Goal: Task Accomplishment & Management: Manage account settings

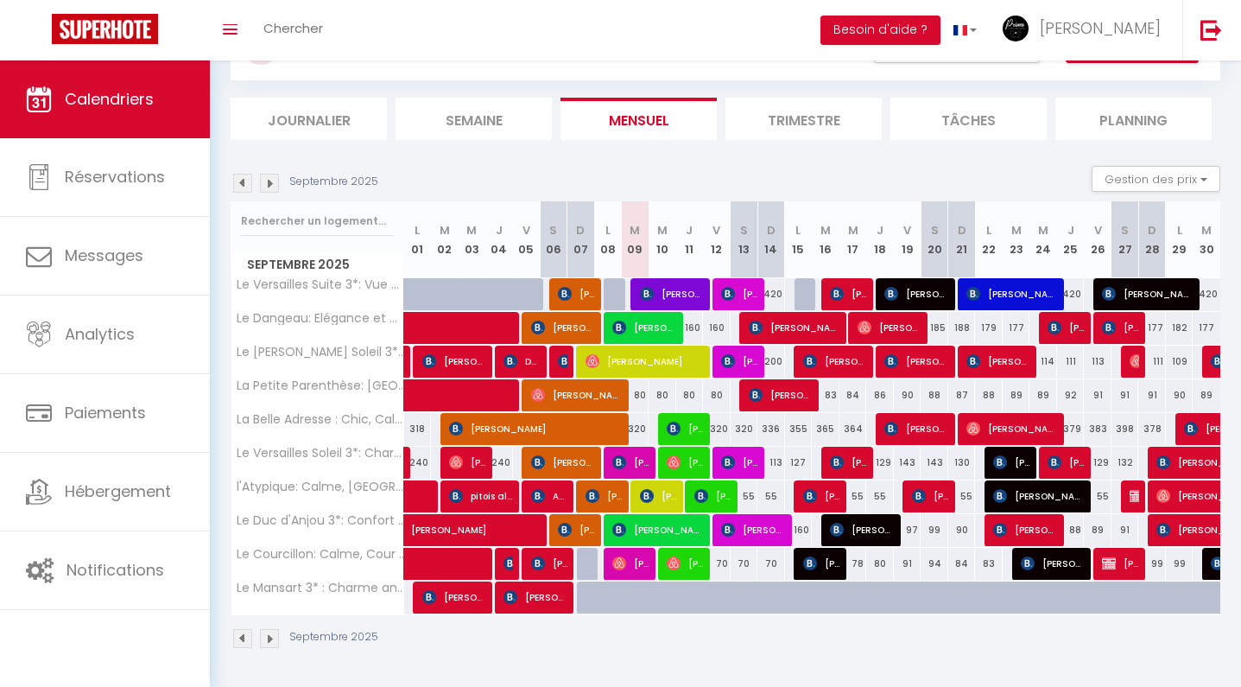
scroll to position [80, 0]
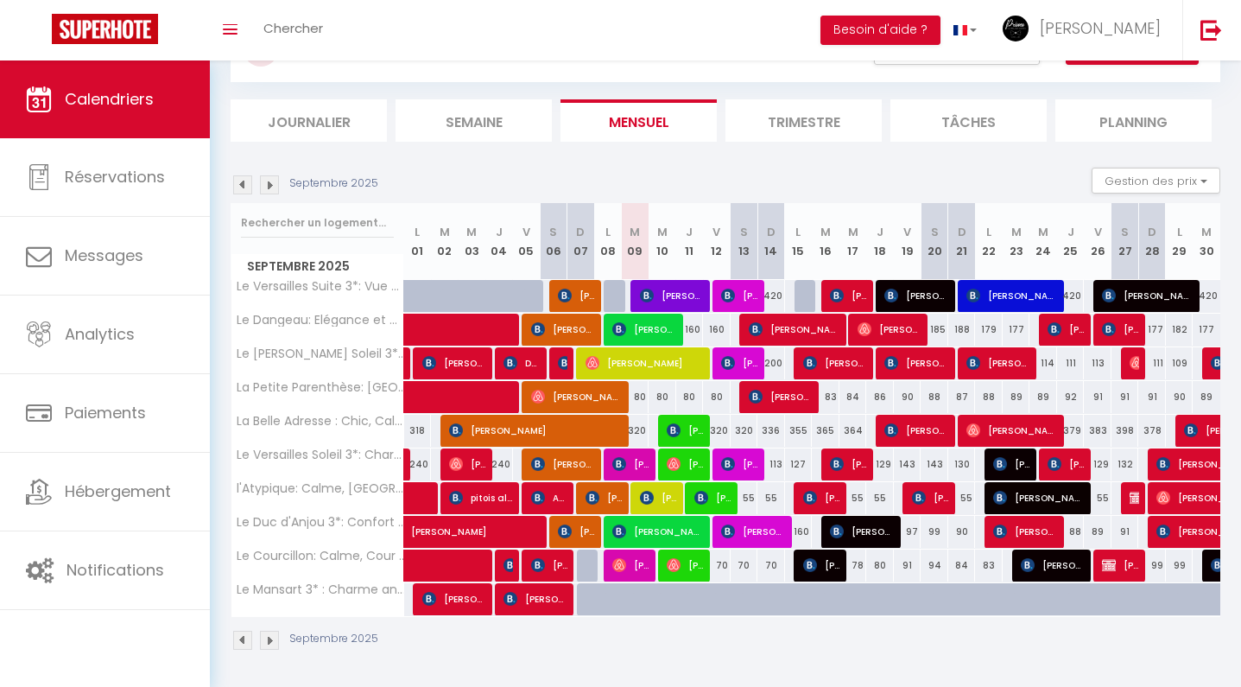
click at [263, 177] on img at bounding box center [269, 184] width 19 height 19
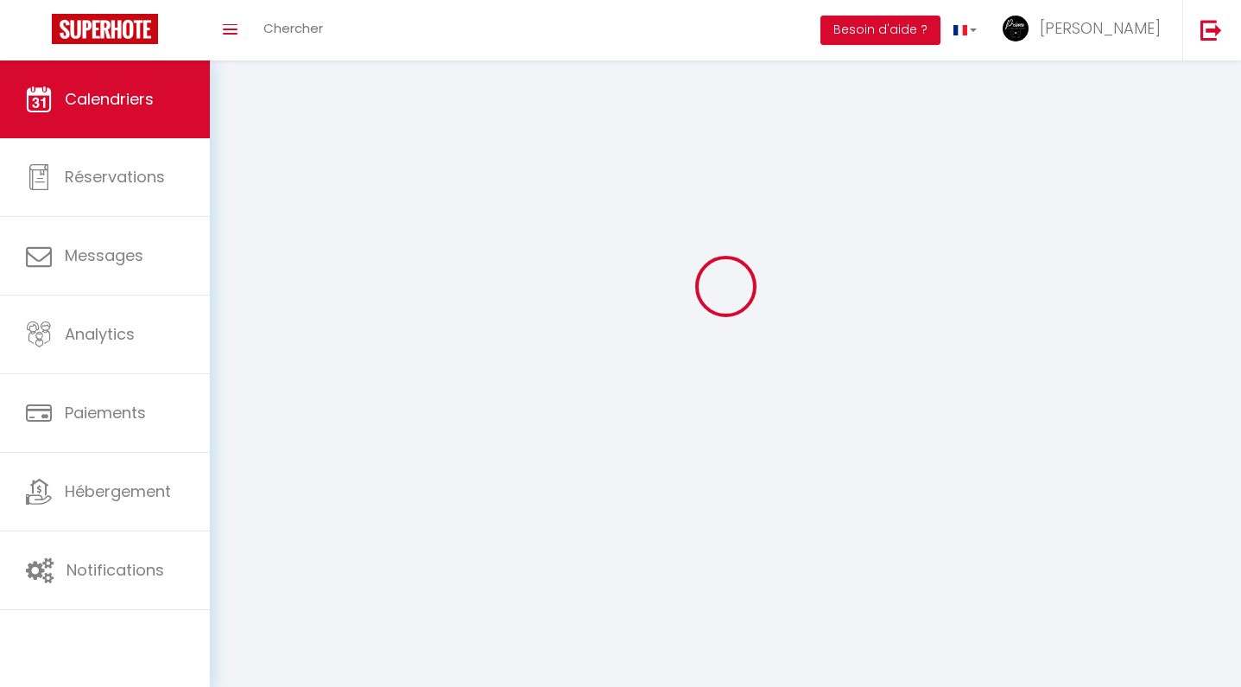
scroll to position [60, 0]
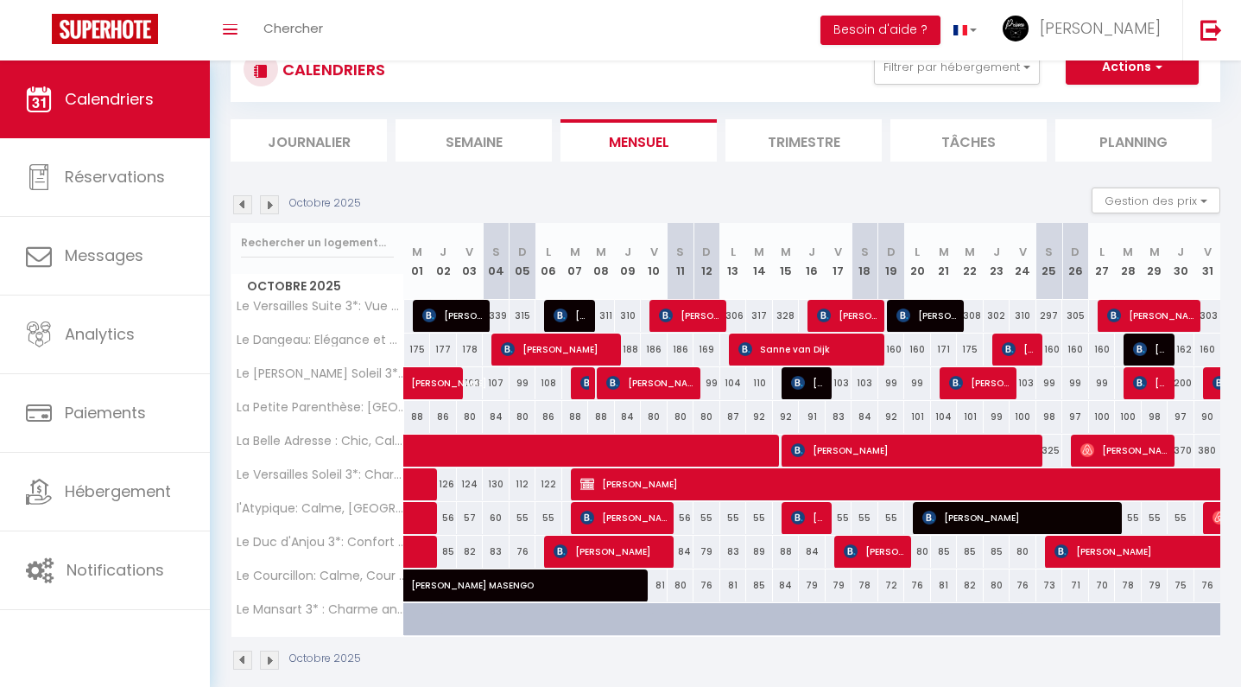
click at [270, 206] on img at bounding box center [269, 204] width 19 height 19
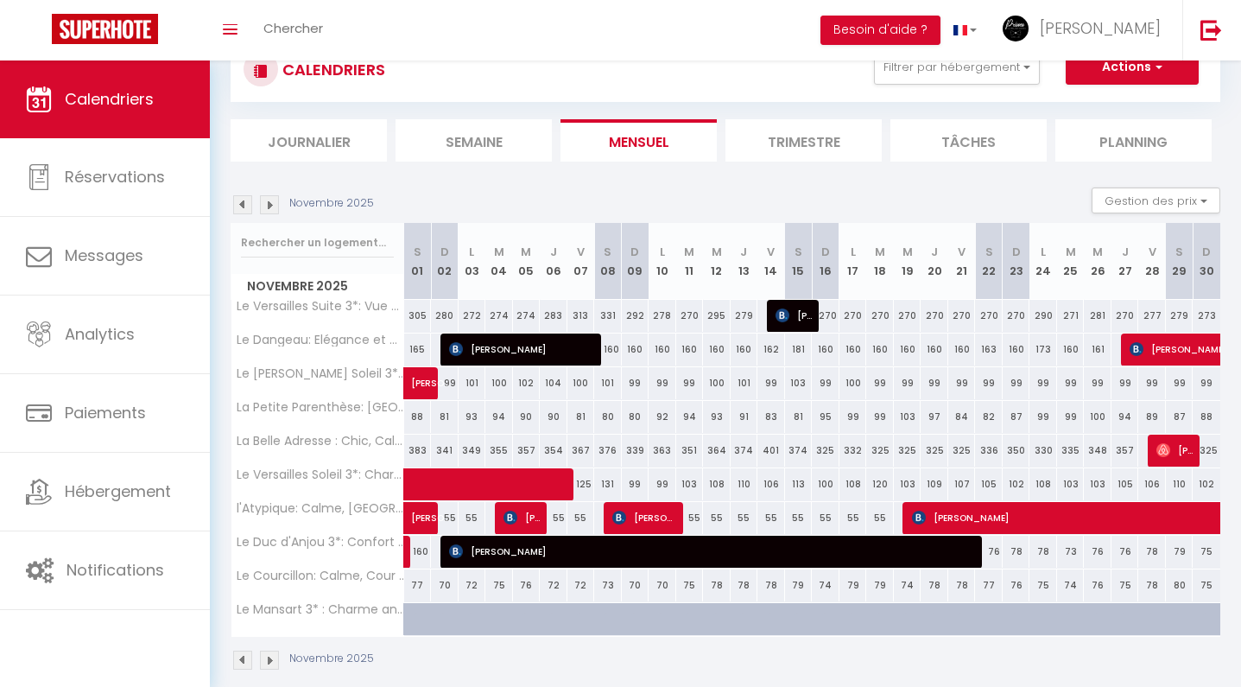
click at [271, 205] on img at bounding box center [269, 204] width 19 height 19
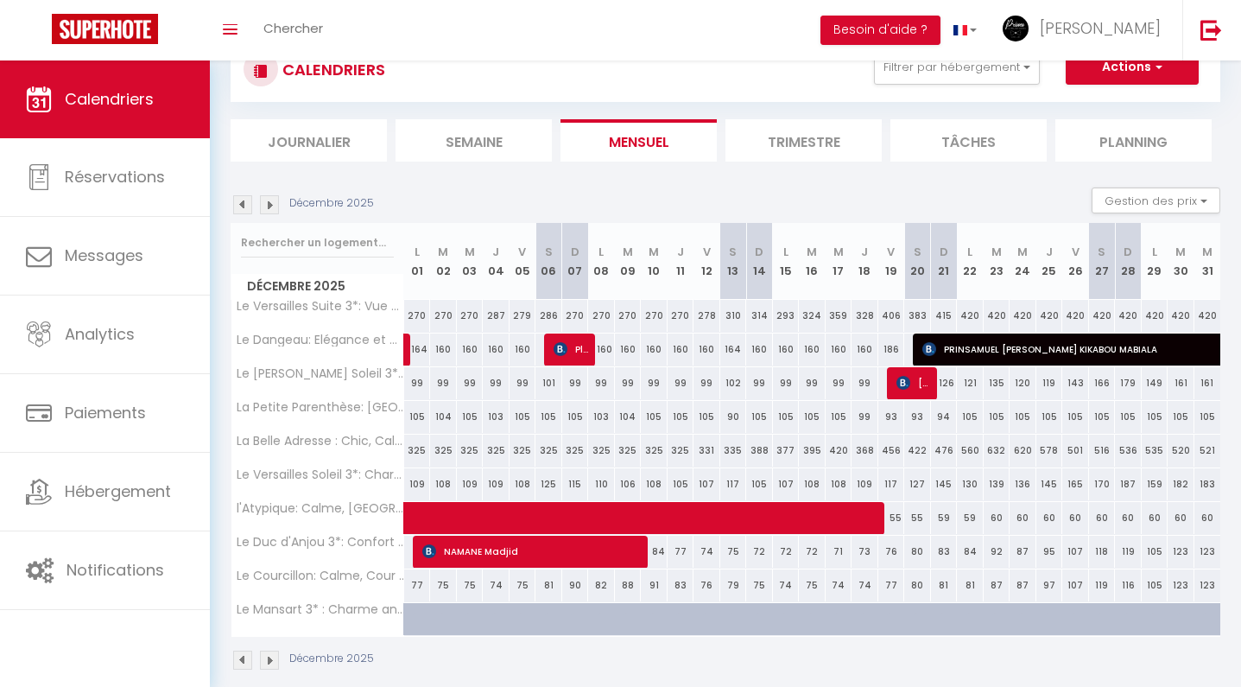
click at [271, 205] on img at bounding box center [269, 204] width 19 height 19
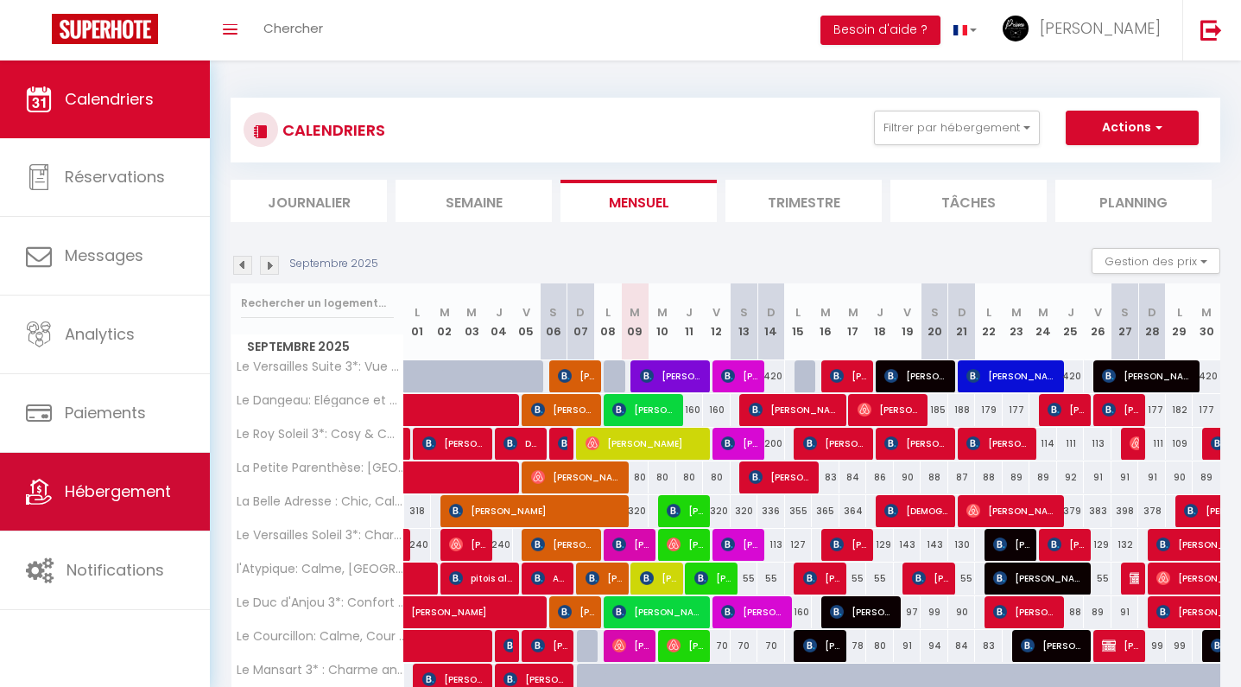
click at [139, 504] on link "Hébergement" at bounding box center [105, 492] width 210 height 78
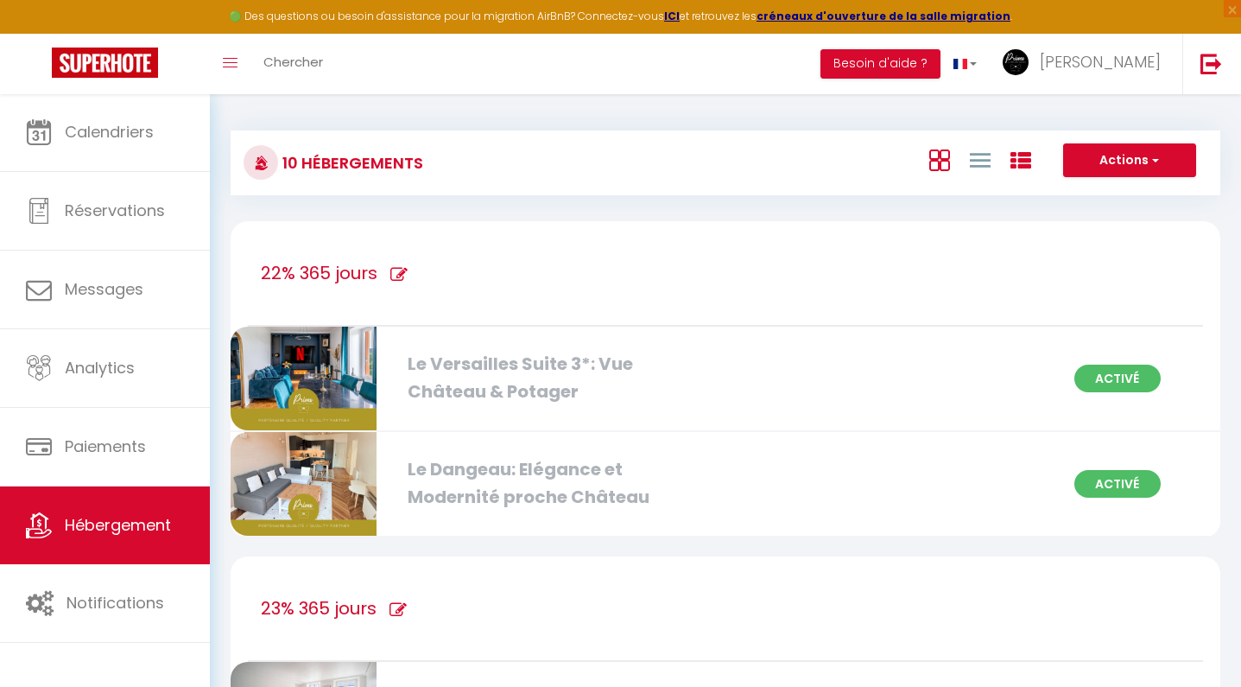
click at [949, 162] on icon at bounding box center [939, 160] width 21 height 22
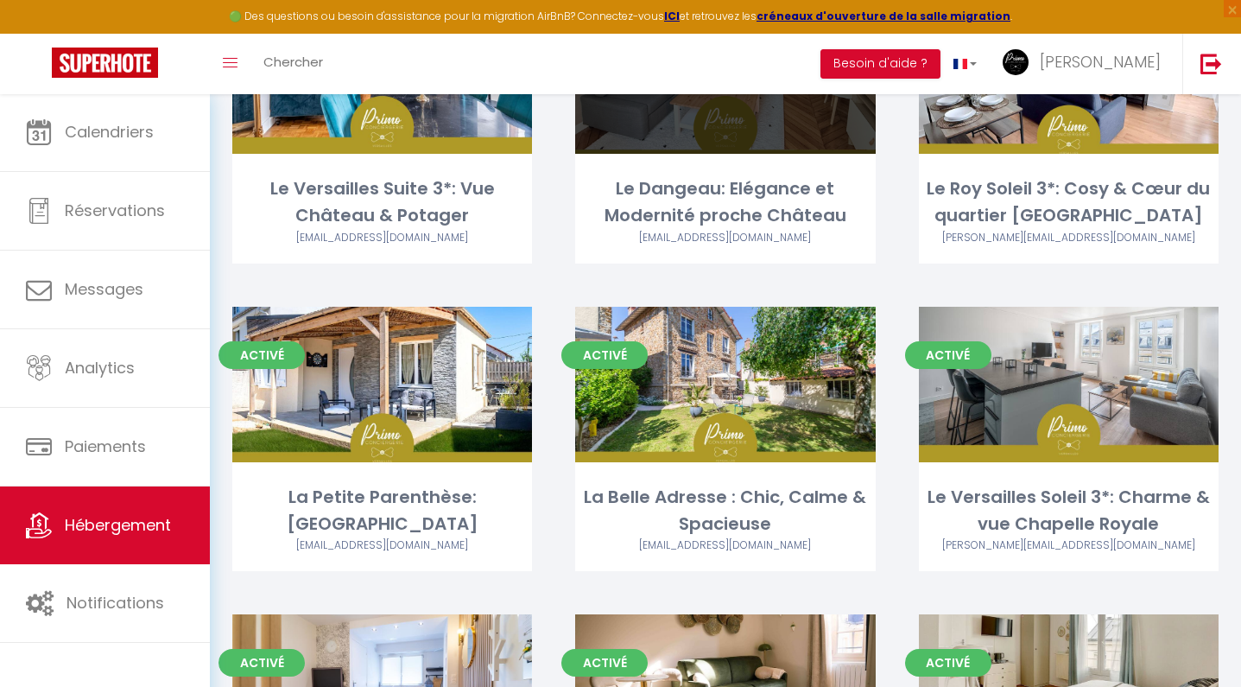
scroll to position [225, 0]
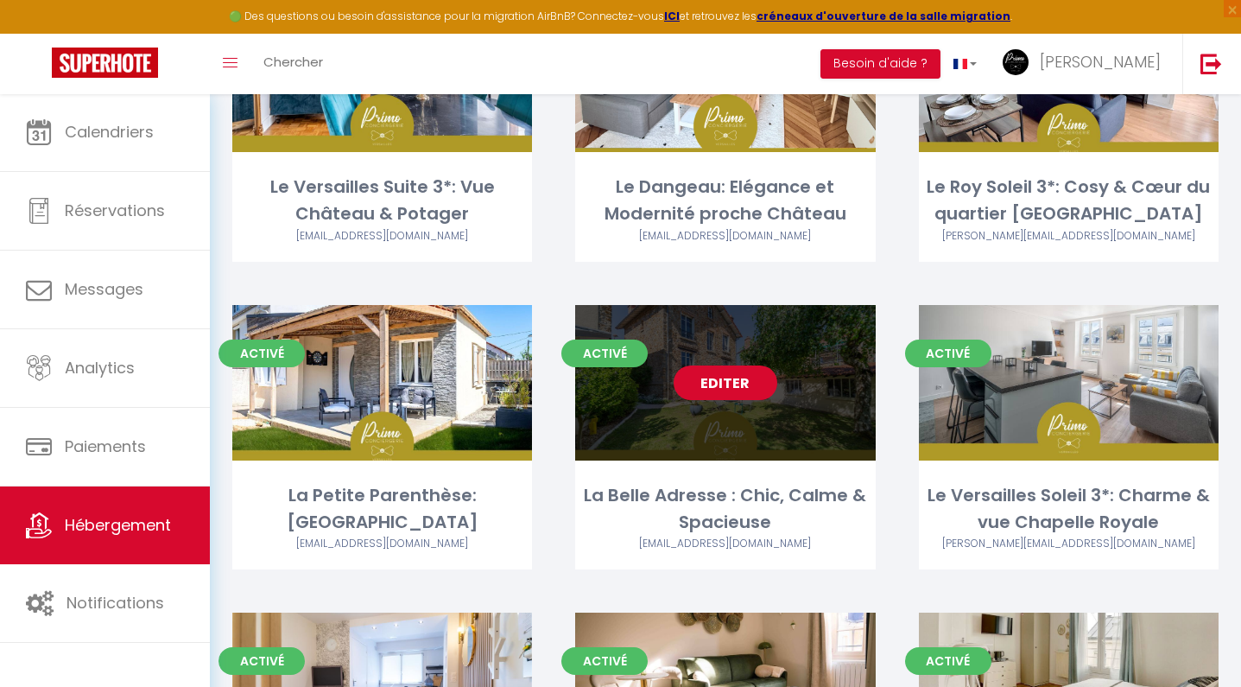
click at [764, 376] on link "Editer" at bounding box center [726, 382] width 104 height 35
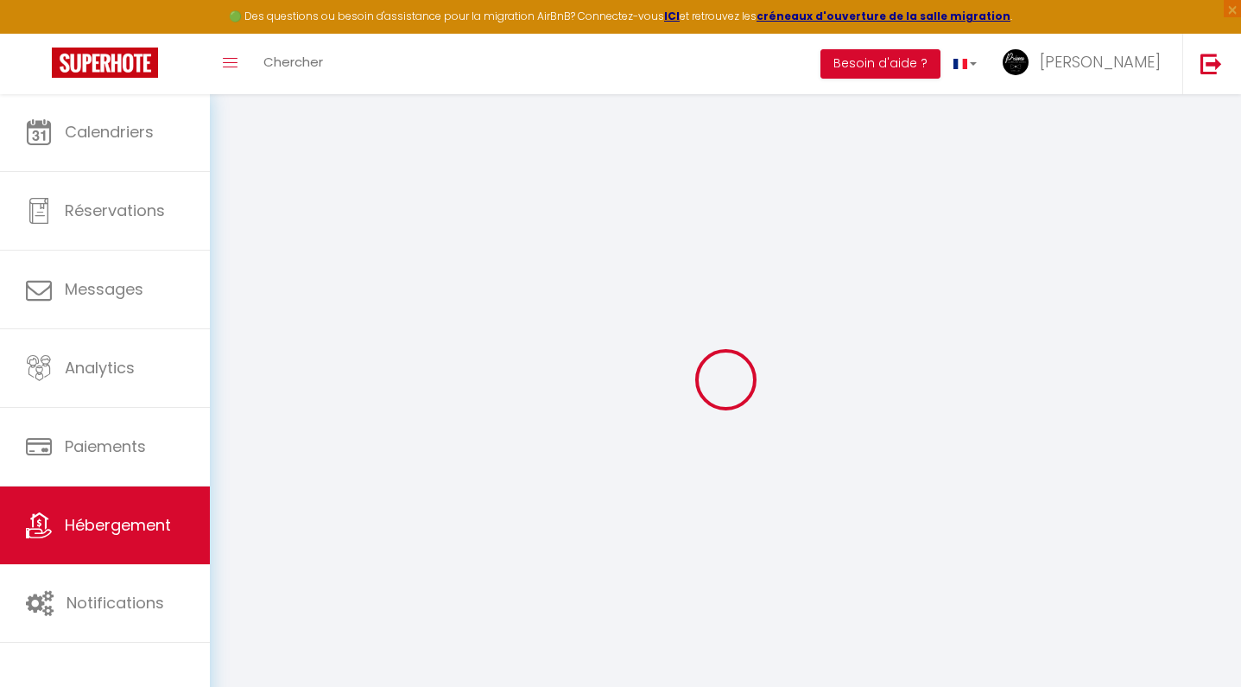
select select "villa"
select select
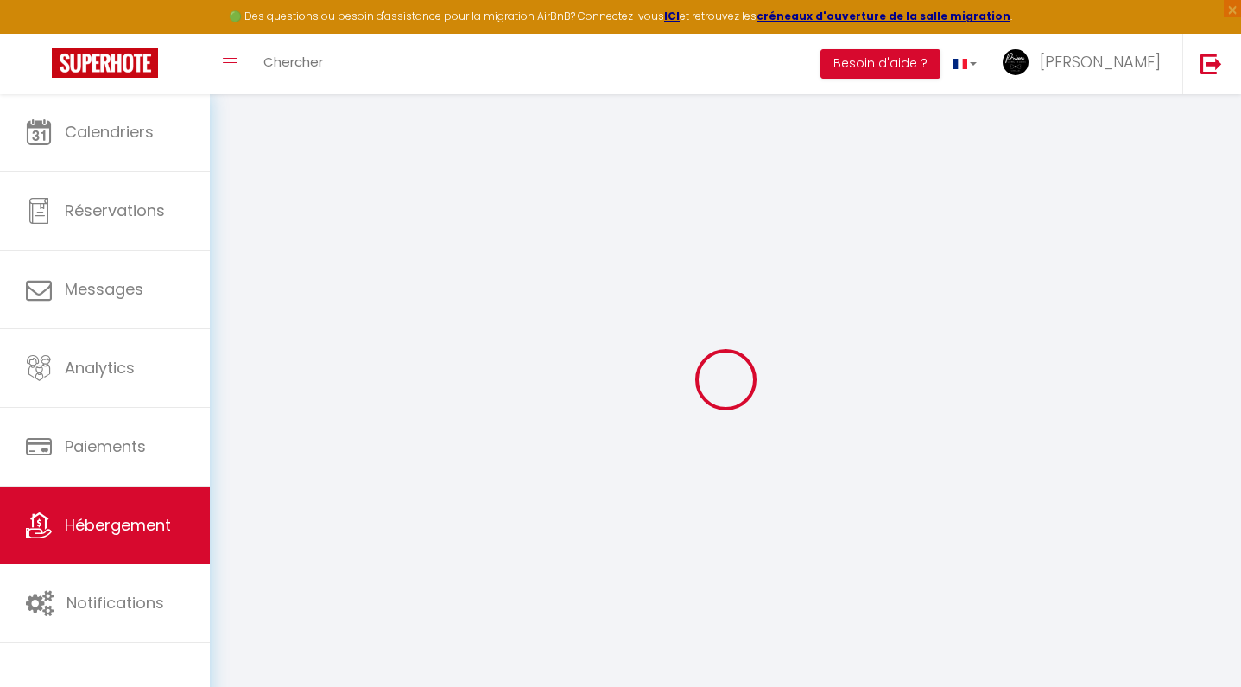
select select
checkbox input "true"
checkbox input "false"
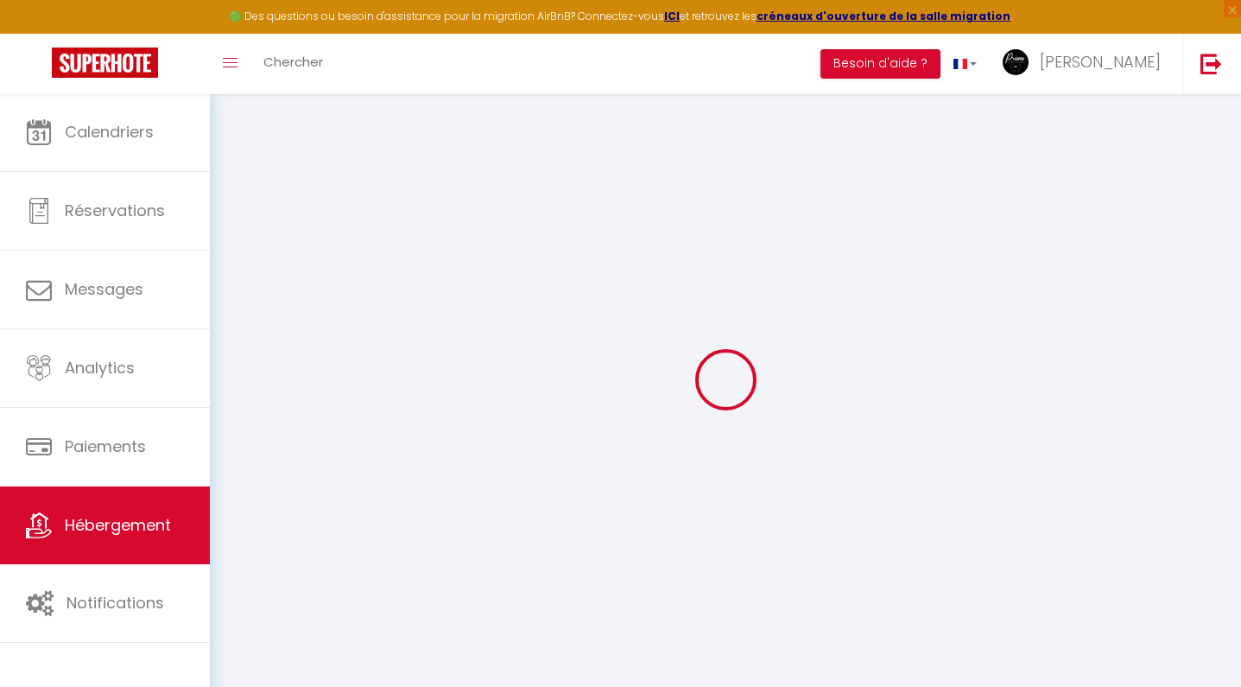
select select
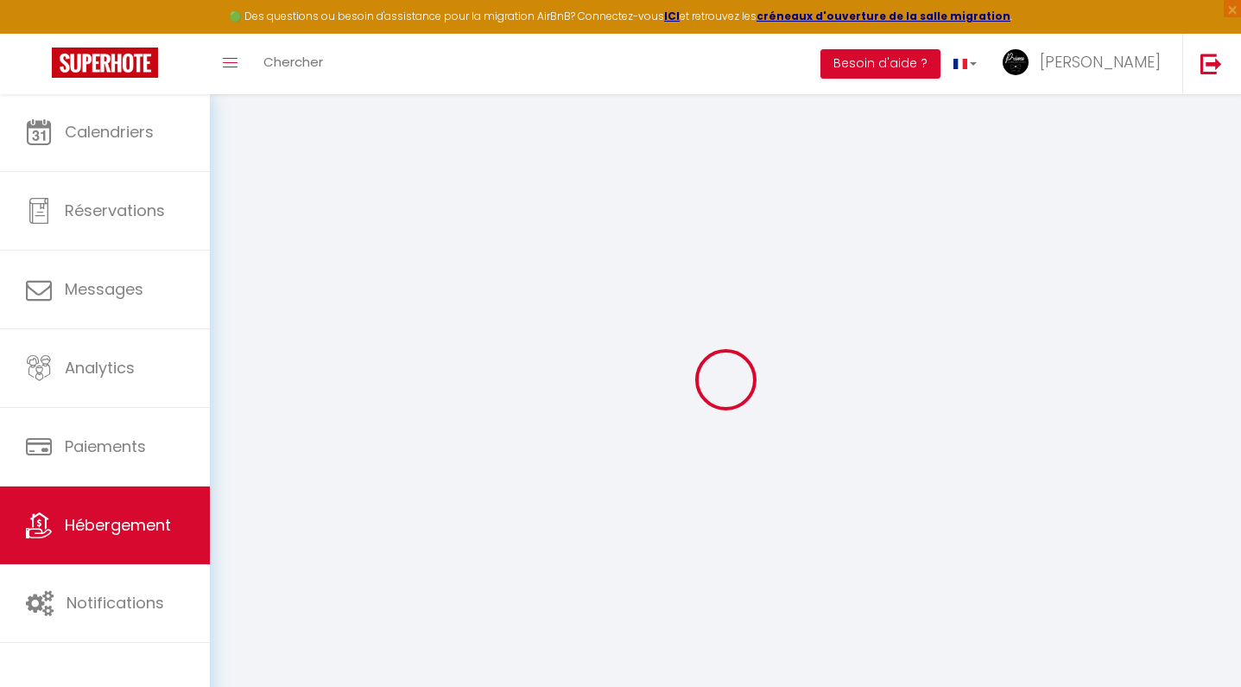
checkbox input "true"
checkbox input "false"
checkbox input "true"
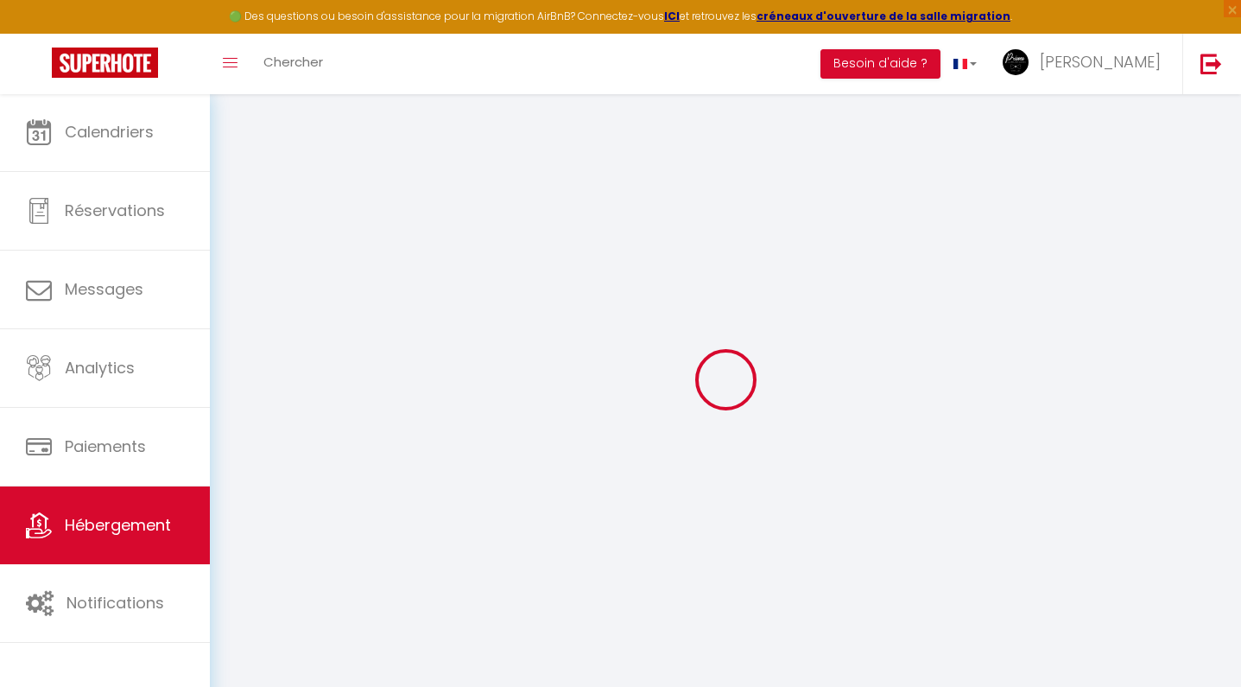
checkbox input "false"
select select "16:00"
select select
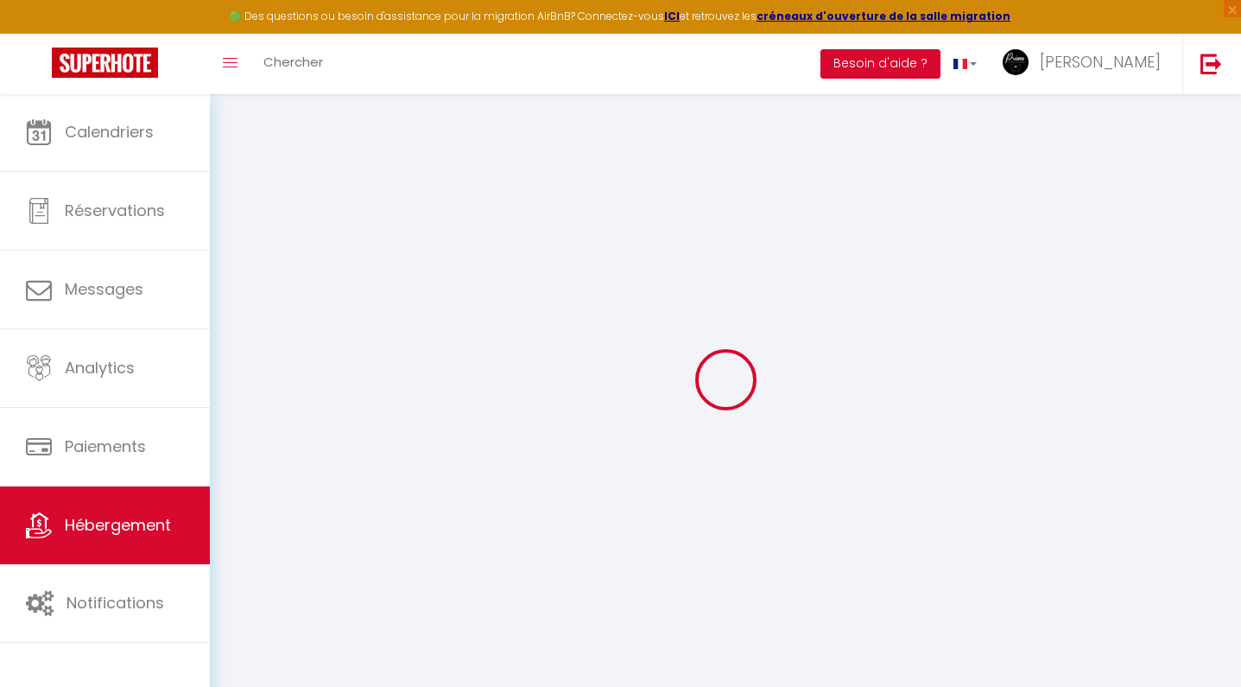
select select "11:00"
select select "30"
select select "120"
select select
checkbox input "true"
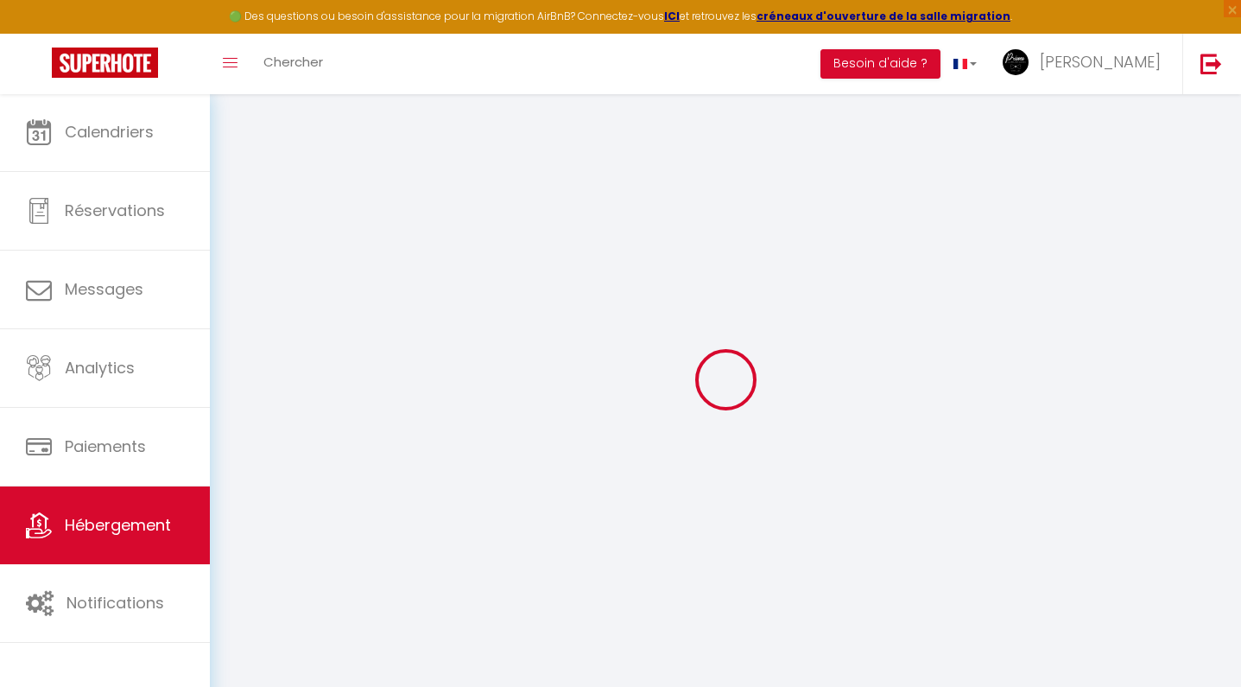
checkbox input "false"
select select
checkbox input "true"
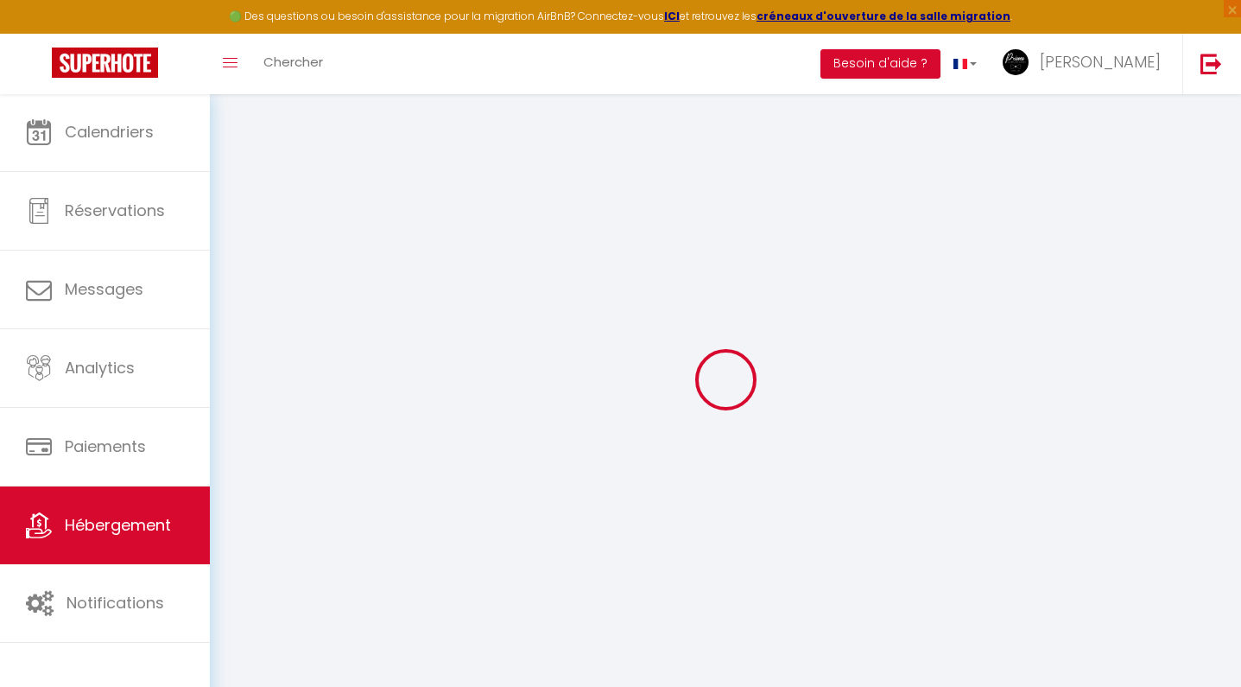
checkbox input "false"
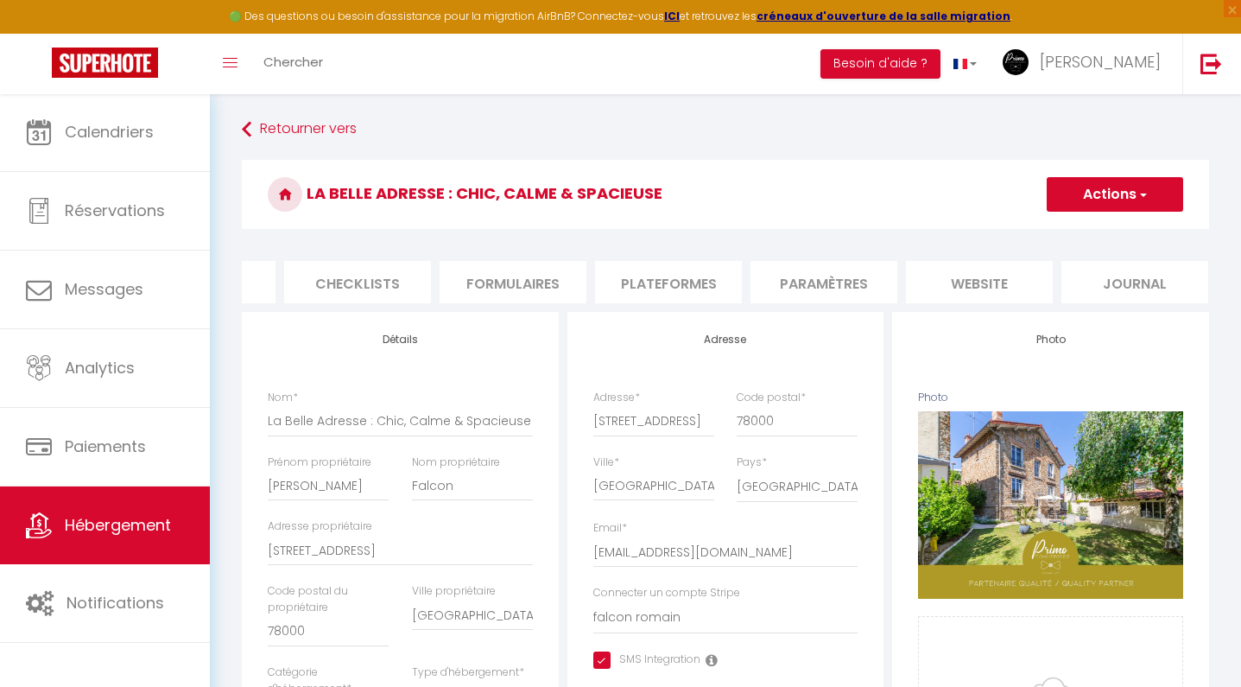
scroll to position [0, 579]
click at [691, 277] on li "Plateformes" at bounding box center [669, 282] width 147 height 42
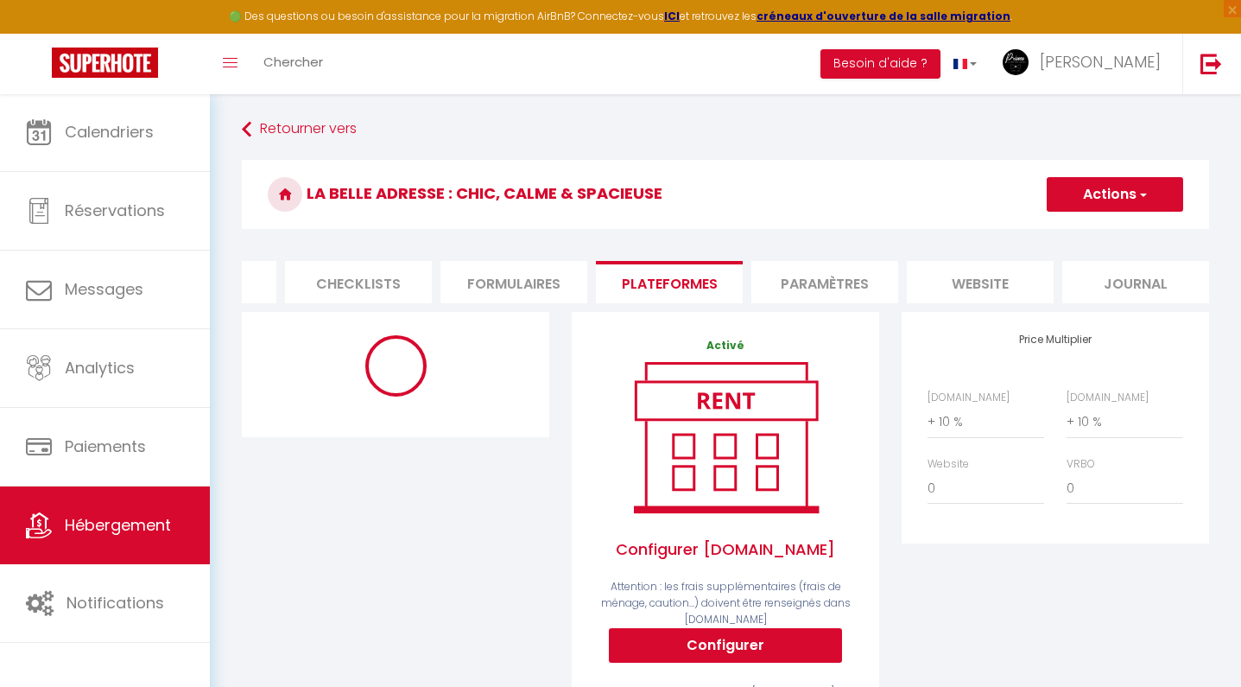
select select "365"
select select "well_reviewed_guests"
select select "EUR"
select select "15126"
select select "10600-1419370322899593517"
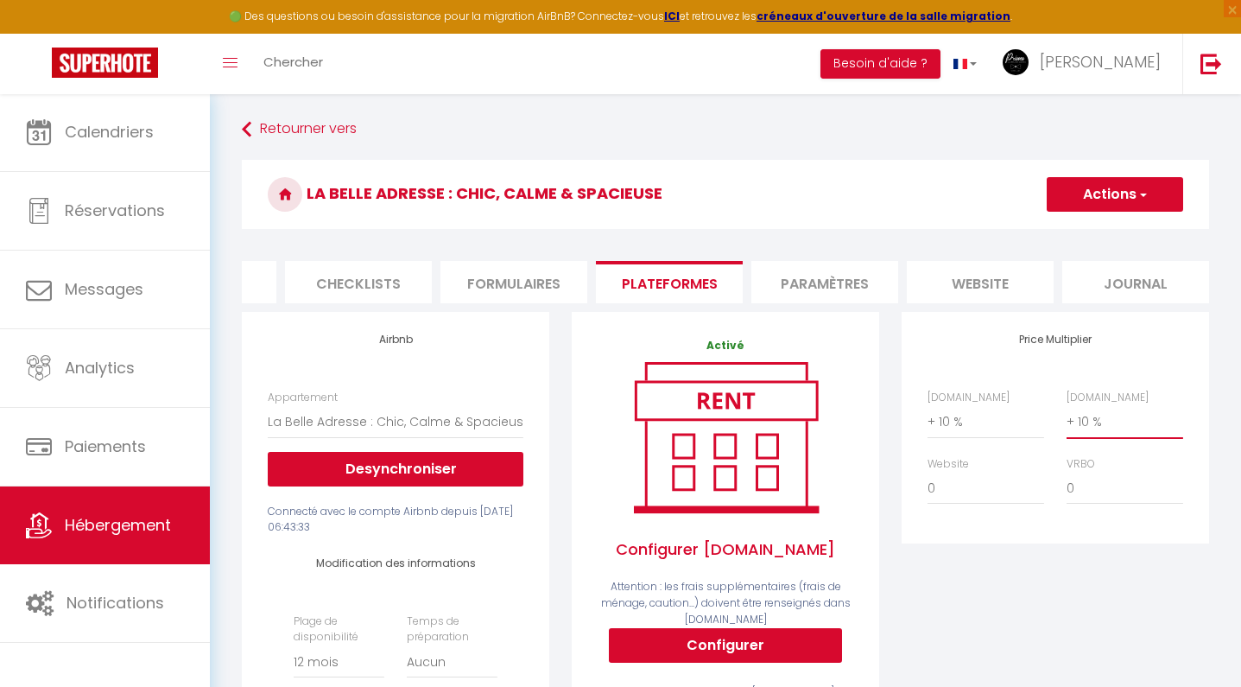
select select "+ 12 %"
click at [1097, 193] on button "Actions" at bounding box center [1115, 194] width 136 height 35
click at [1095, 231] on link "Enregistrer" at bounding box center [1114, 232] width 136 height 22
select select "365"
select select "well_reviewed_guests"
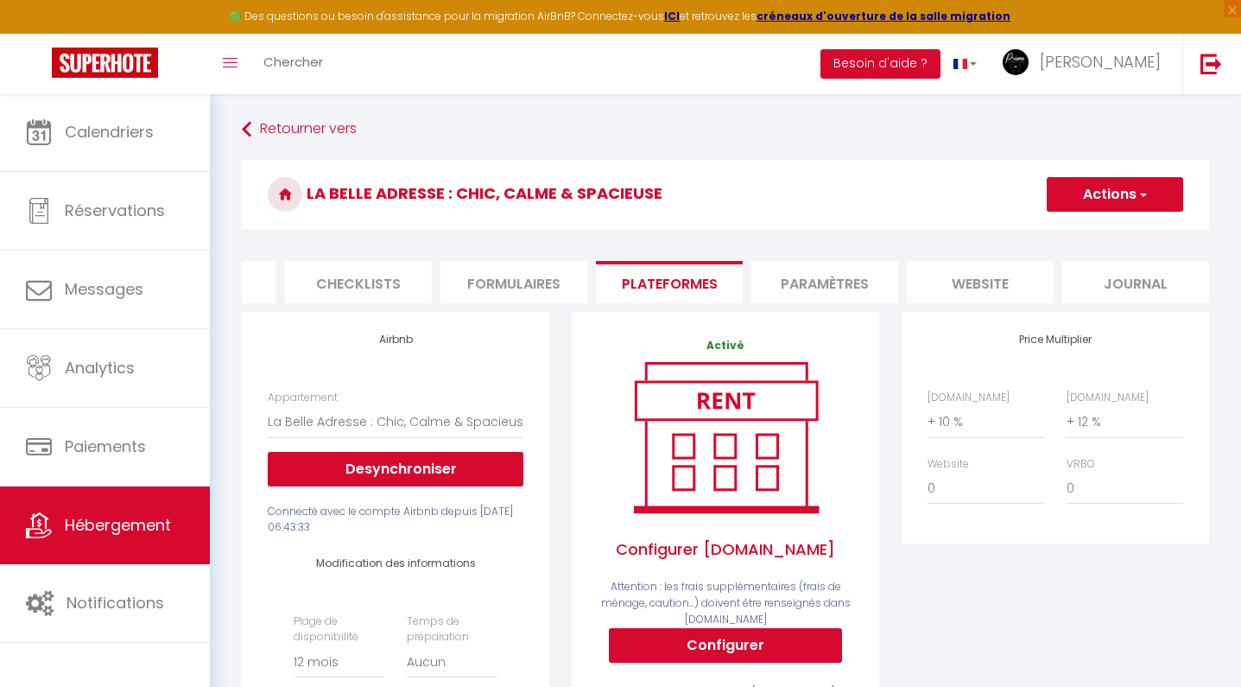
select select "EUR"
select select "15126"
click at [86, 529] on span "Hébergement" at bounding box center [118, 525] width 106 height 22
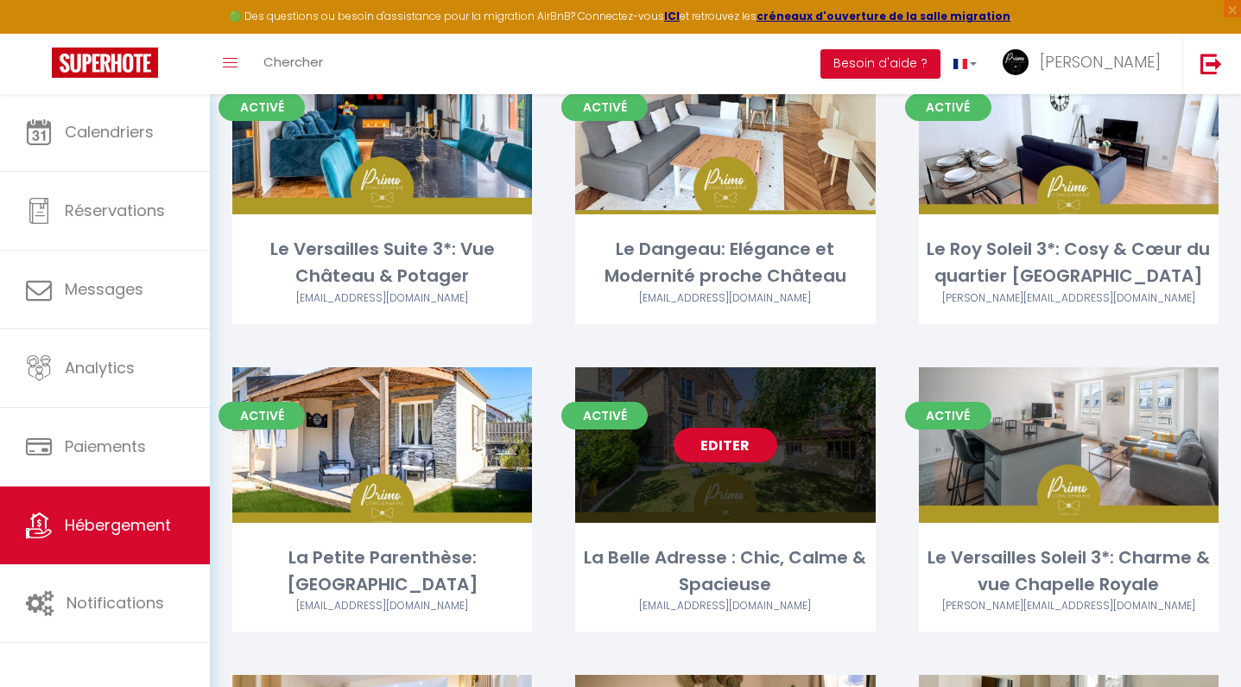
scroll to position [179, 0]
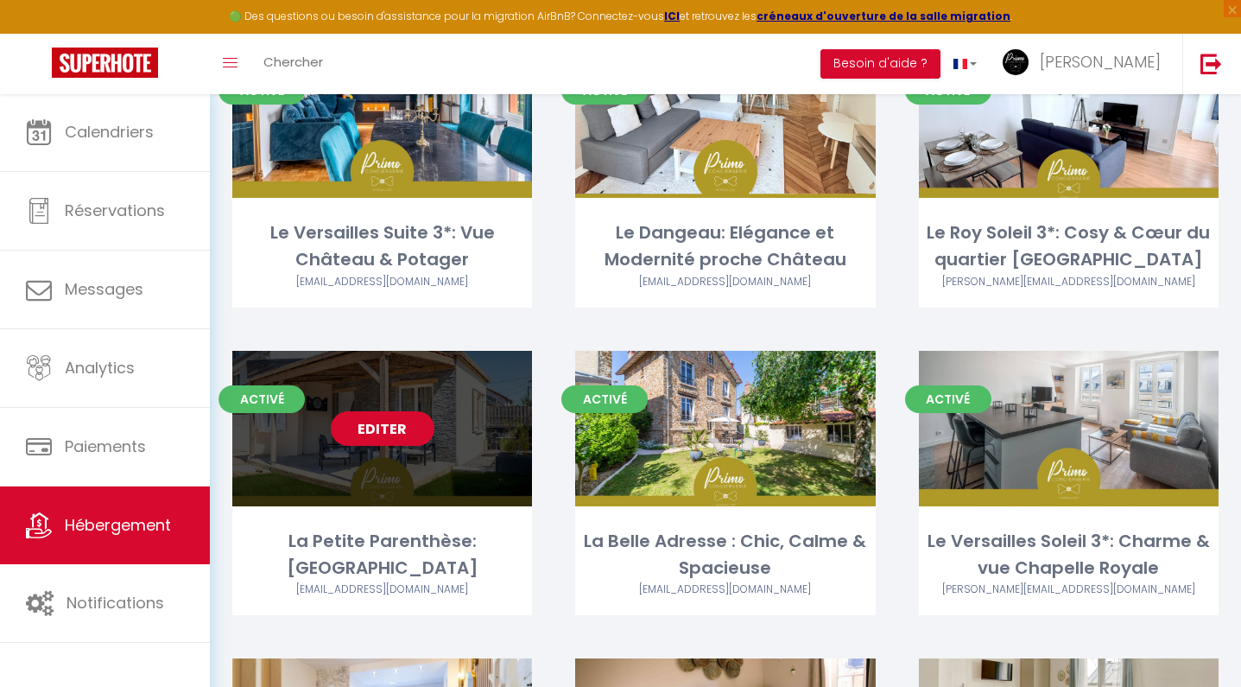
click at [411, 432] on link "Editer" at bounding box center [383, 428] width 104 height 35
select select "3"
select select "2"
select select "1"
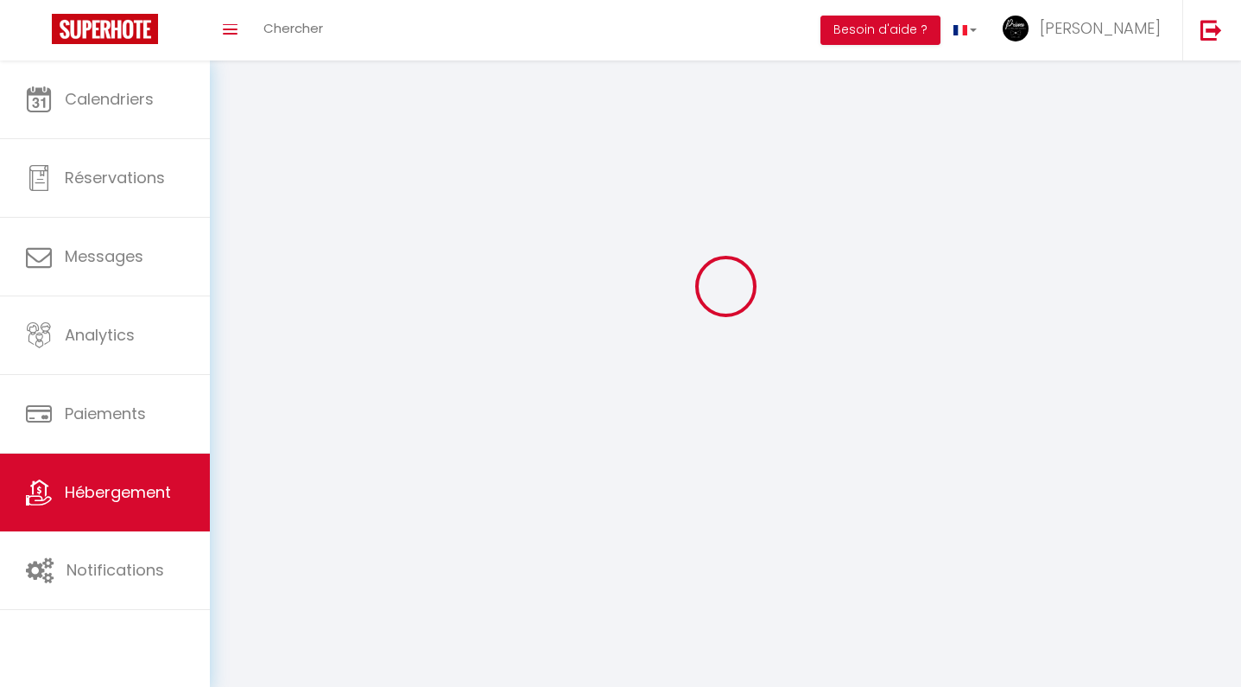
select select
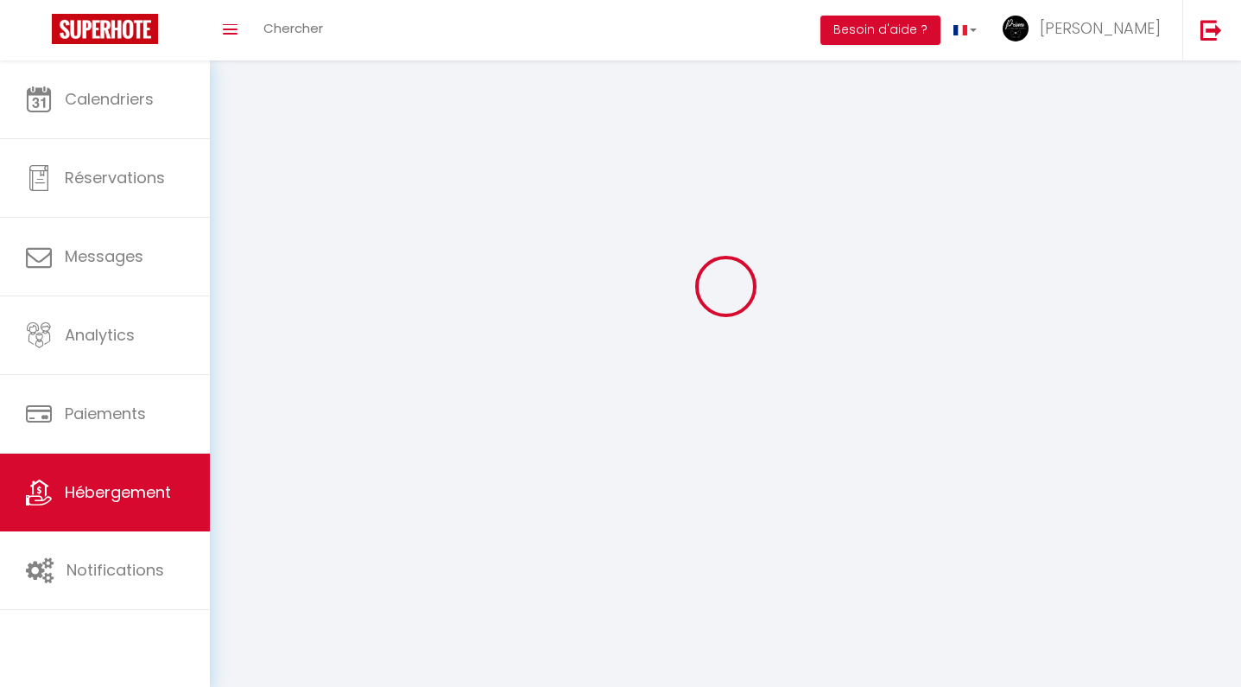
checkbox input "false"
select select
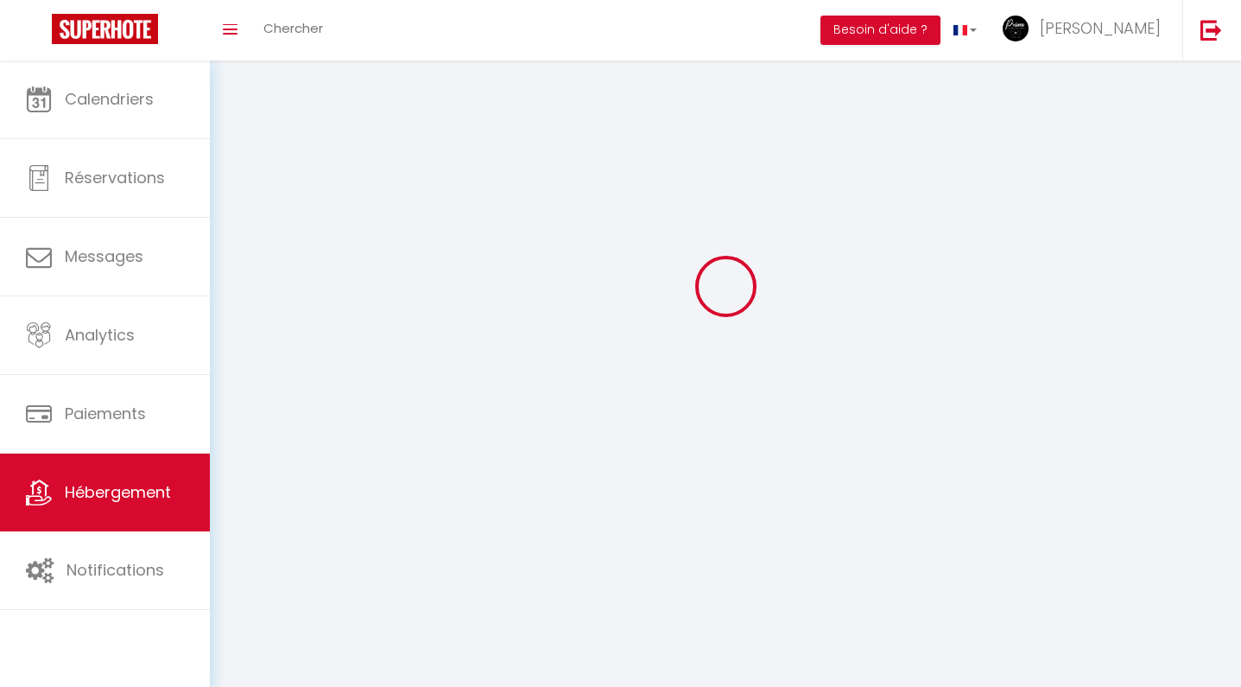
select select
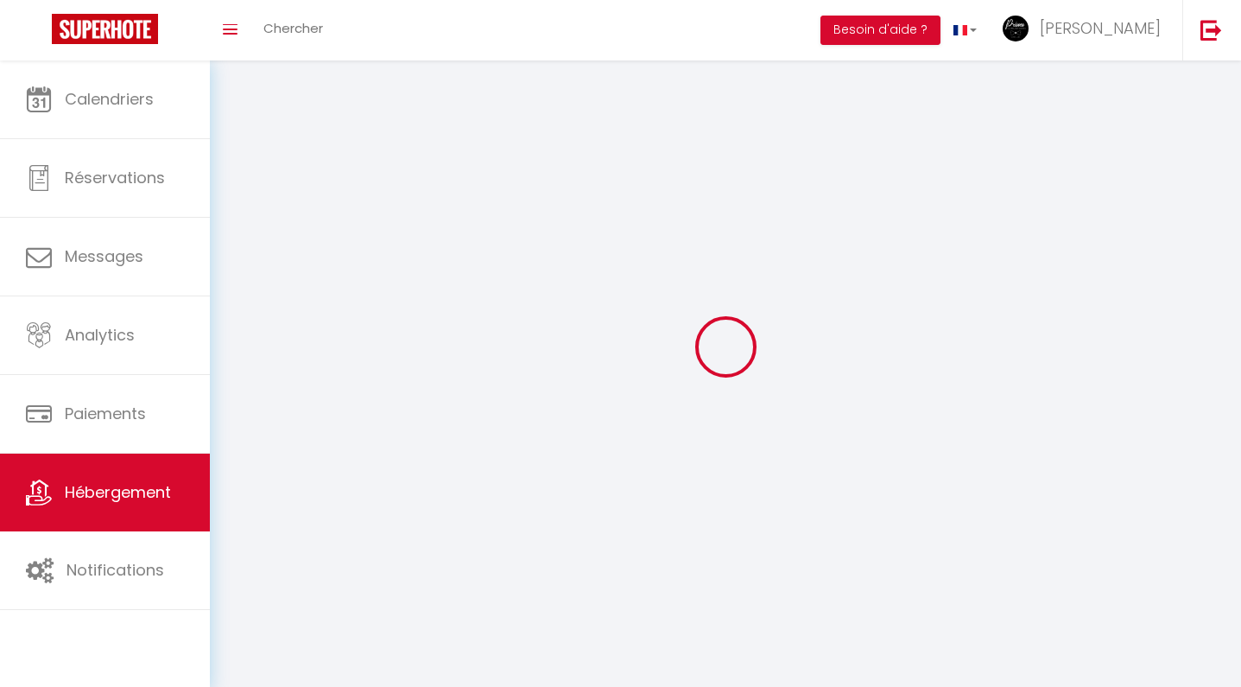
select select
checkbox input "false"
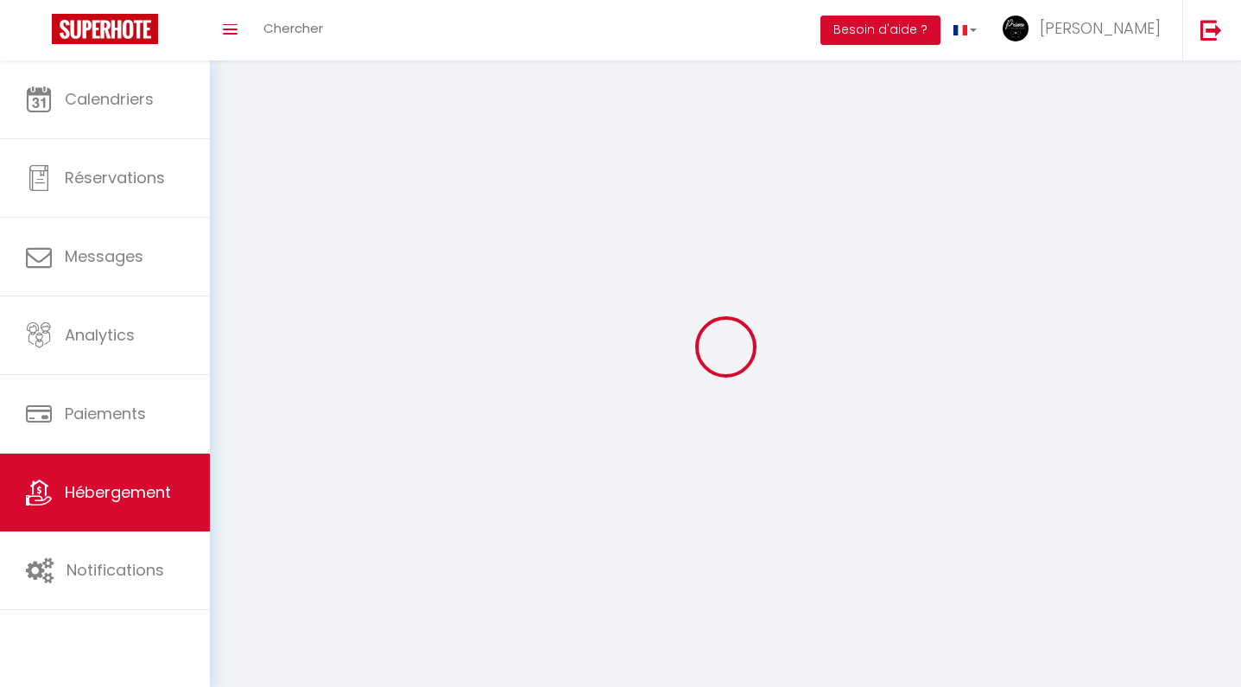
select select
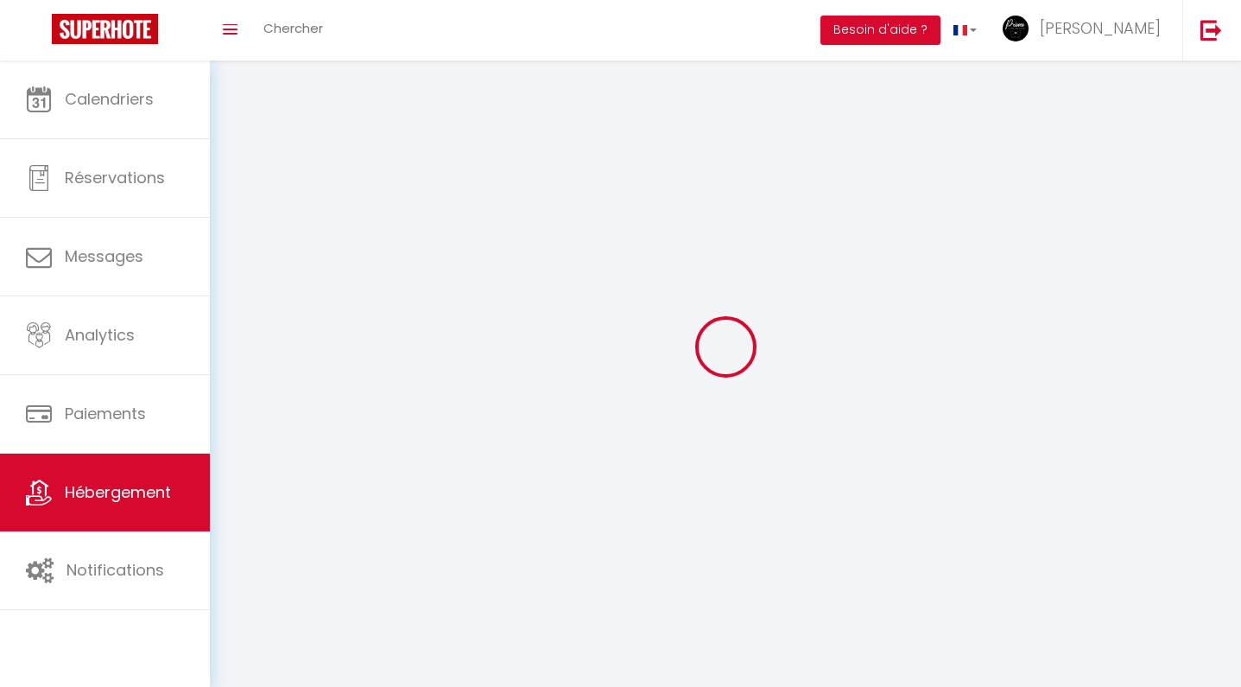
select select
checkbox input "false"
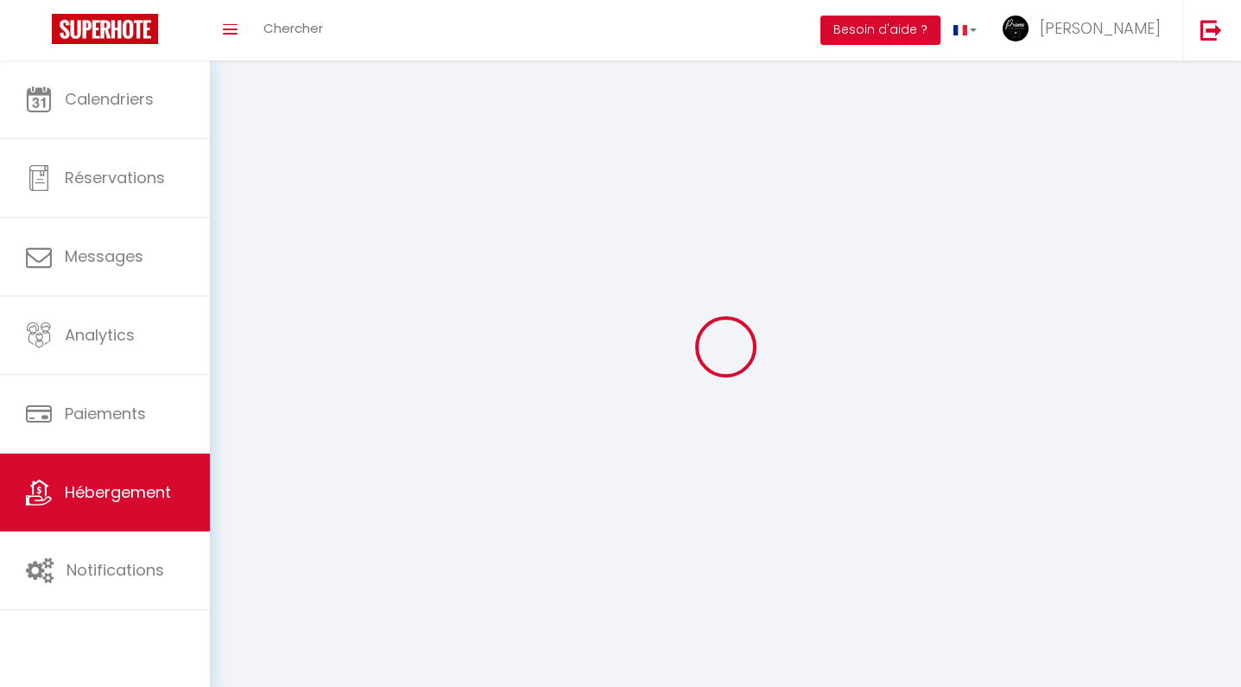
checkbox input "false"
select select
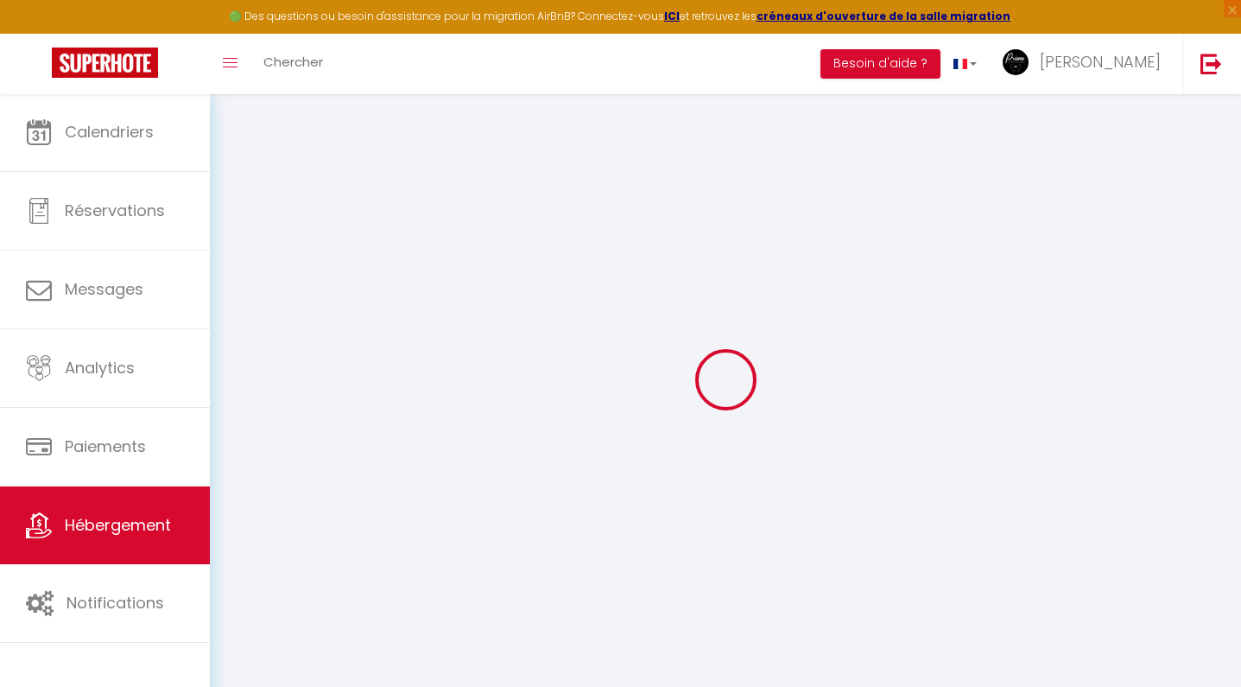
select select "+ 10 %"
select select "+ 18 %"
checkbox input "true"
checkbox input "false"
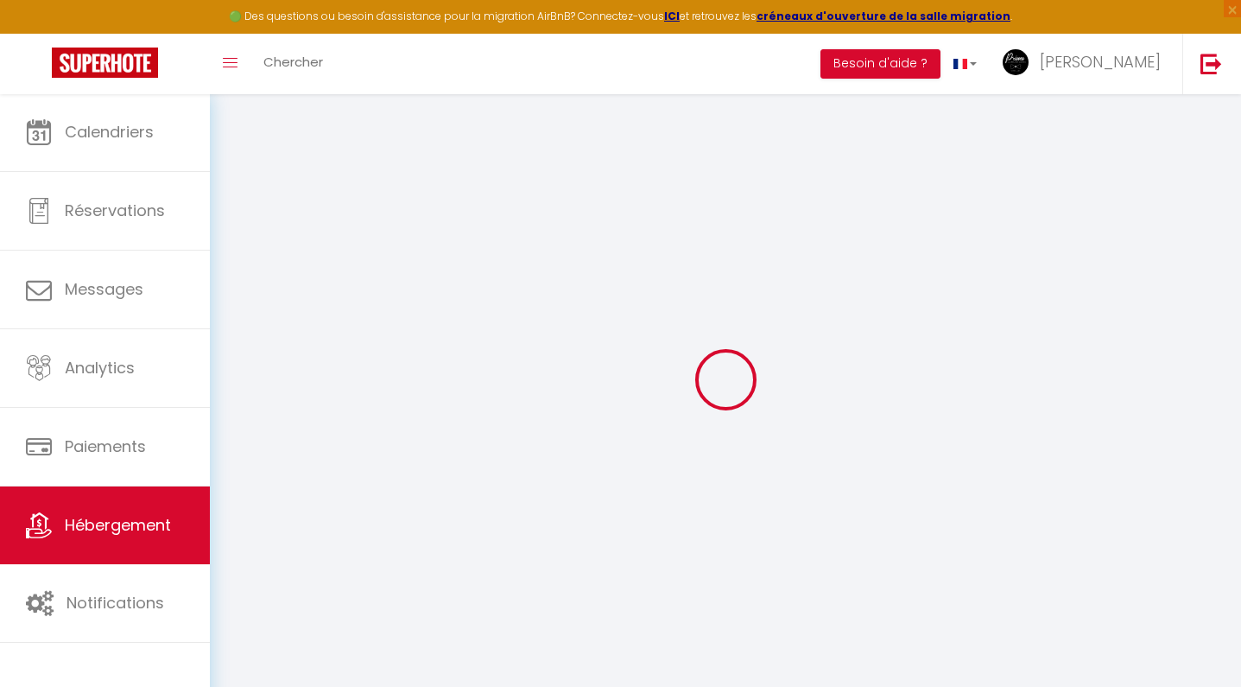
checkbox input "false"
select select "16:00"
select select
select select "11:00"
select select "30"
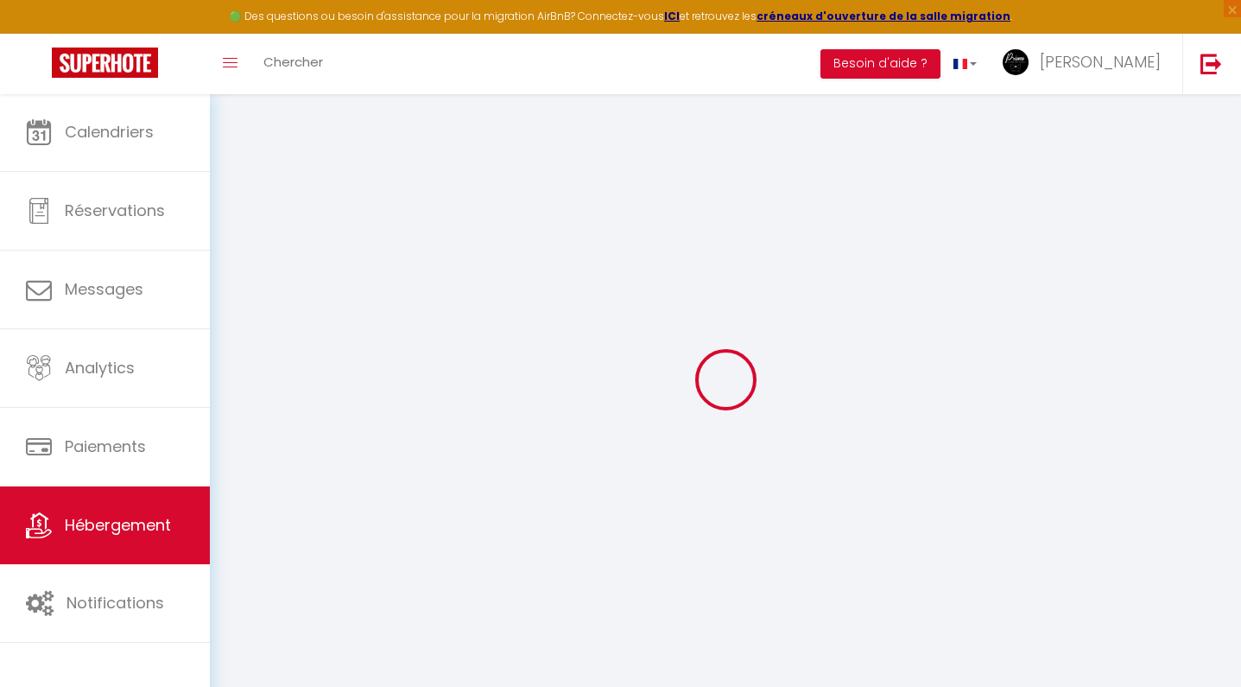
select select "120"
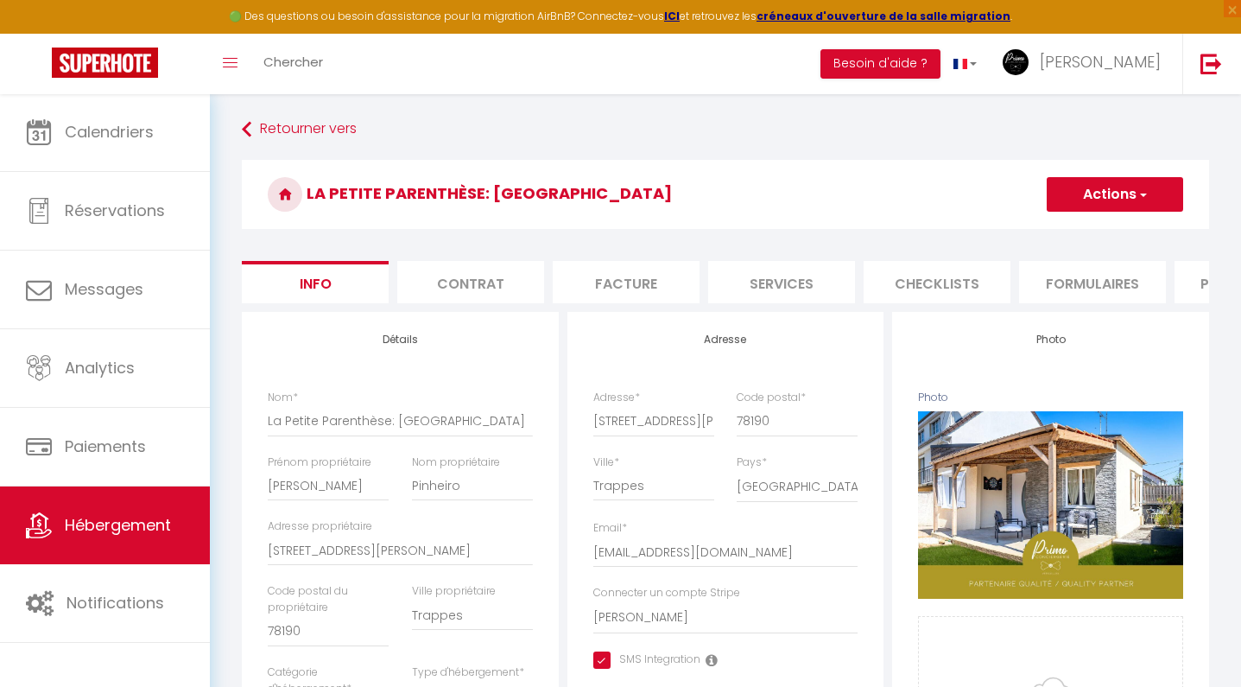
select select
checkbox input "true"
checkbox input "false"
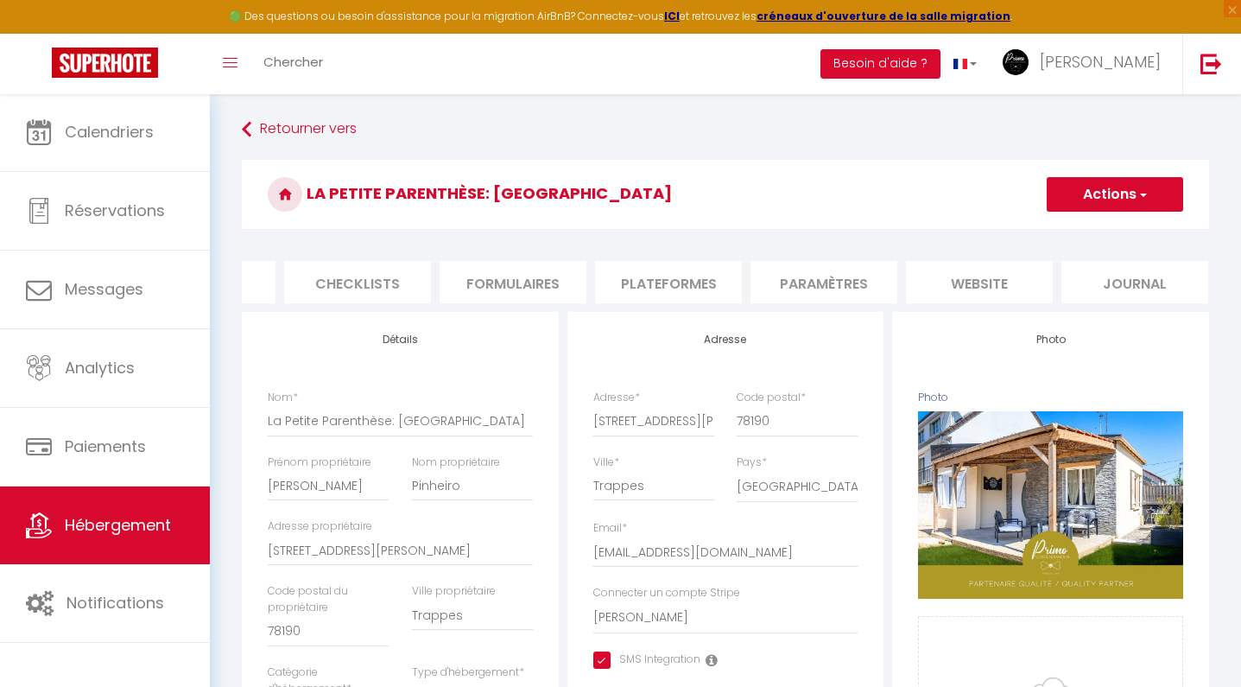
scroll to position [0, 579]
click at [815, 276] on li "Paramètres" at bounding box center [825, 282] width 147 height 42
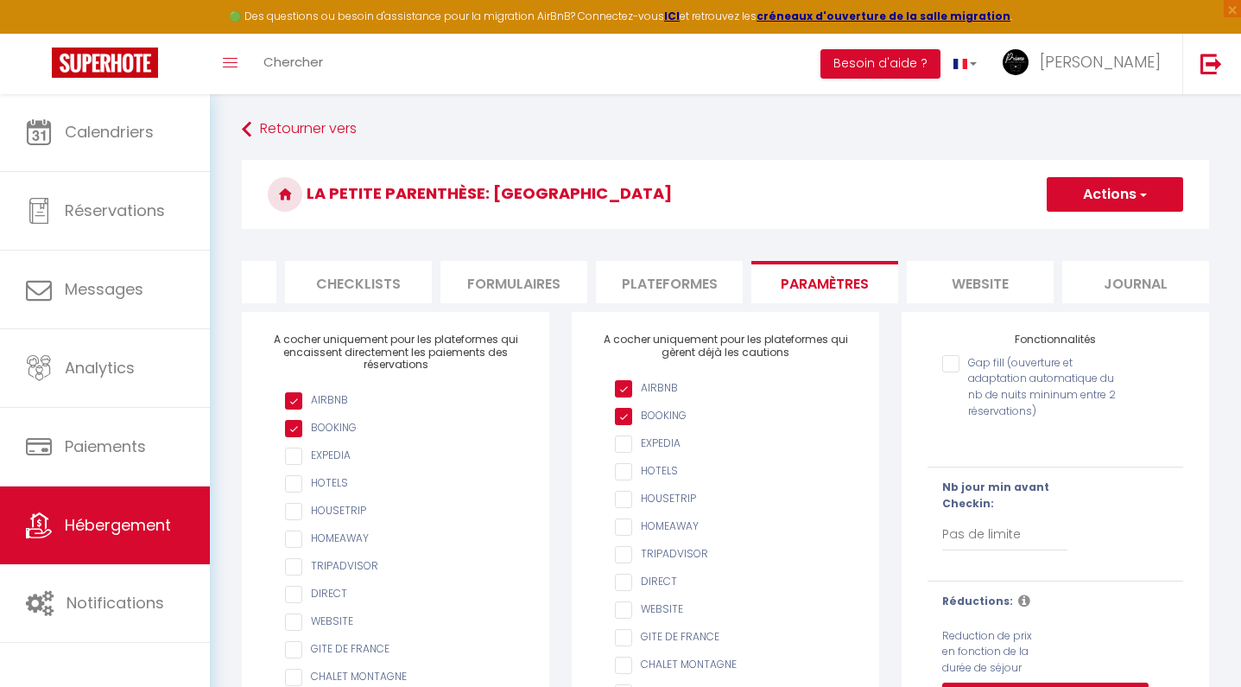
click at [690, 276] on li "Plateformes" at bounding box center [669, 282] width 147 height 42
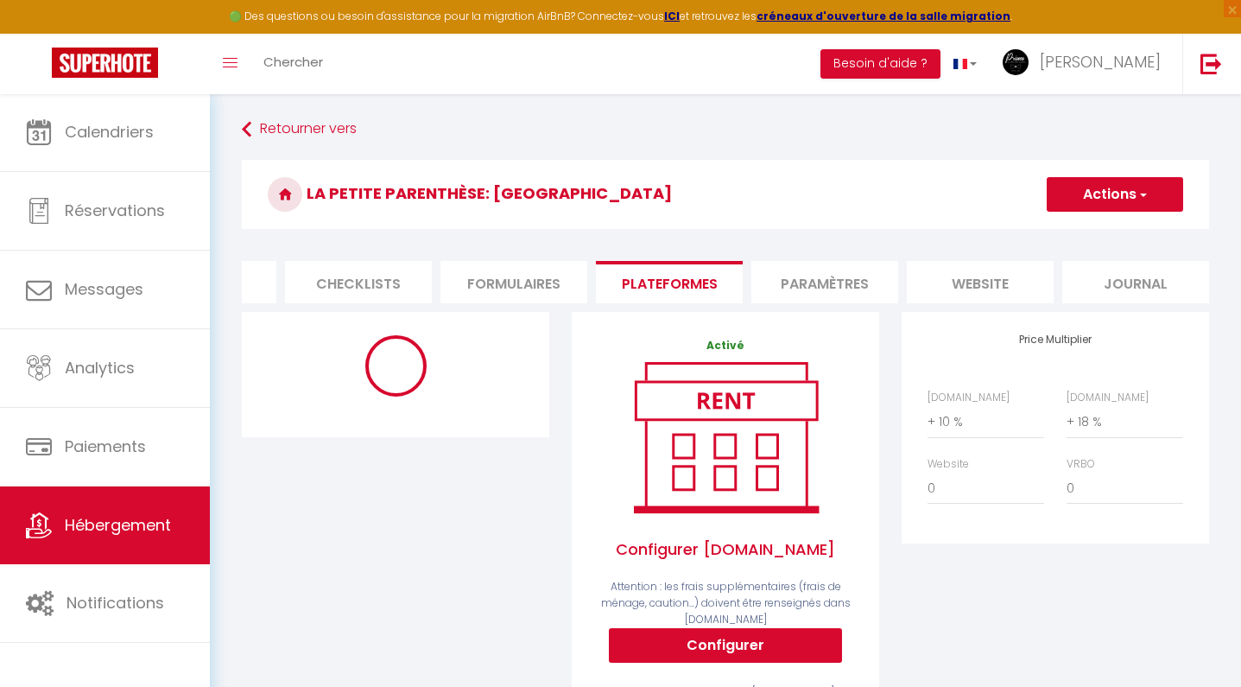
select select "365"
select select "well_reviewed_guests"
select select "EUR"
select select "15126"
select select "10599-1409427525849785431"
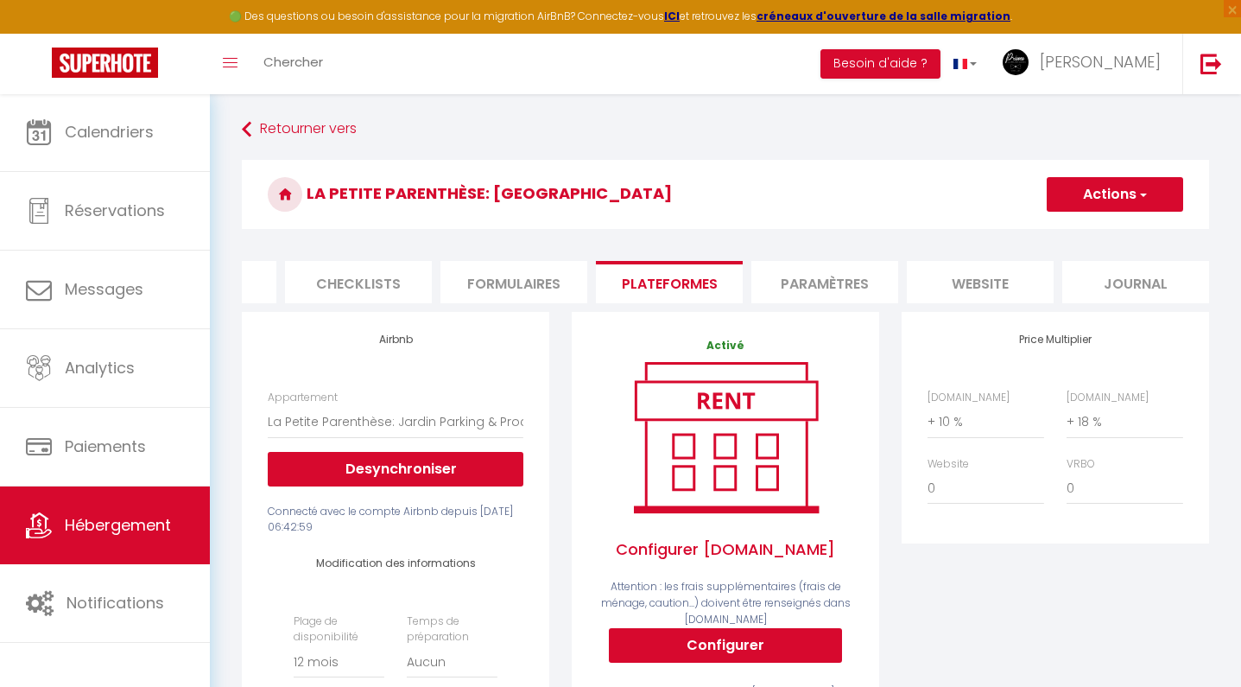
click at [85, 61] on img at bounding box center [105, 63] width 106 height 30
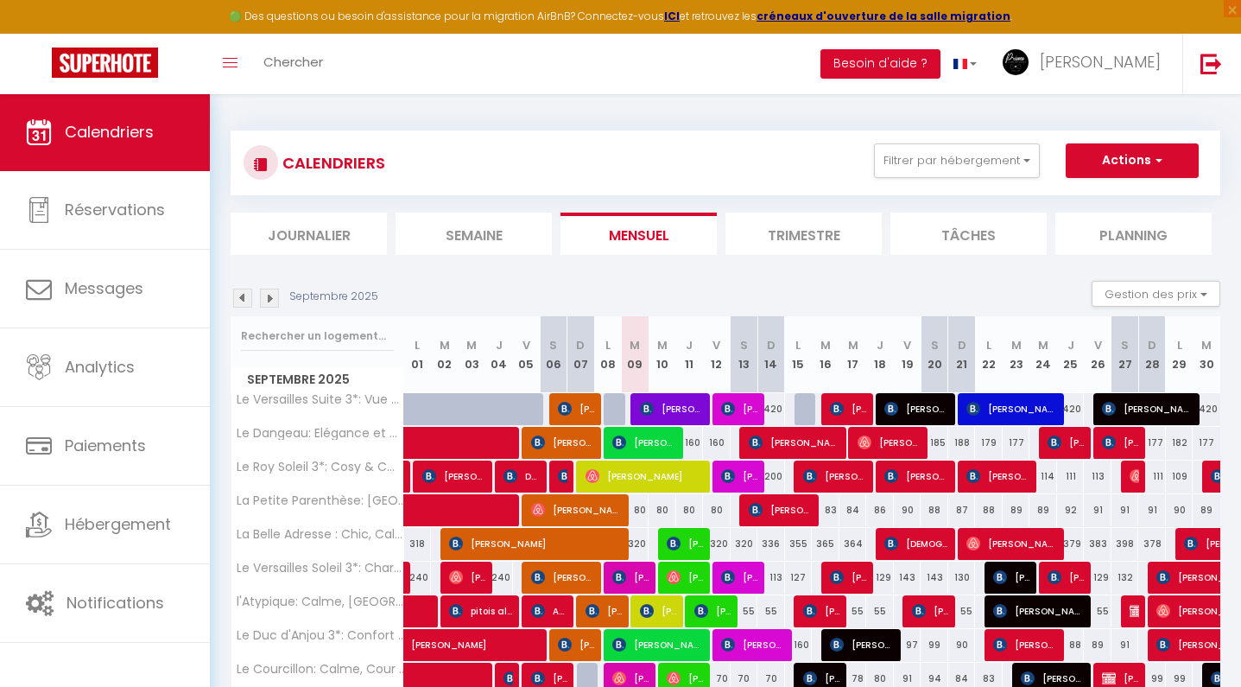
click at [269, 291] on img at bounding box center [269, 298] width 19 height 19
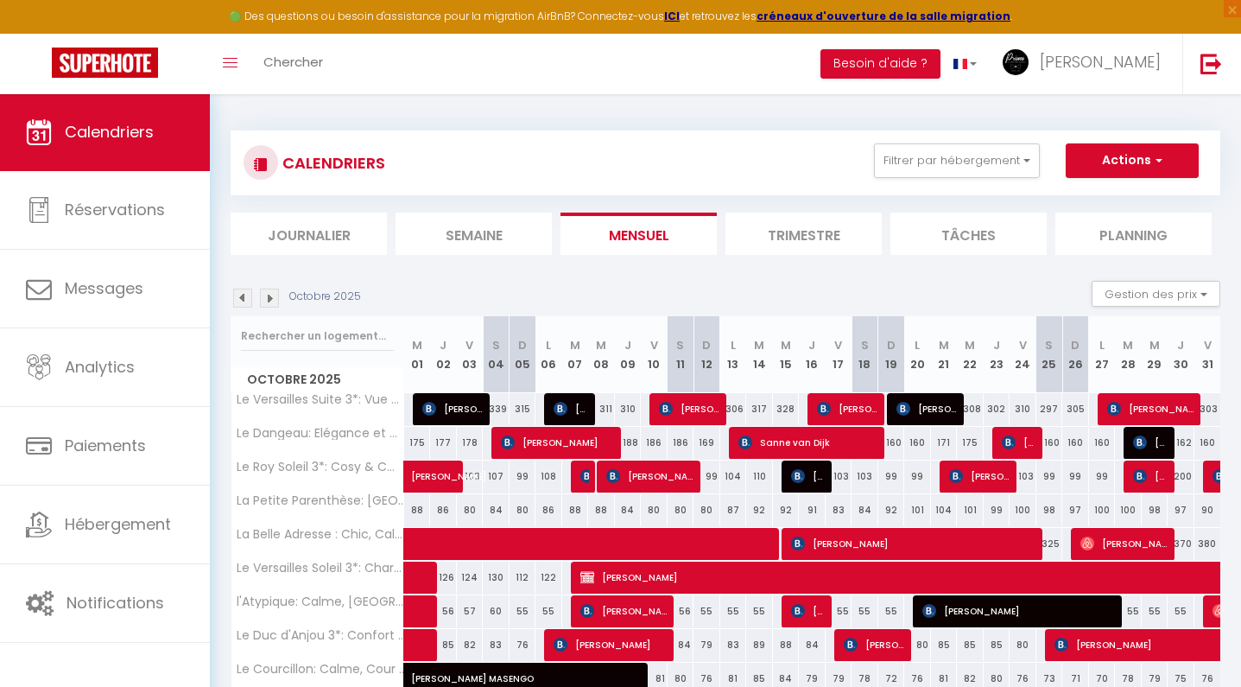
click at [269, 295] on img at bounding box center [269, 298] width 19 height 19
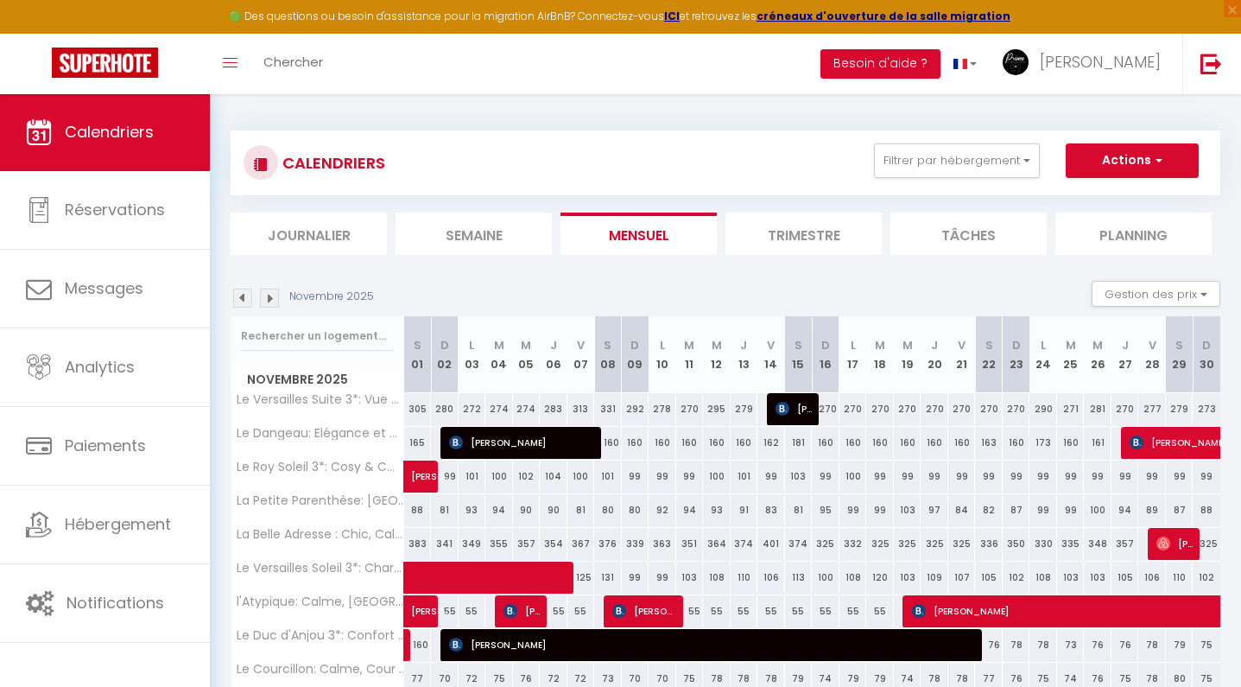
click at [269, 295] on img at bounding box center [269, 298] width 19 height 19
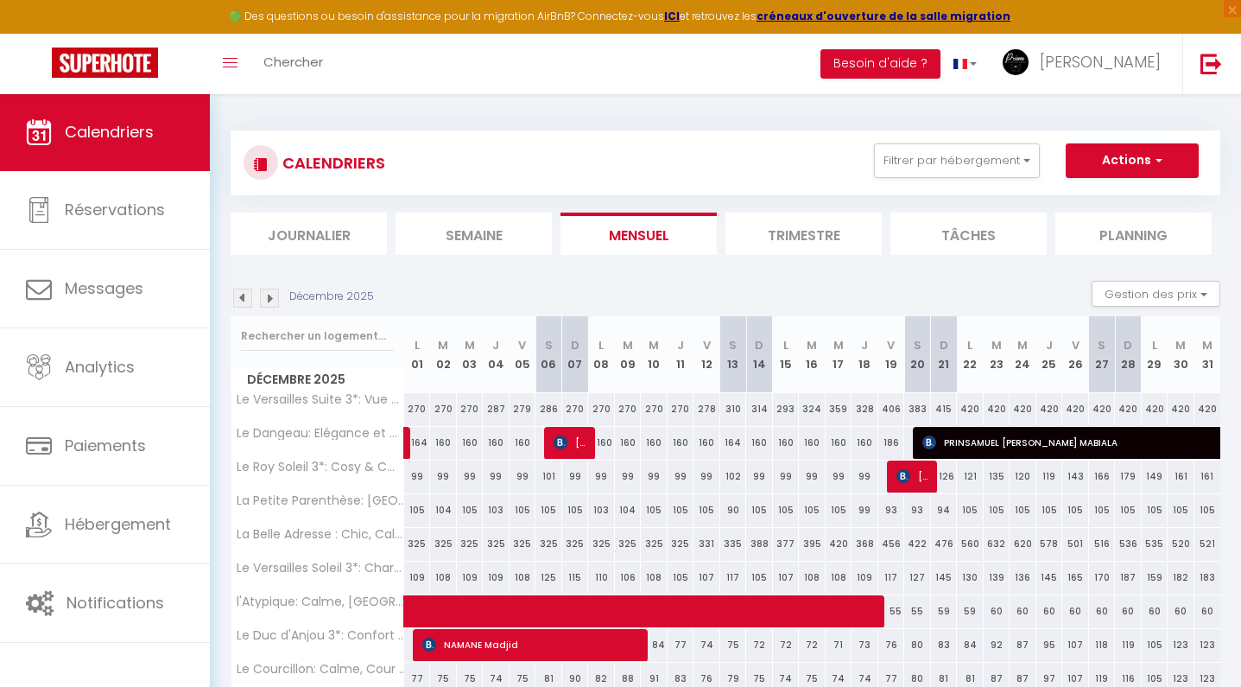
click at [269, 295] on img at bounding box center [269, 298] width 19 height 19
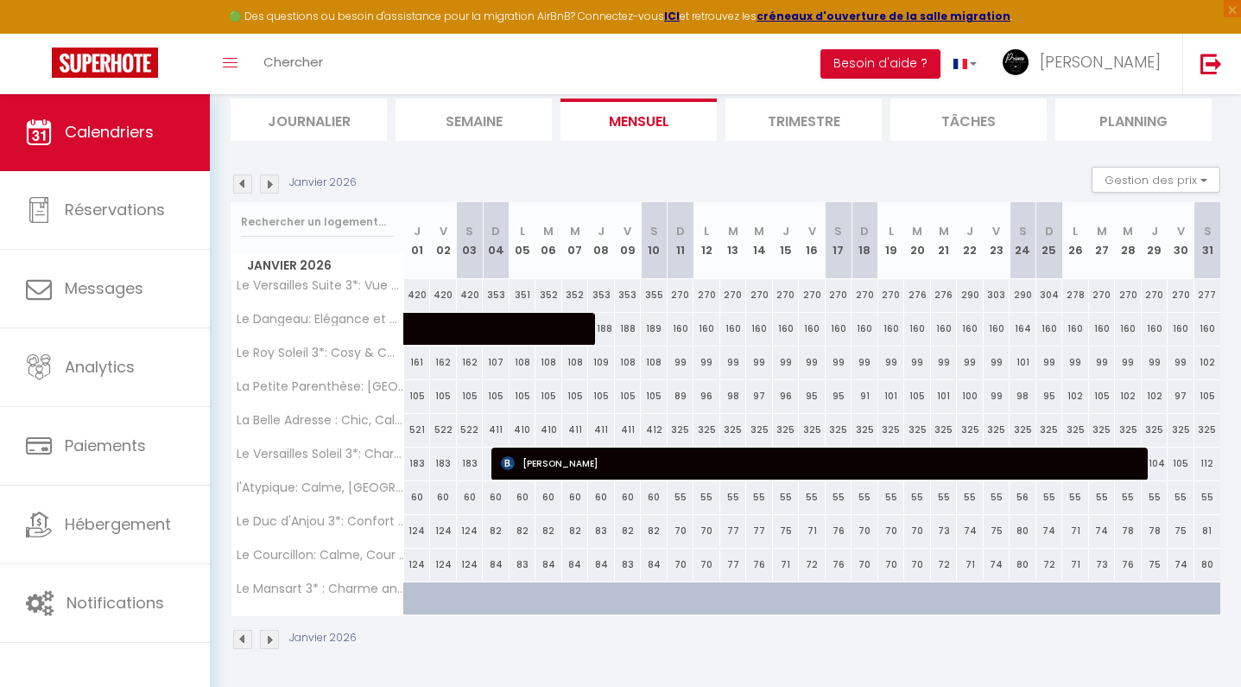
scroll to position [113, 0]
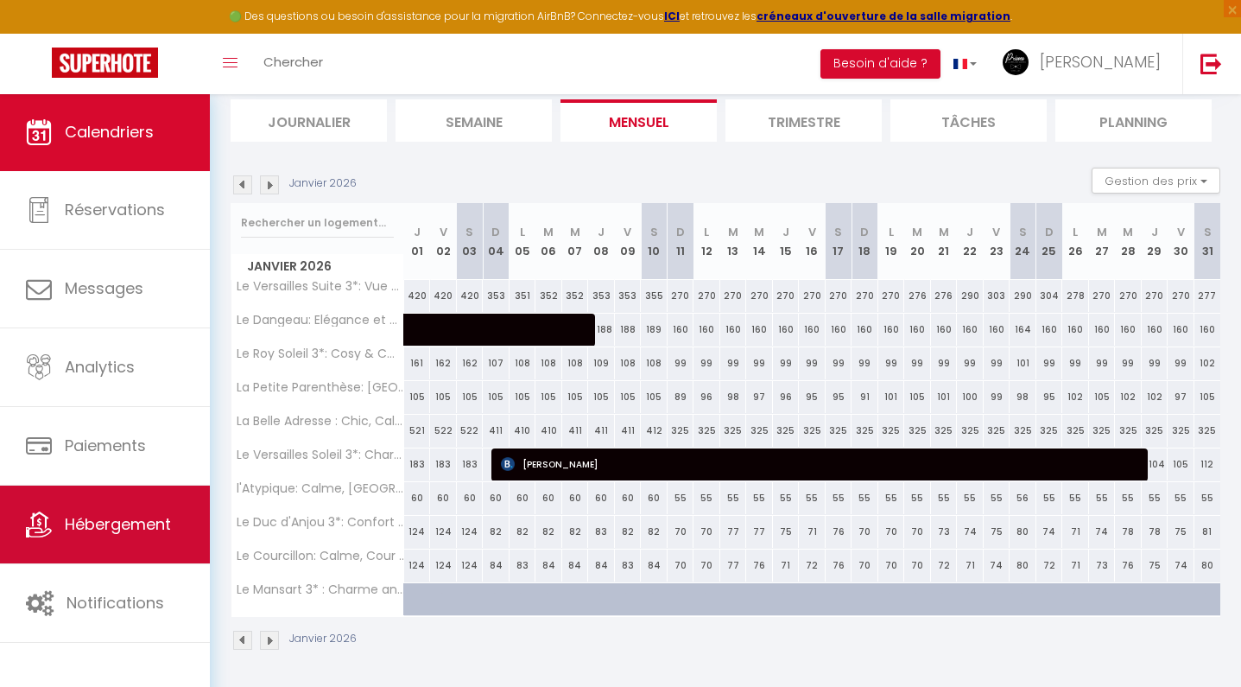
click at [68, 529] on span "Hébergement" at bounding box center [118, 524] width 106 height 22
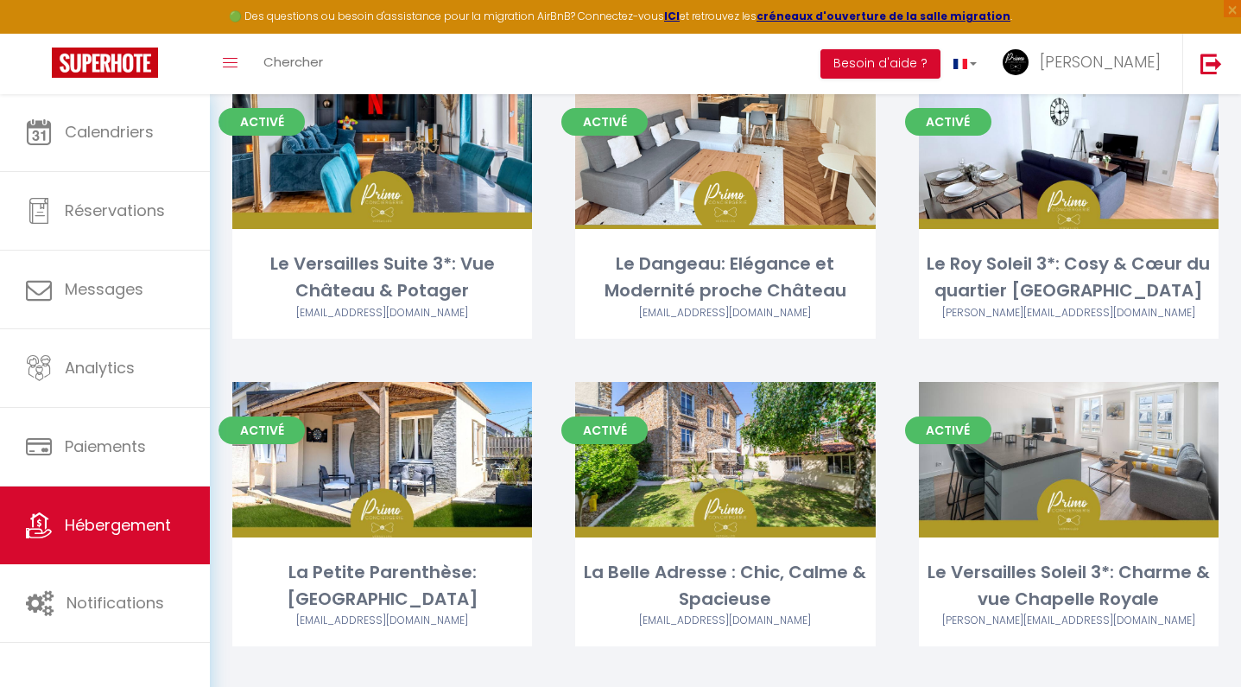
scroll to position [150, 0]
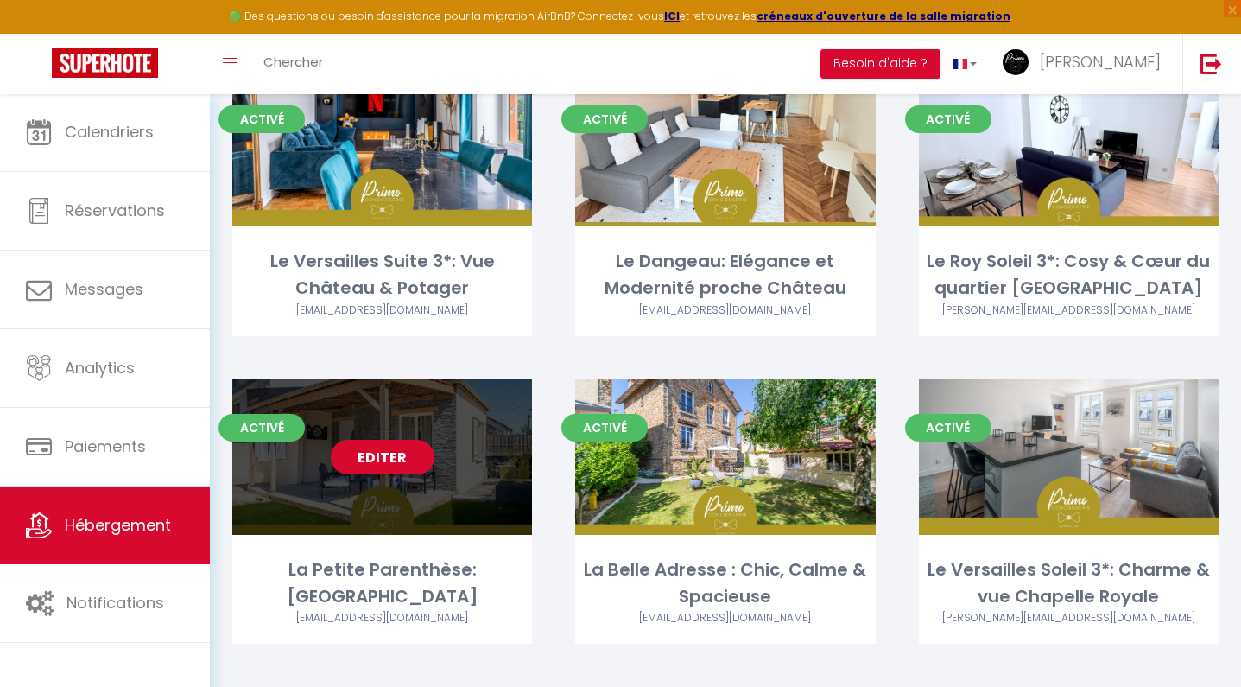
click at [373, 456] on link "Editer" at bounding box center [383, 457] width 104 height 35
select select "3"
select select "2"
select select "1"
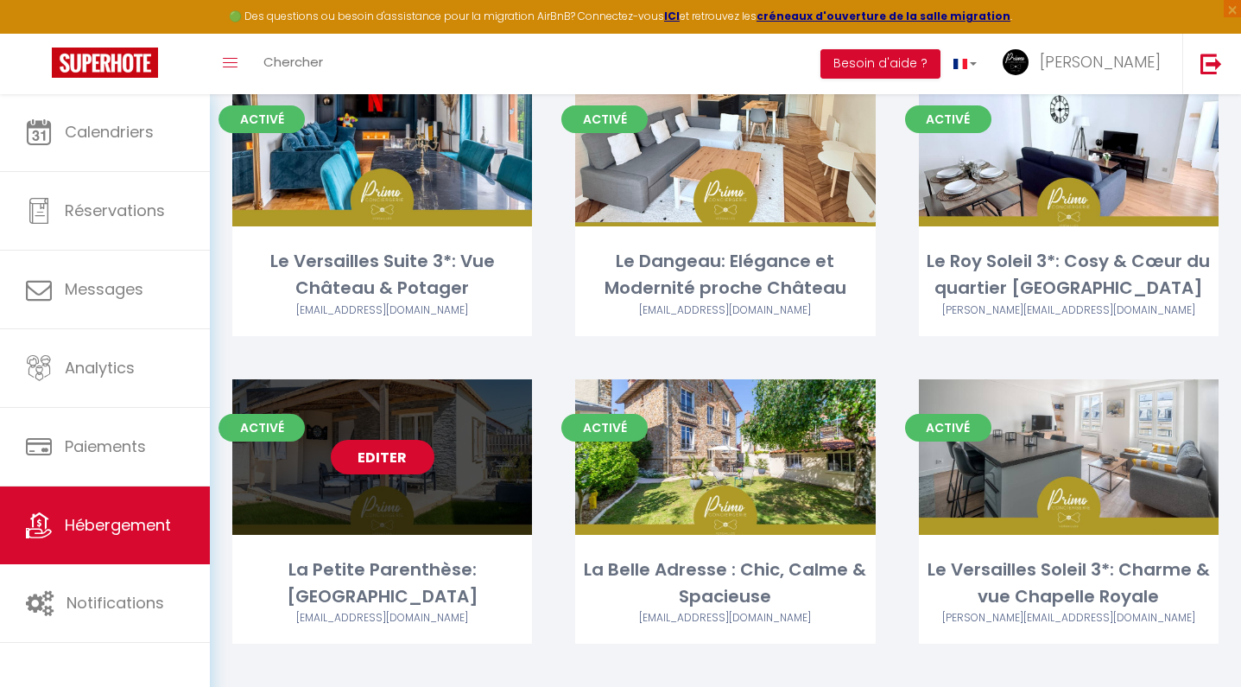
select select "1"
select select
select select "28"
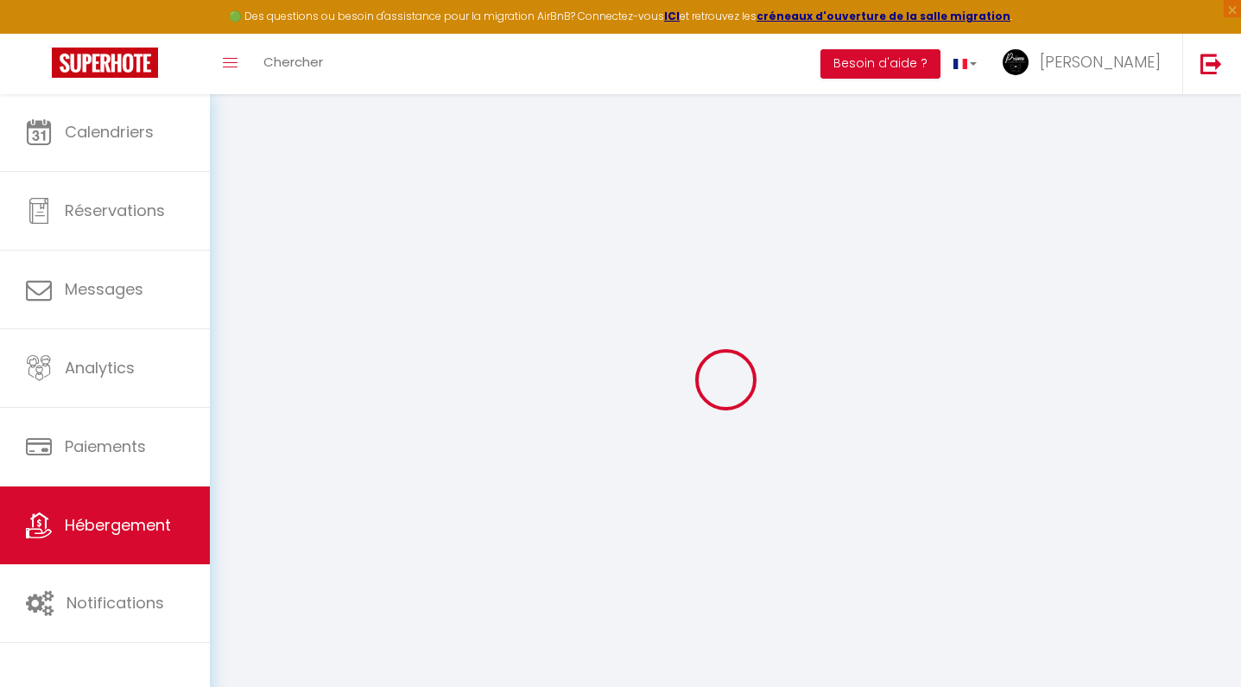
select select
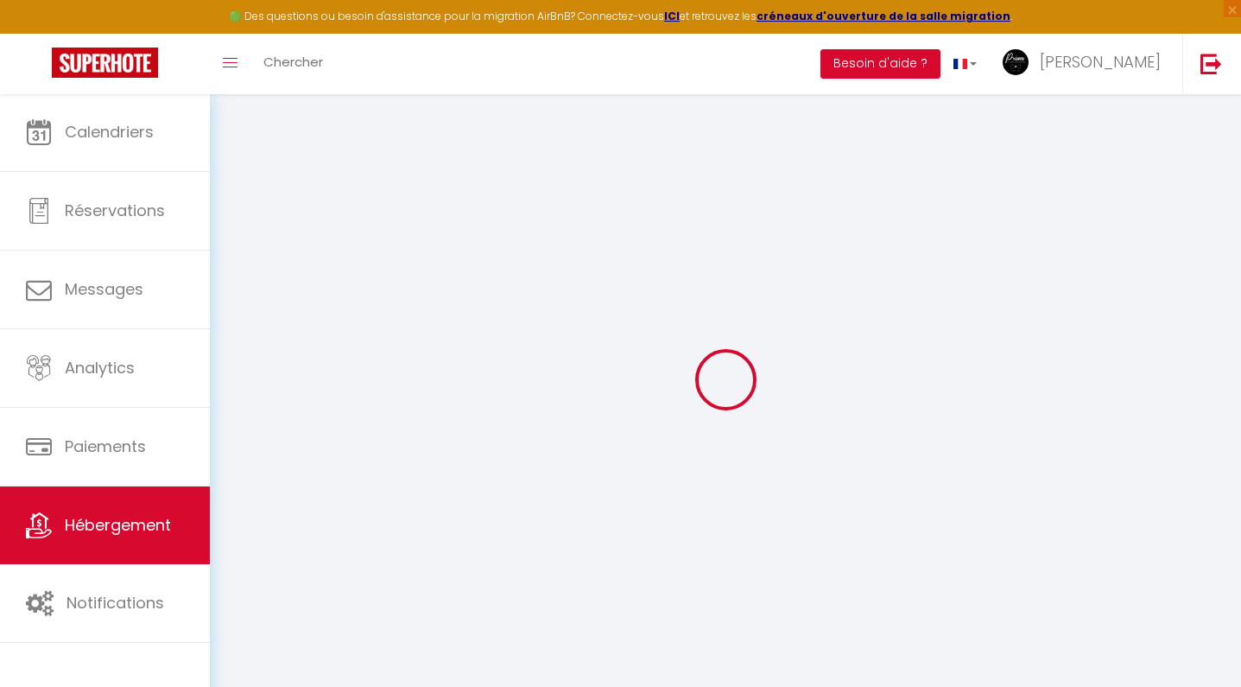
select select
checkbox input "false"
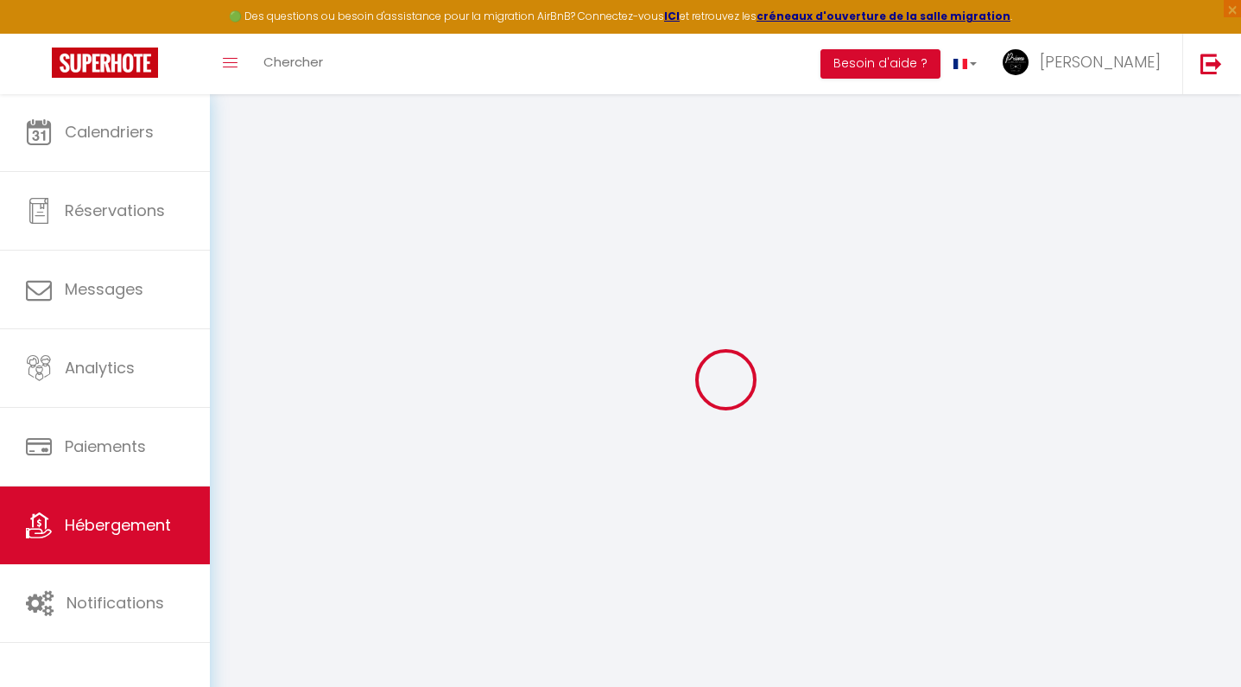
select select
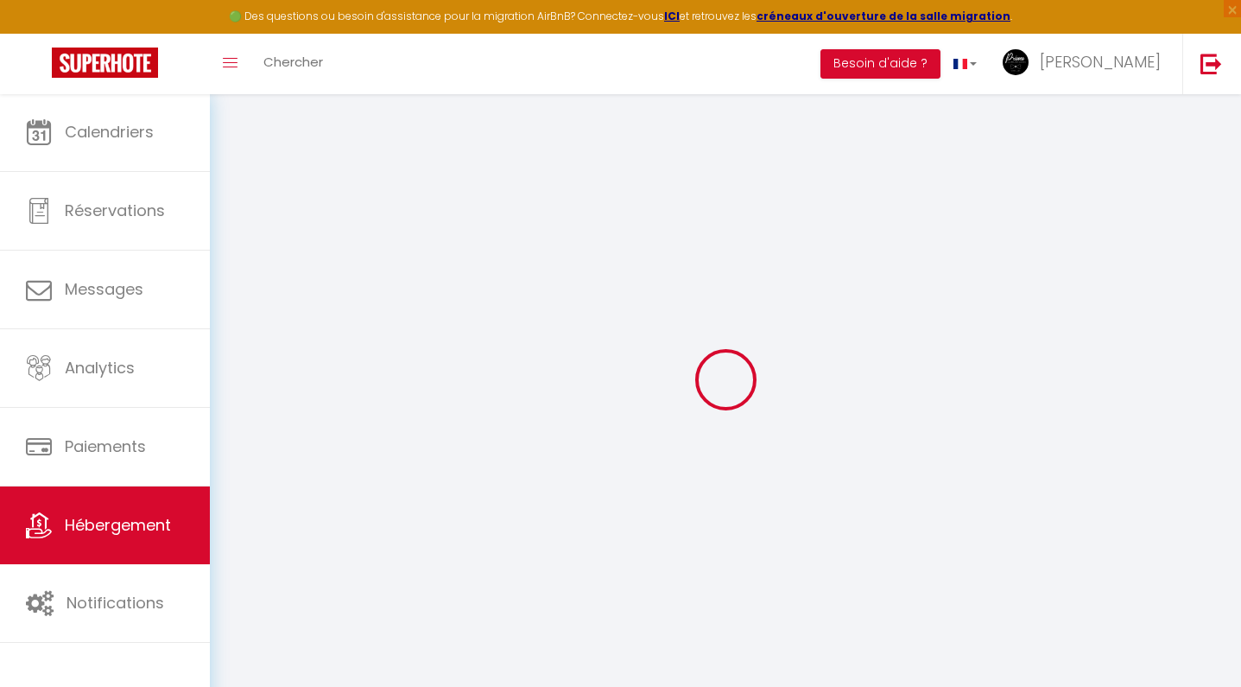
select select
checkbox input "false"
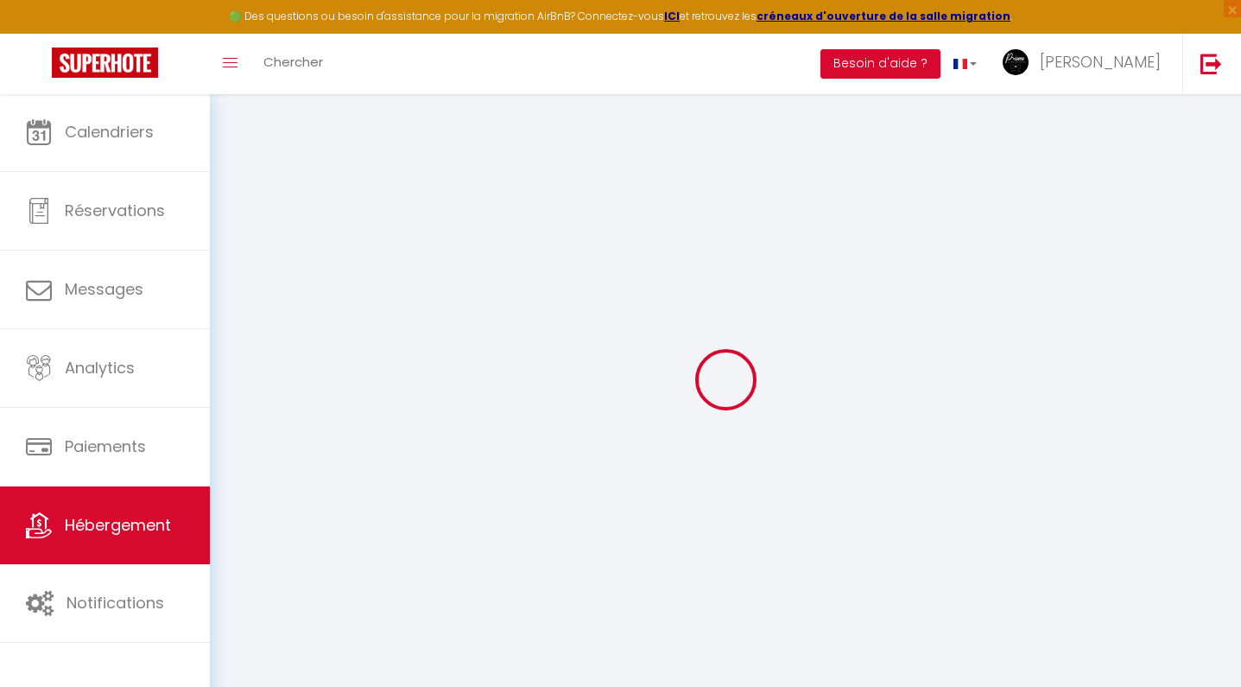
checkbox input "false"
select select
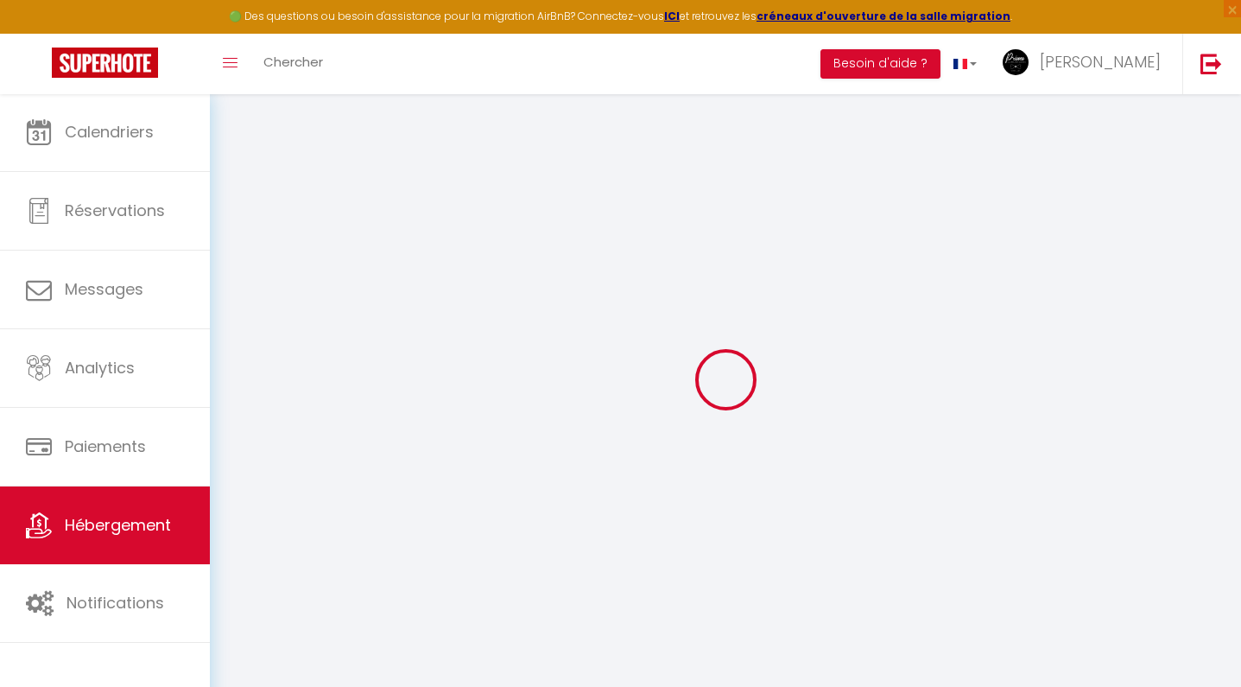
select select
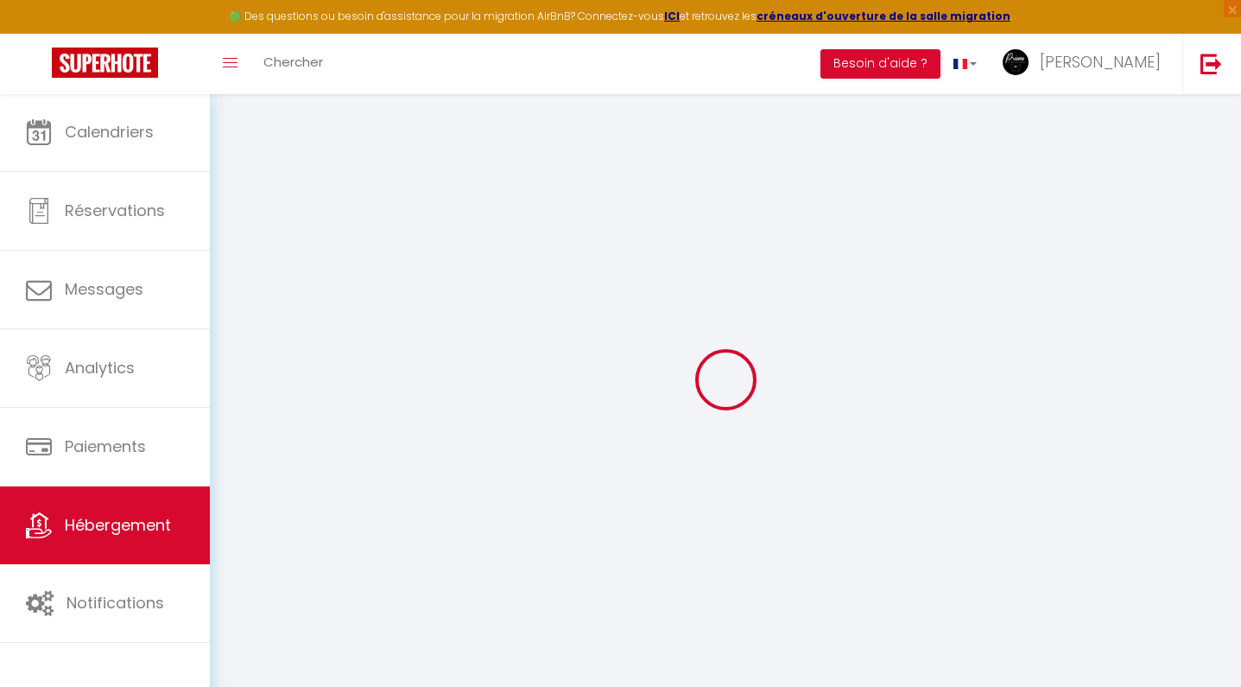
checkbox input "false"
select select
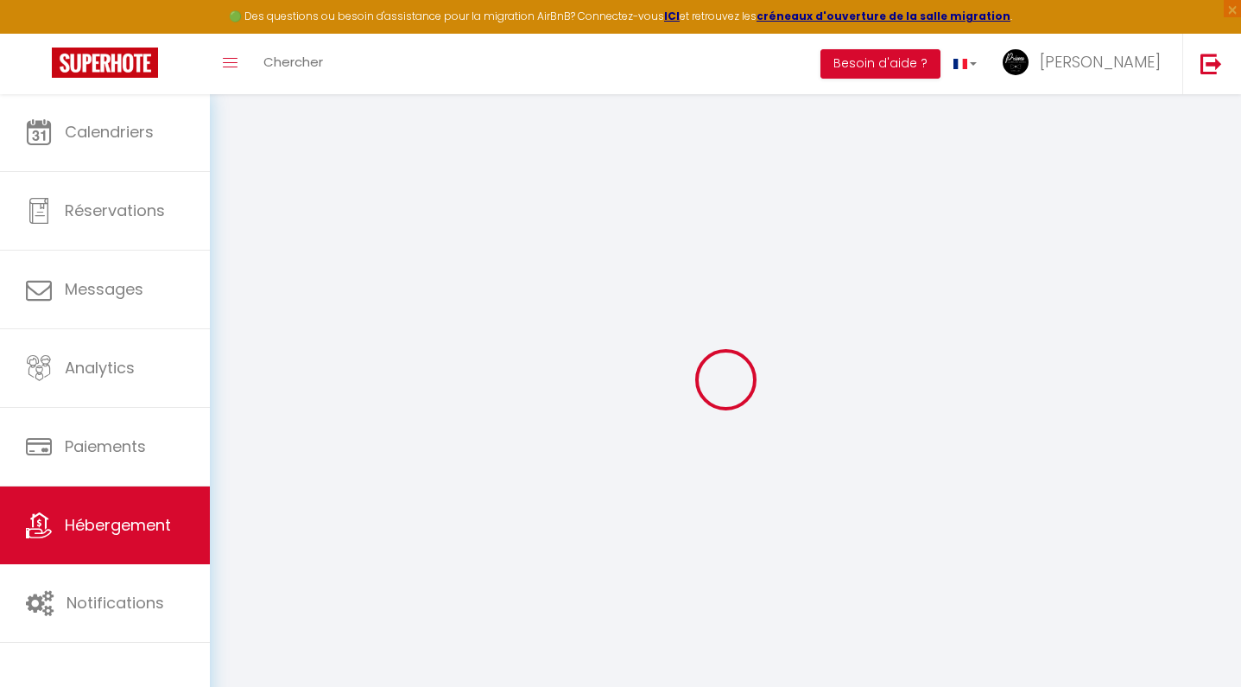
select select
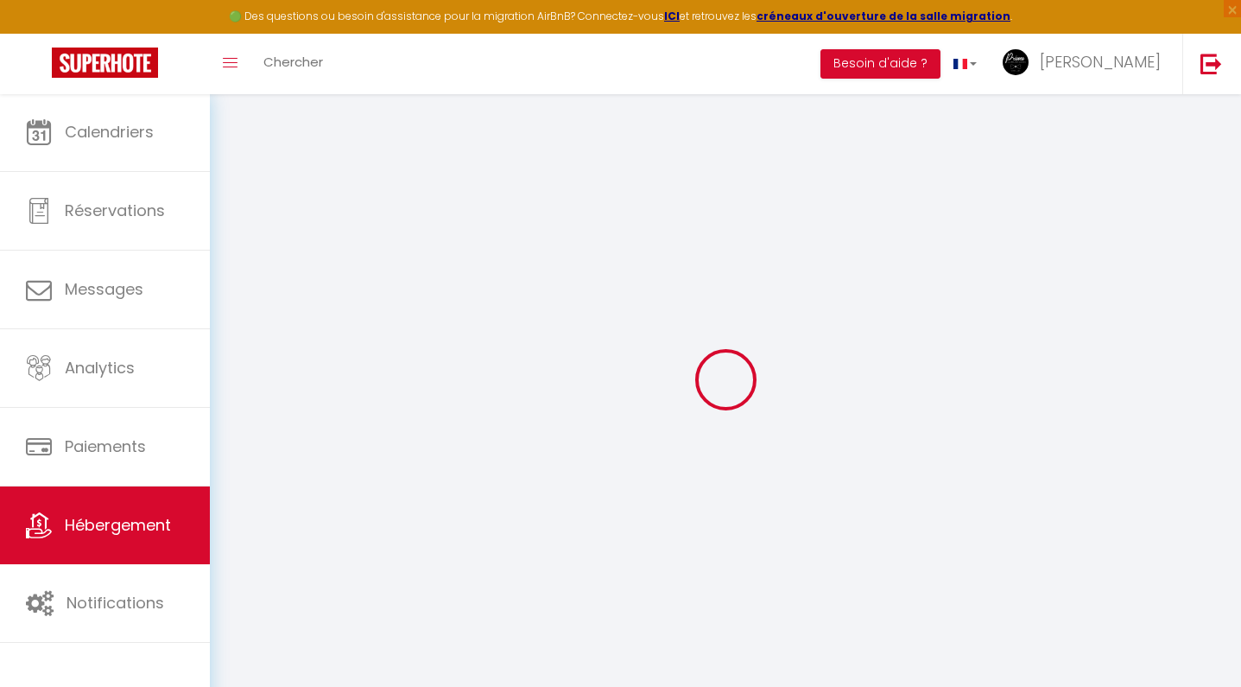
select select
checkbox input "false"
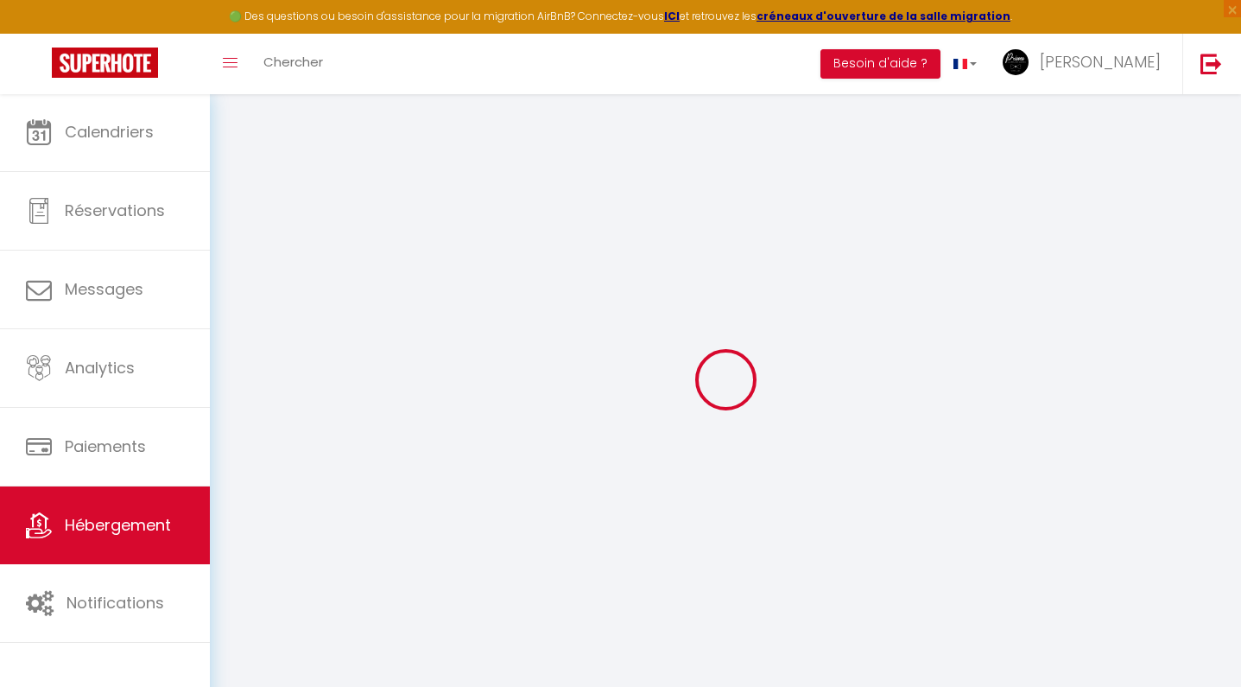
checkbox input "false"
select select
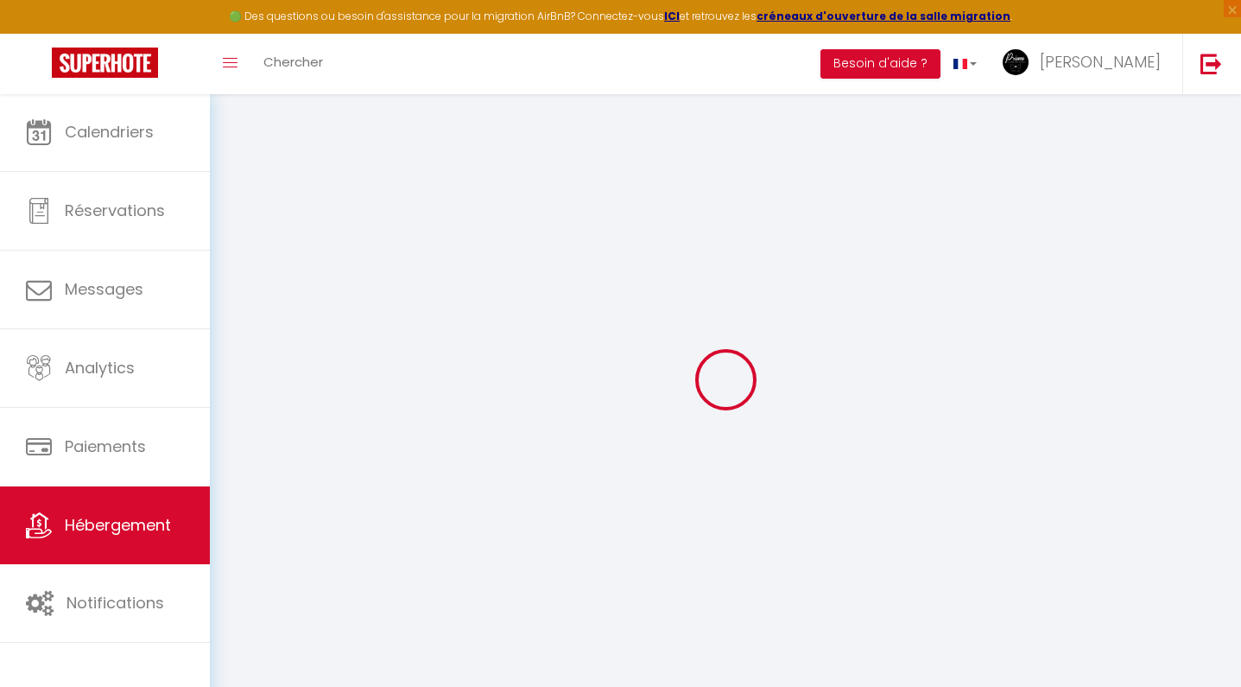
select select
checkbox input "false"
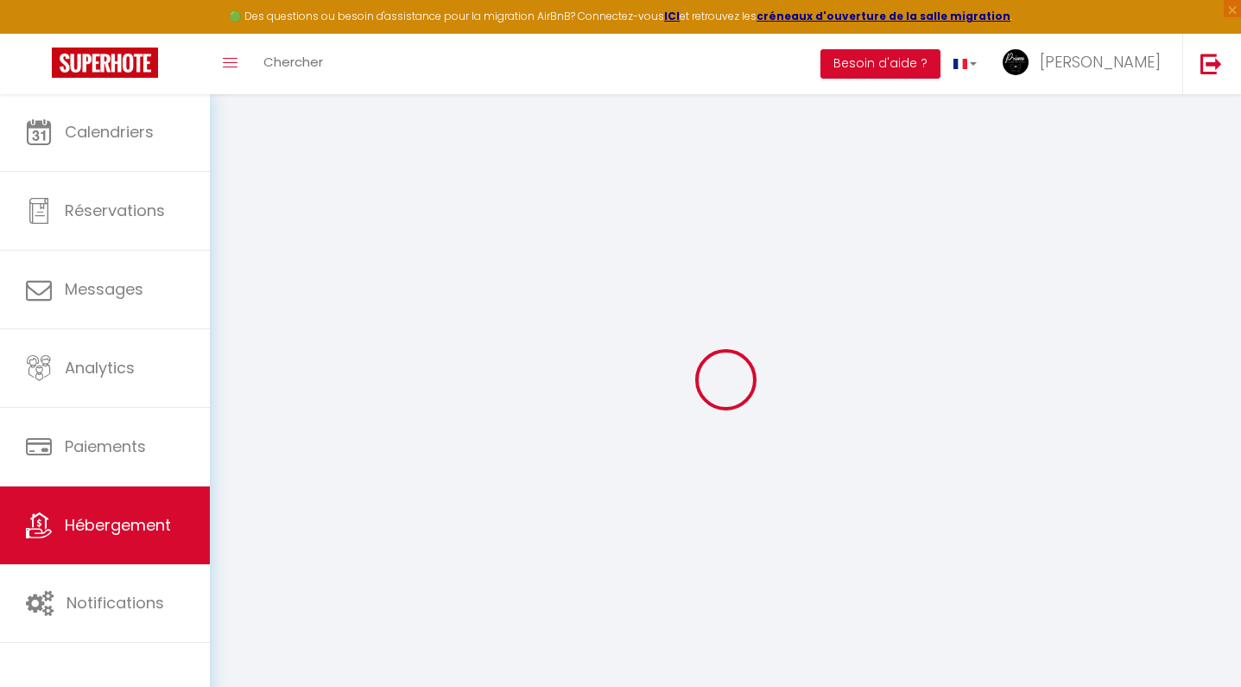
checkbox input "false"
select select
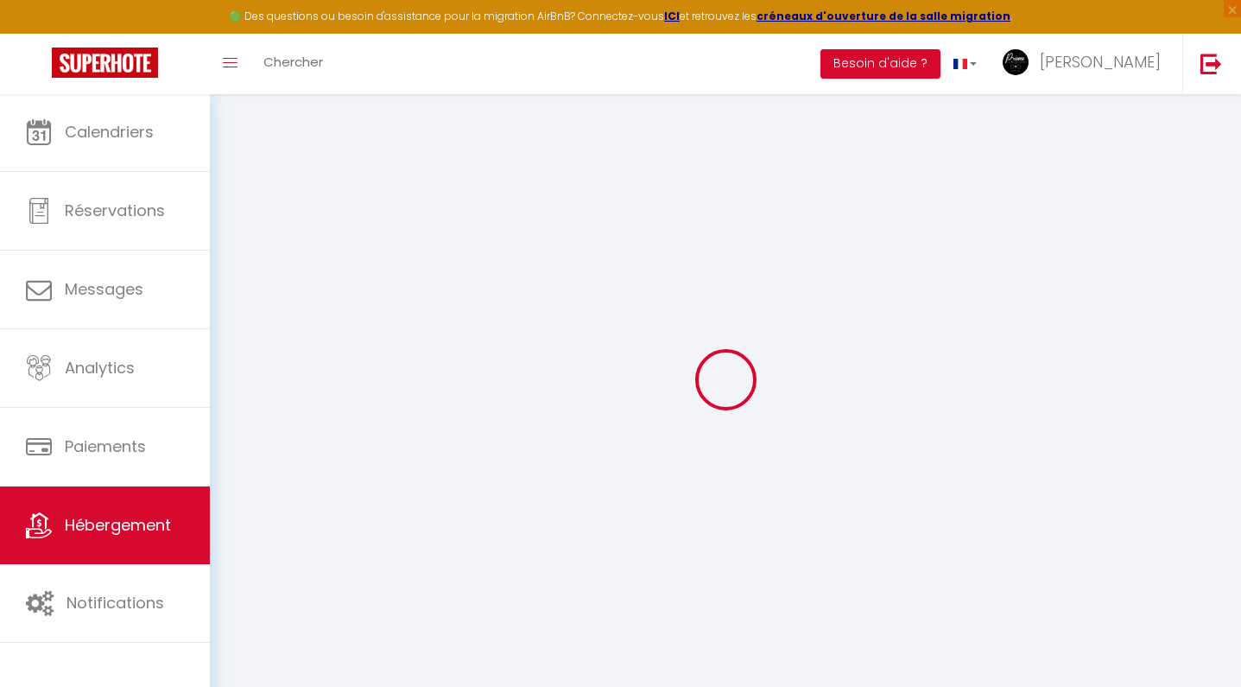
select select "+ 10 %"
select select "+ 18 %"
select select "10599-1409427525849785431"
checkbox input "true"
checkbox input "false"
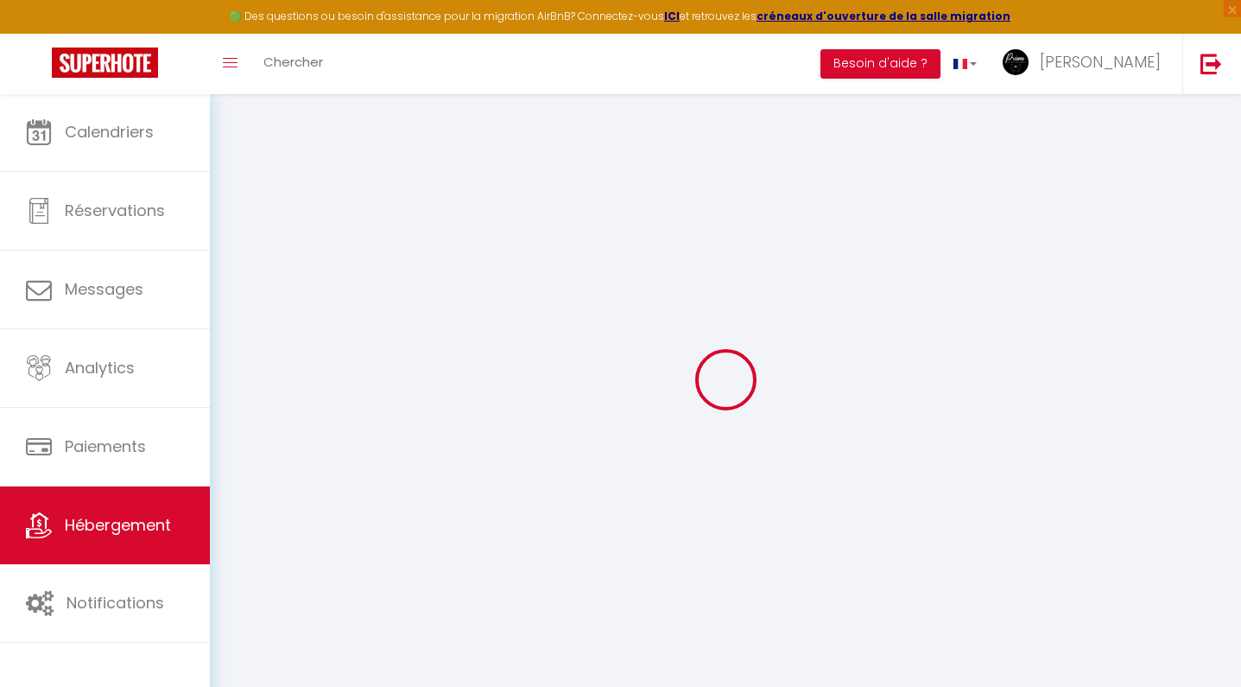
checkbox input "false"
select select "16:00"
select select
select select "11:00"
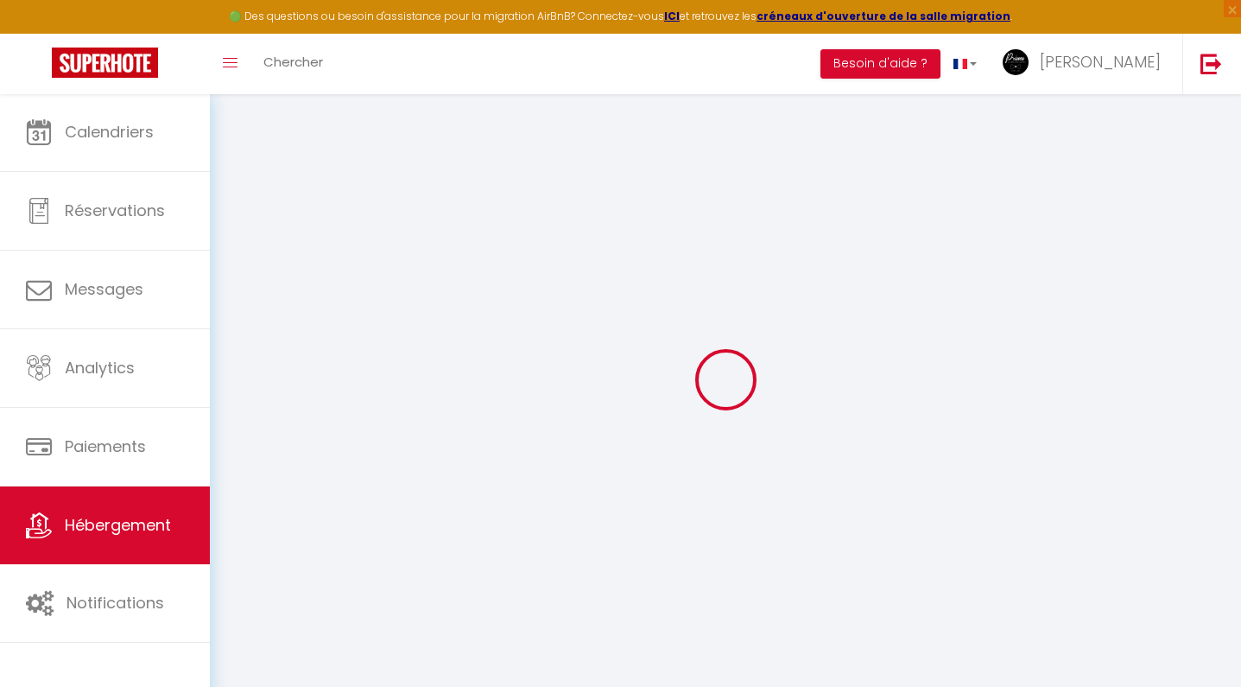
select select "30"
select select "120"
select select
checkbox input "true"
checkbox input "false"
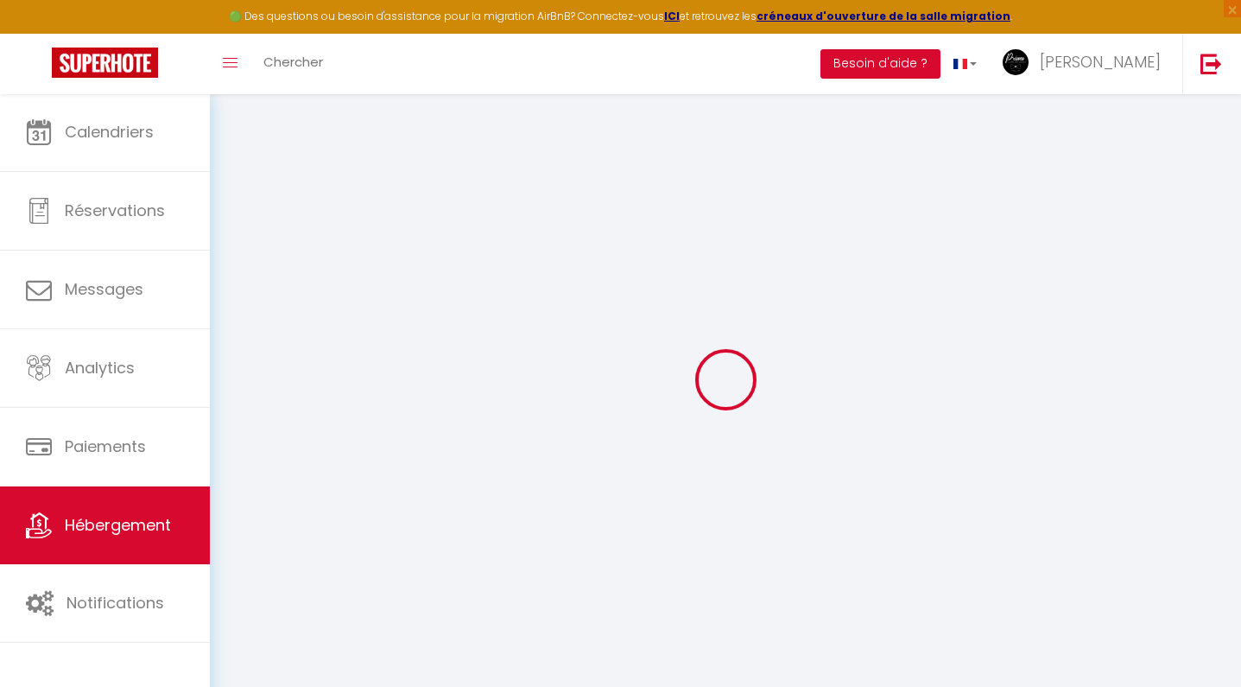
checkbox input "false"
select select "365"
select select "well_reviewed_guests"
select select "EUR"
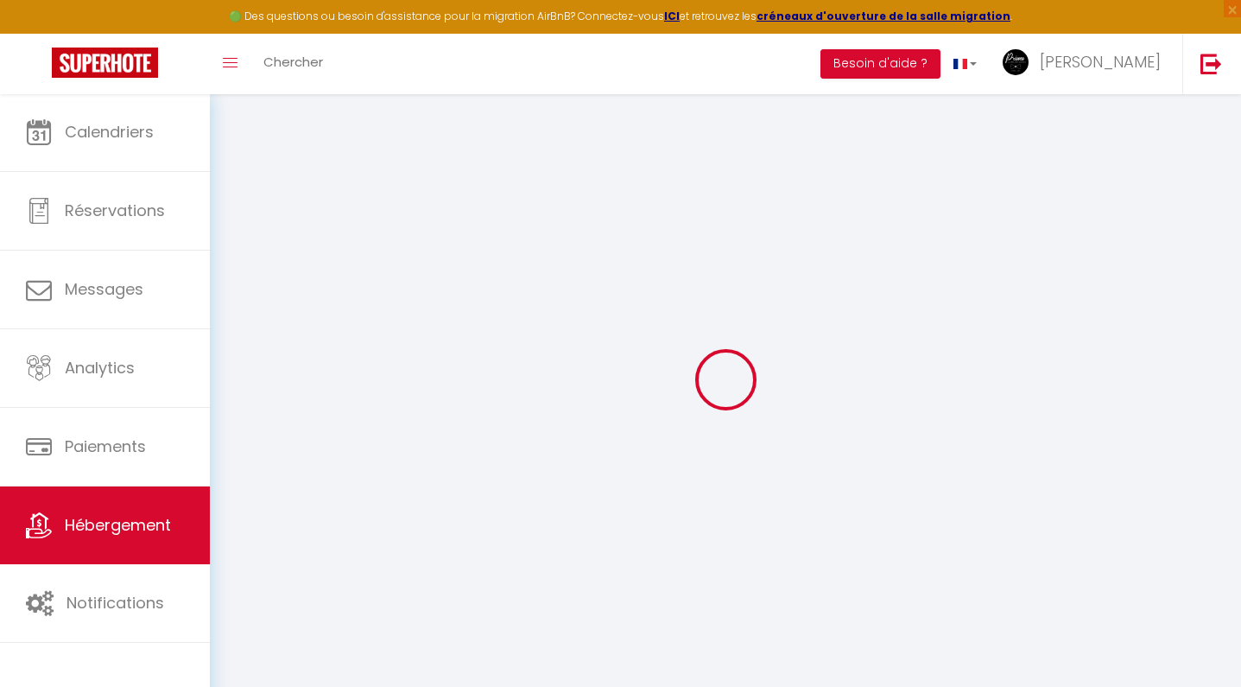
select select "15126"
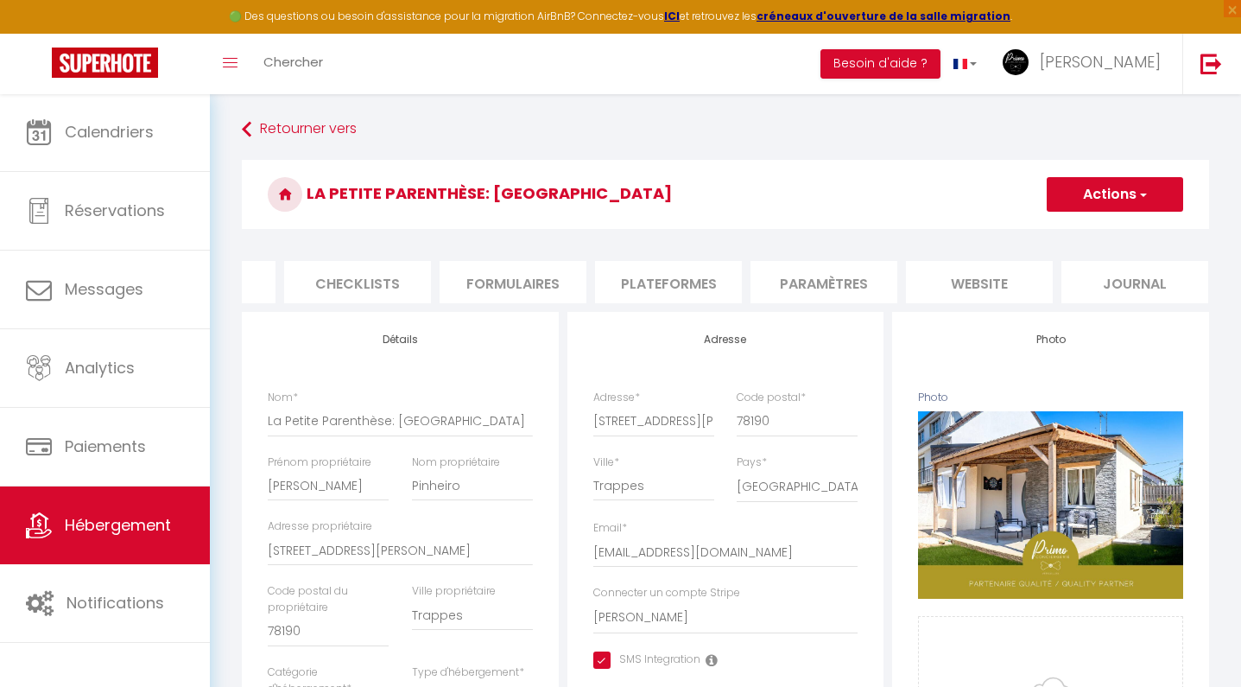
scroll to position [0, 579]
click at [705, 277] on li "Plateformes" at bounding box center [669, 282] width 147 height 42
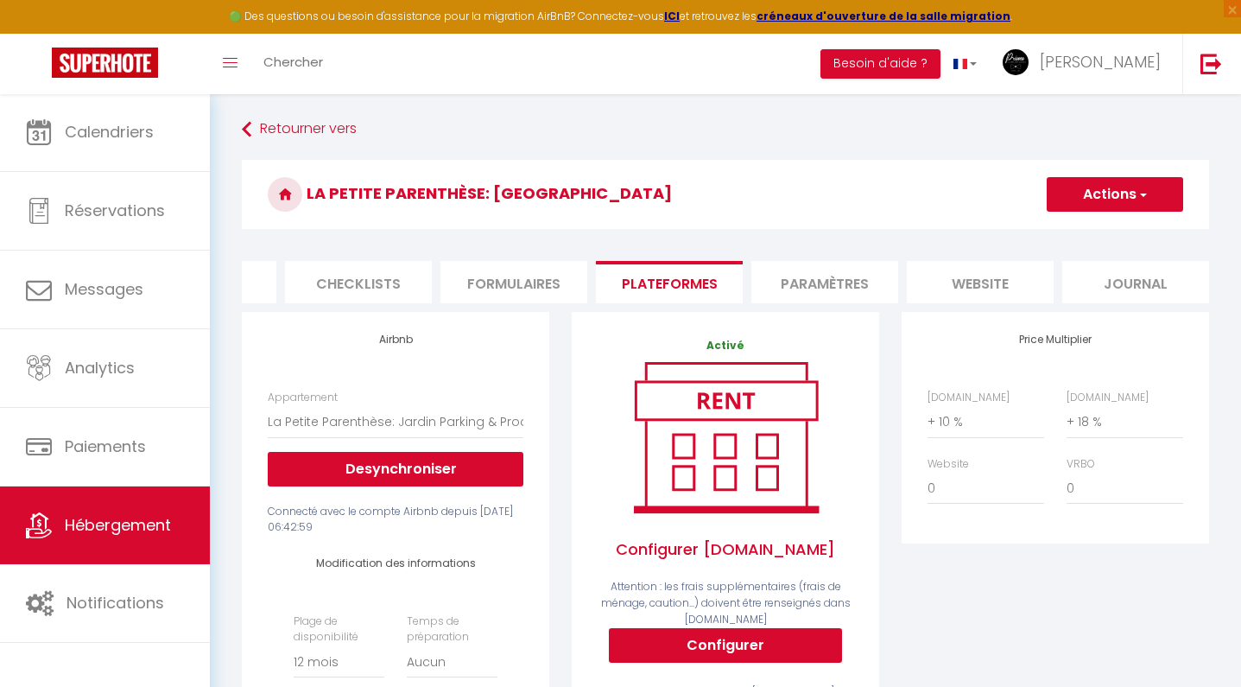
click at [110, 534] on span "Hébergement" at bounding box center [118, 525] width 106 height 22
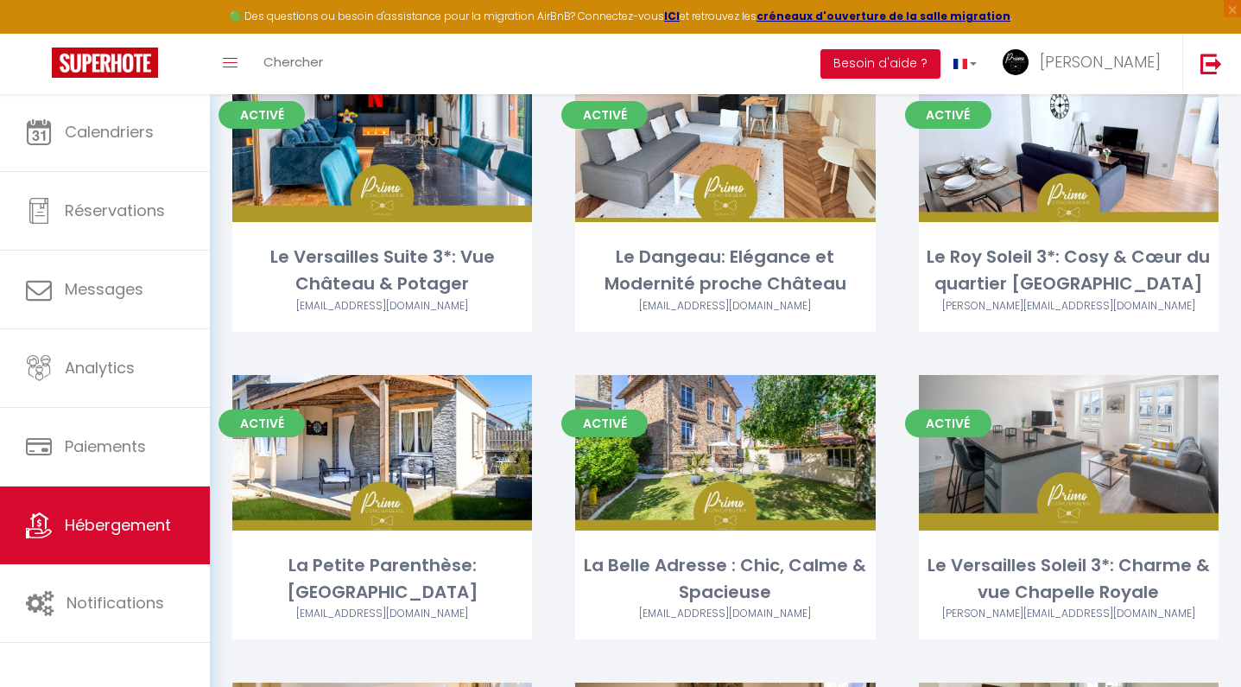
scroll to position [158, 0]
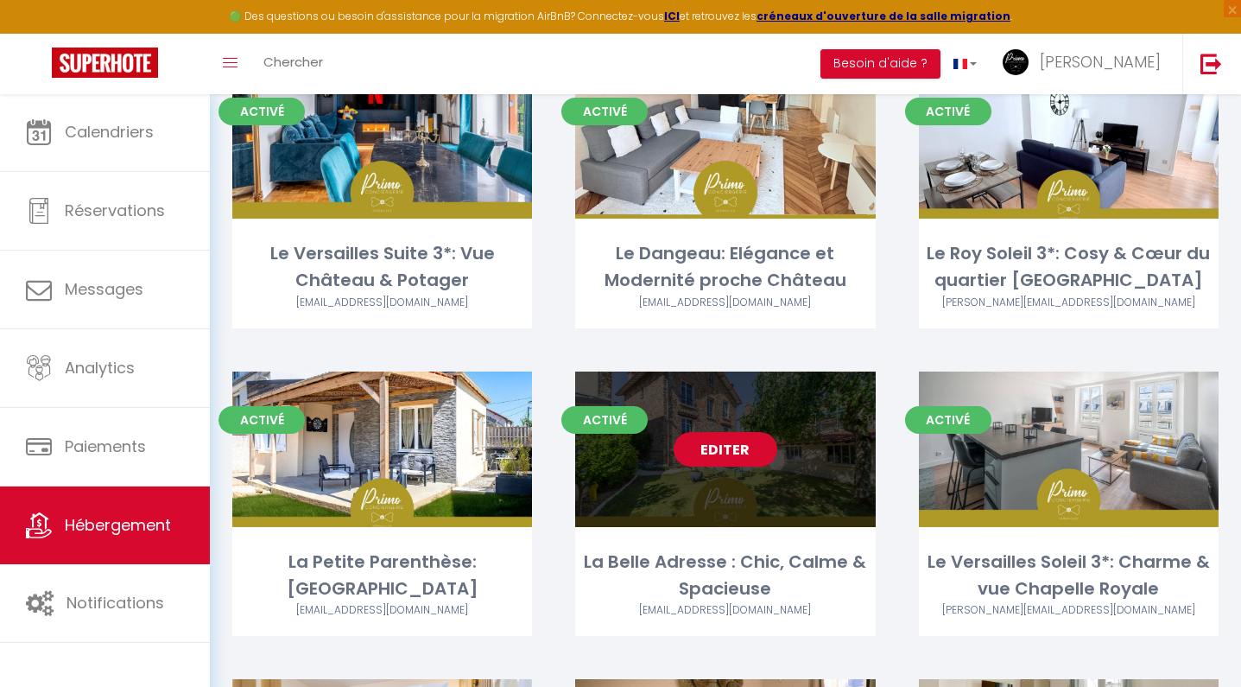
click at [720, 449] on link "Editer" at bounding box center [726, 449] width 104 height 35
select select "3"
select select "2"
select select "1"
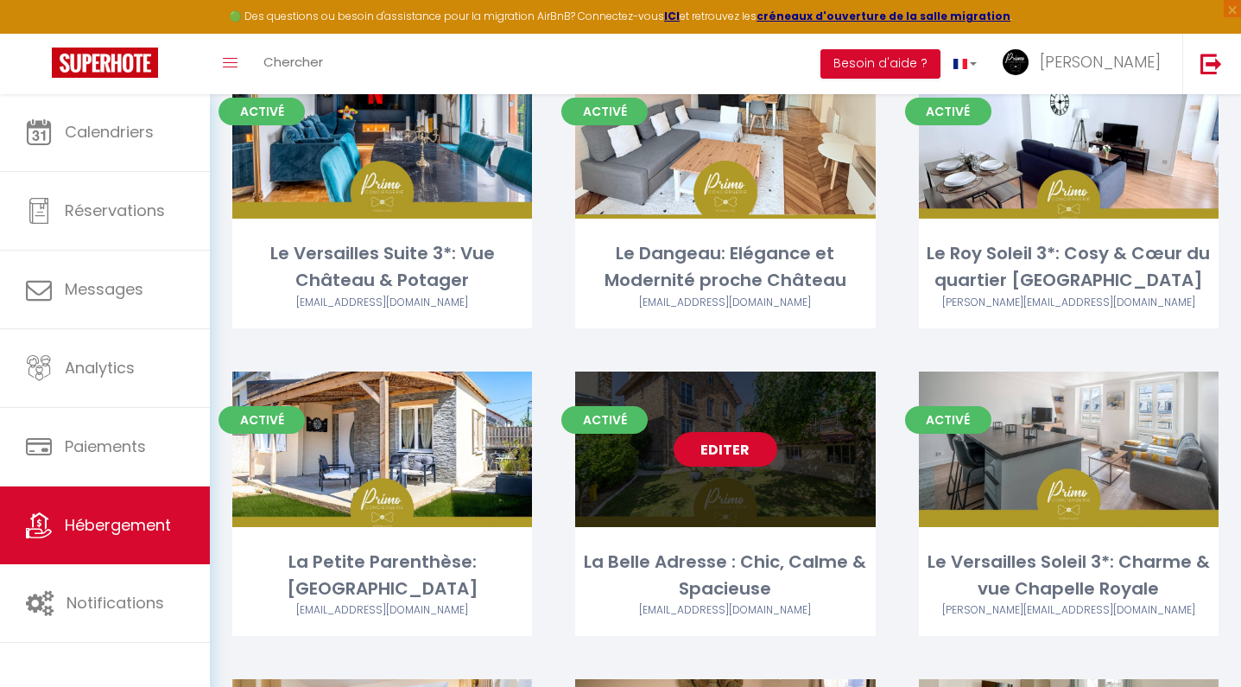
select select
select select "28"
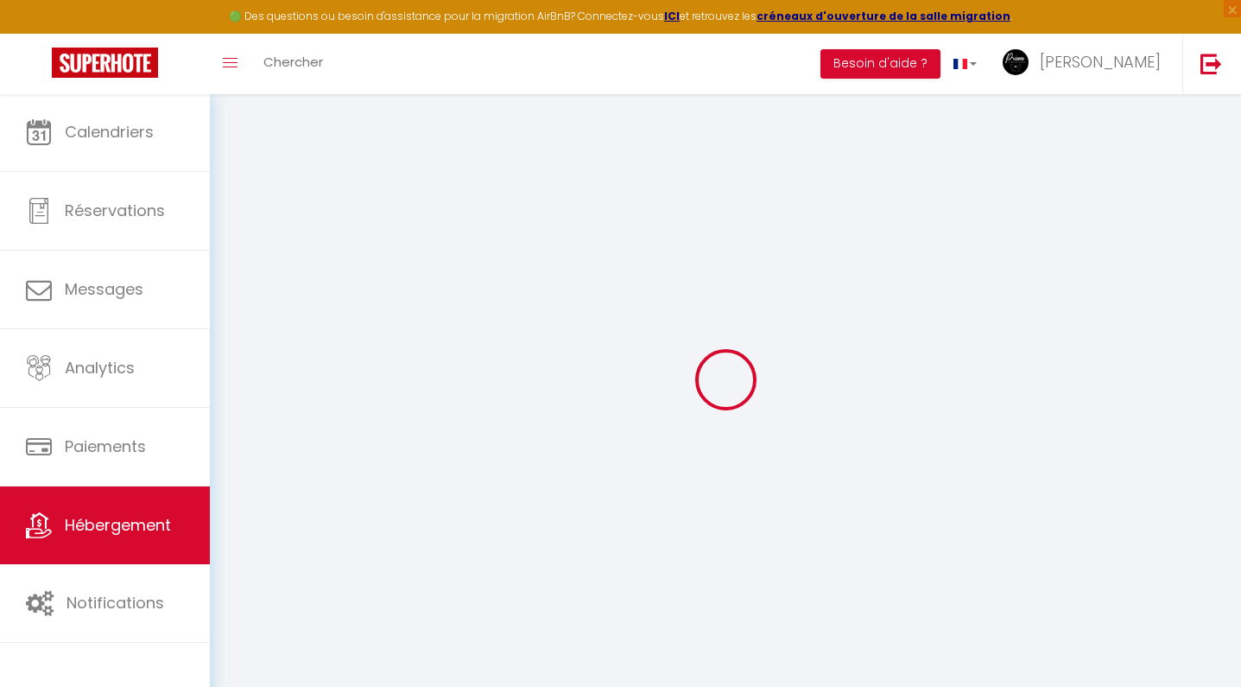
select select
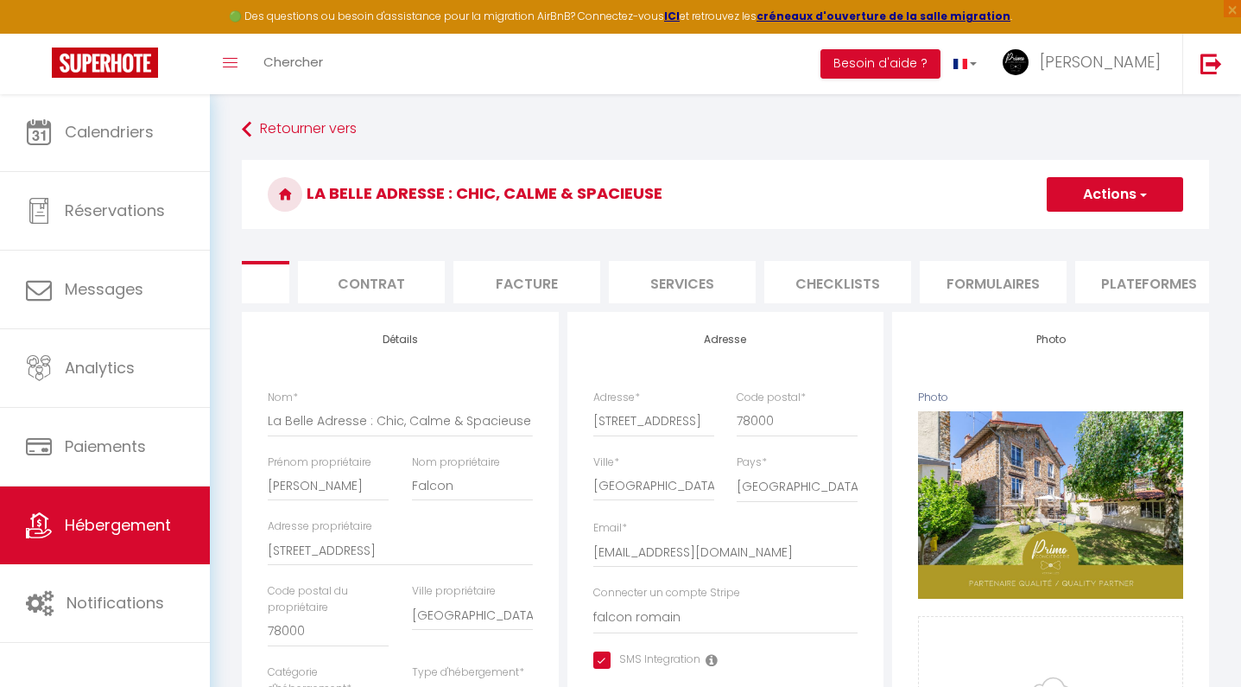
scroll to position [0, 105]
click at [1133, 276] on li "Plateformes" at bounding box center [1142, 282] width 147 height 42
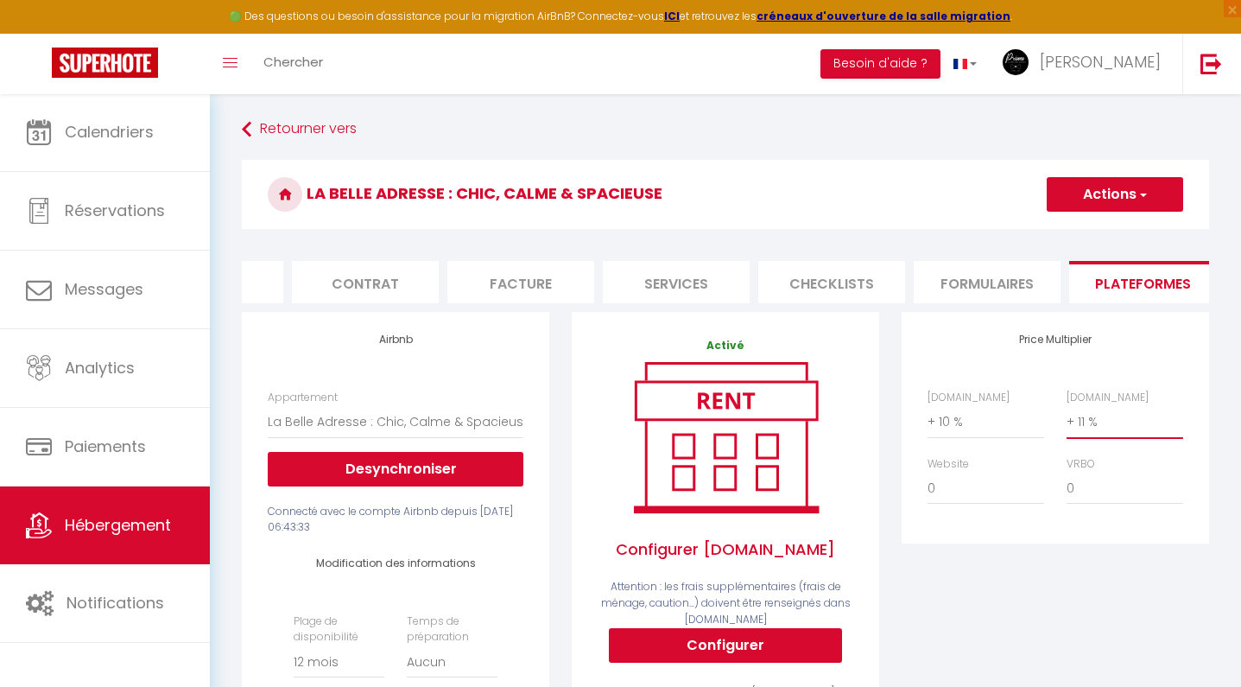
click at [1095, 199] on button "Actions" at bounding box center [1115, 194] width 136 height 35
click at [1096, 235] on link "Enregistrer" at bounding box center [1114, 232] width 136 height 22
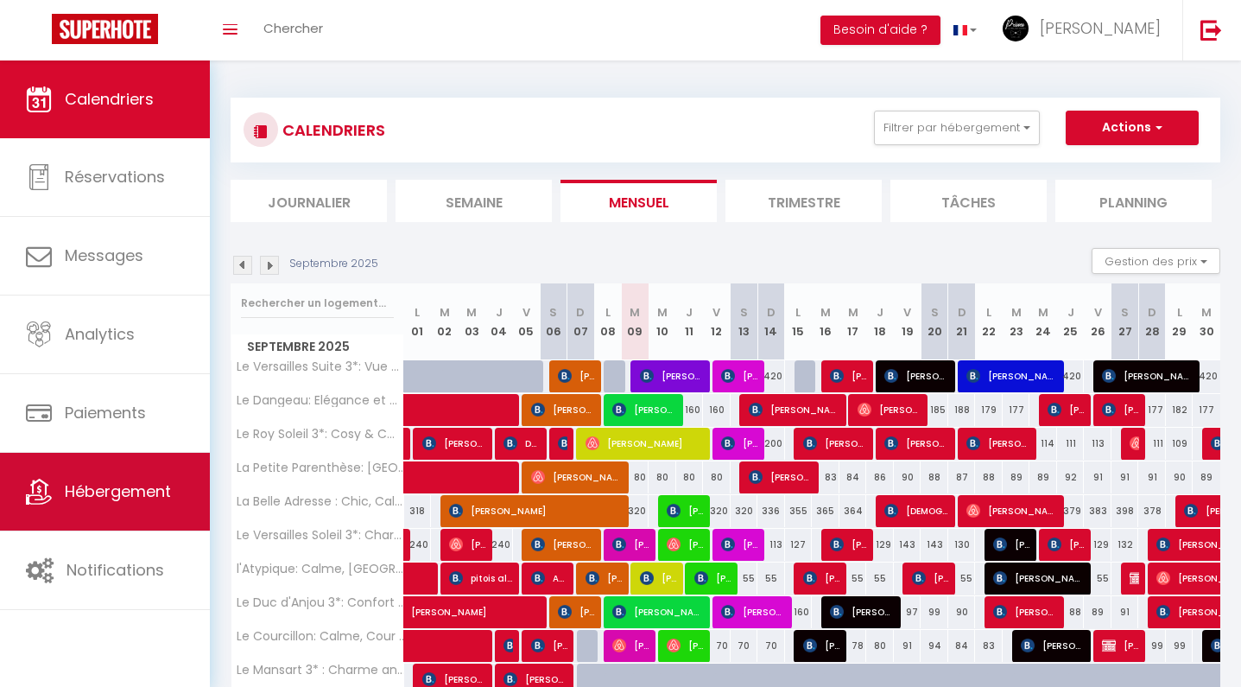
click at [96, 508] on link "Hébergement" at bounding box center [105, 492] width 210 height 78
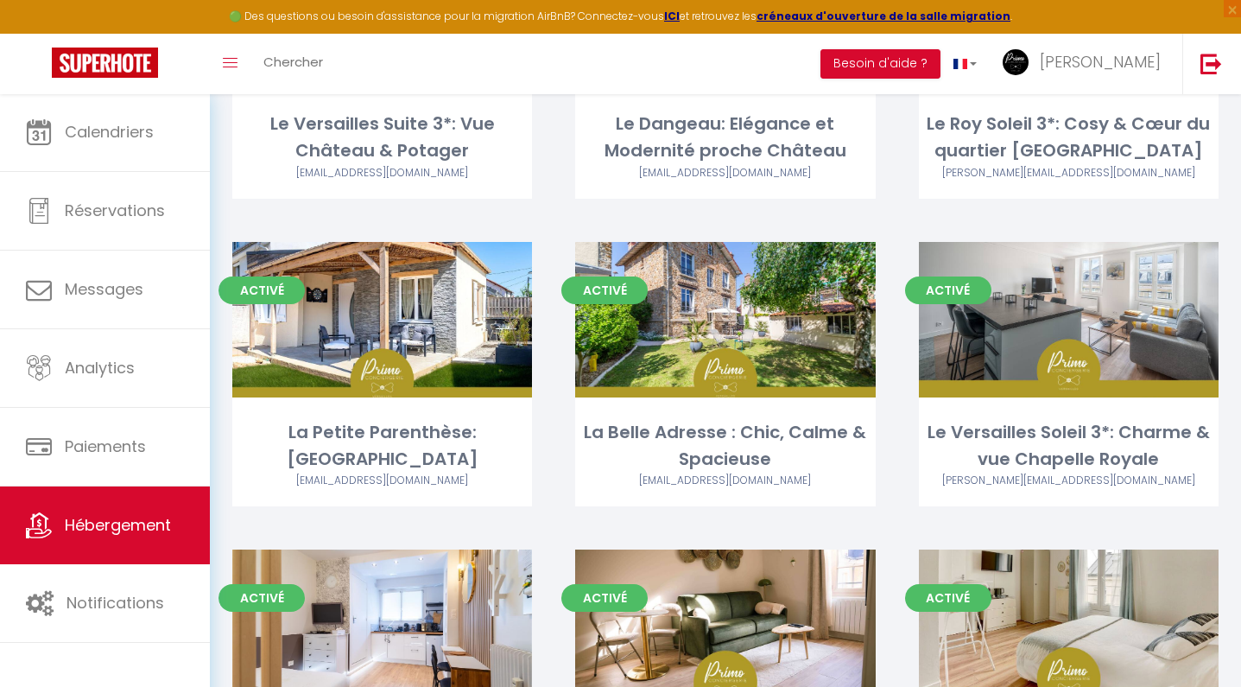
scroll to position [292, 0]
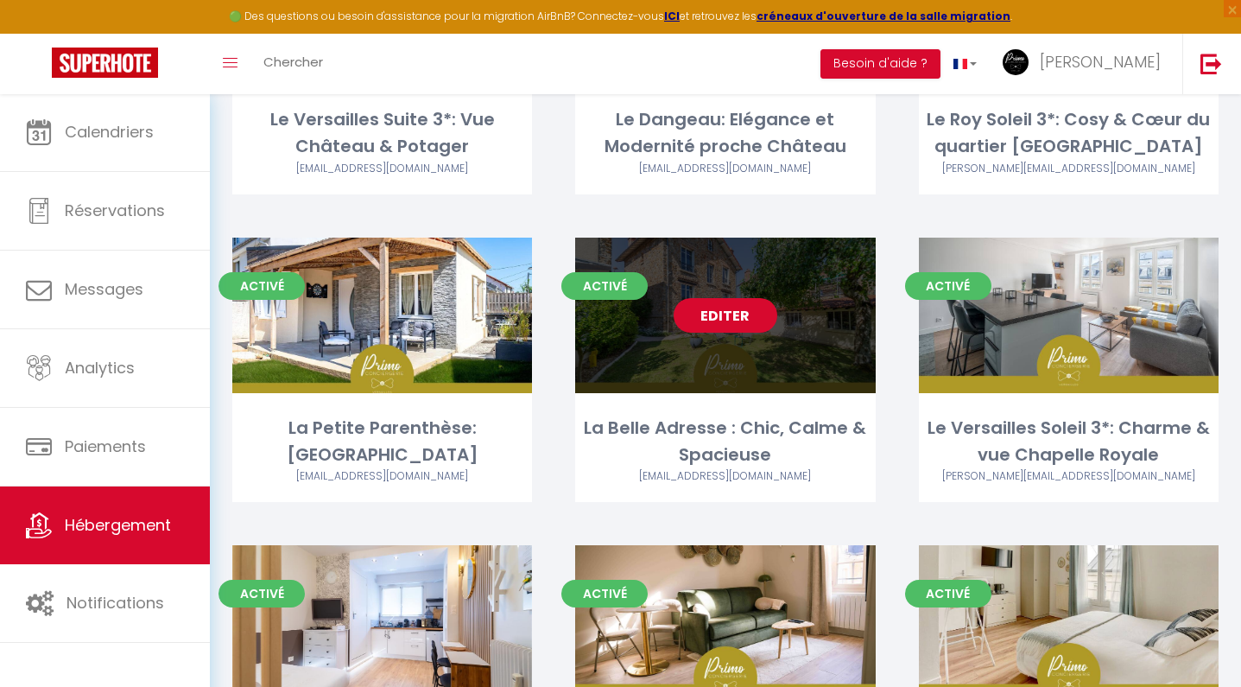
click at [732, 308] on link "Editer" at bounding box center [726, 315] width 104 height 35
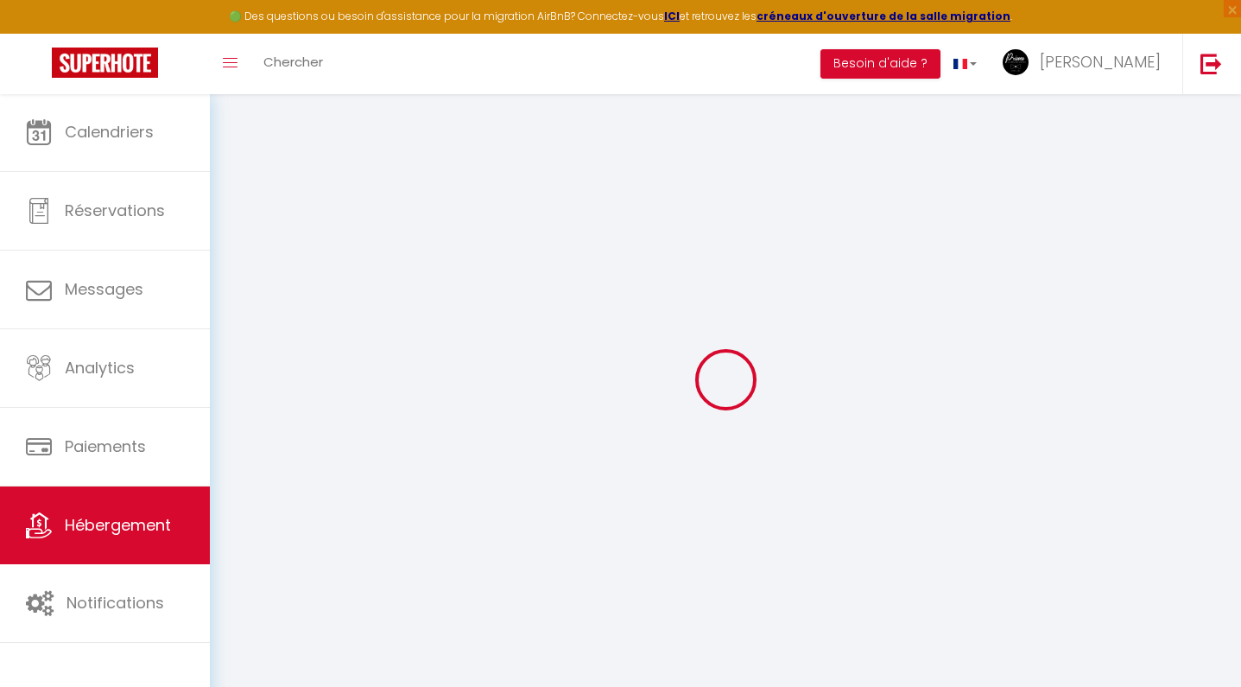
select select
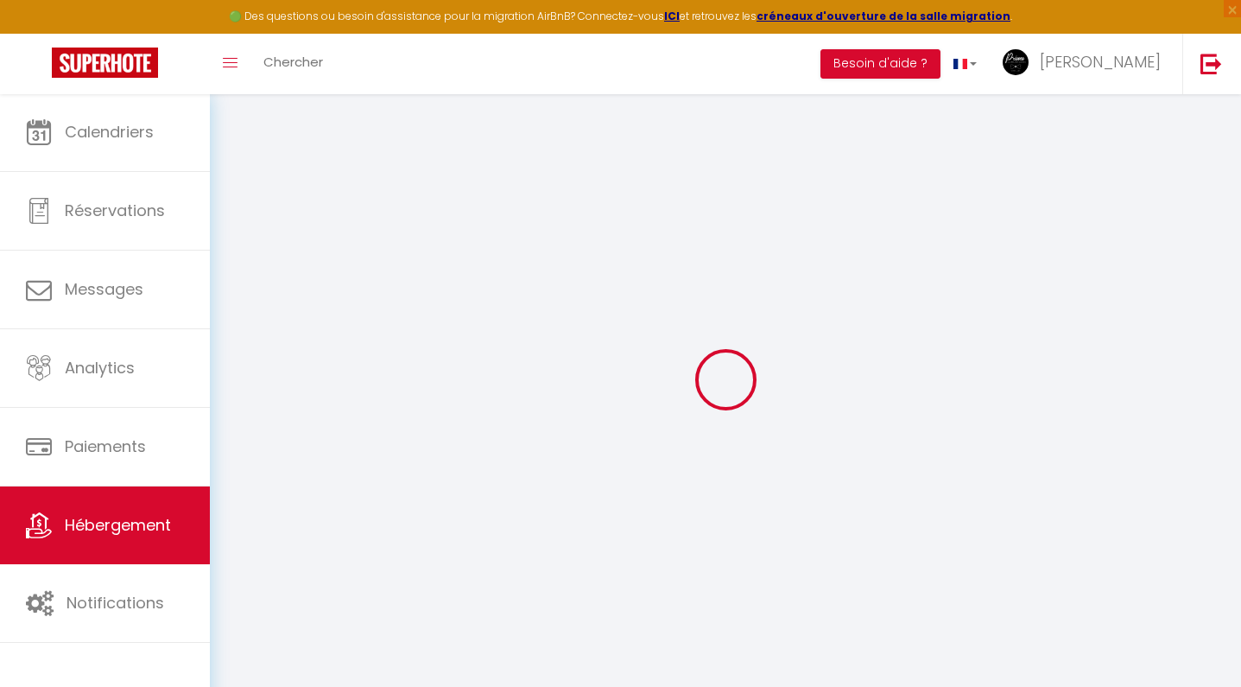
select select
checkbox input "false"
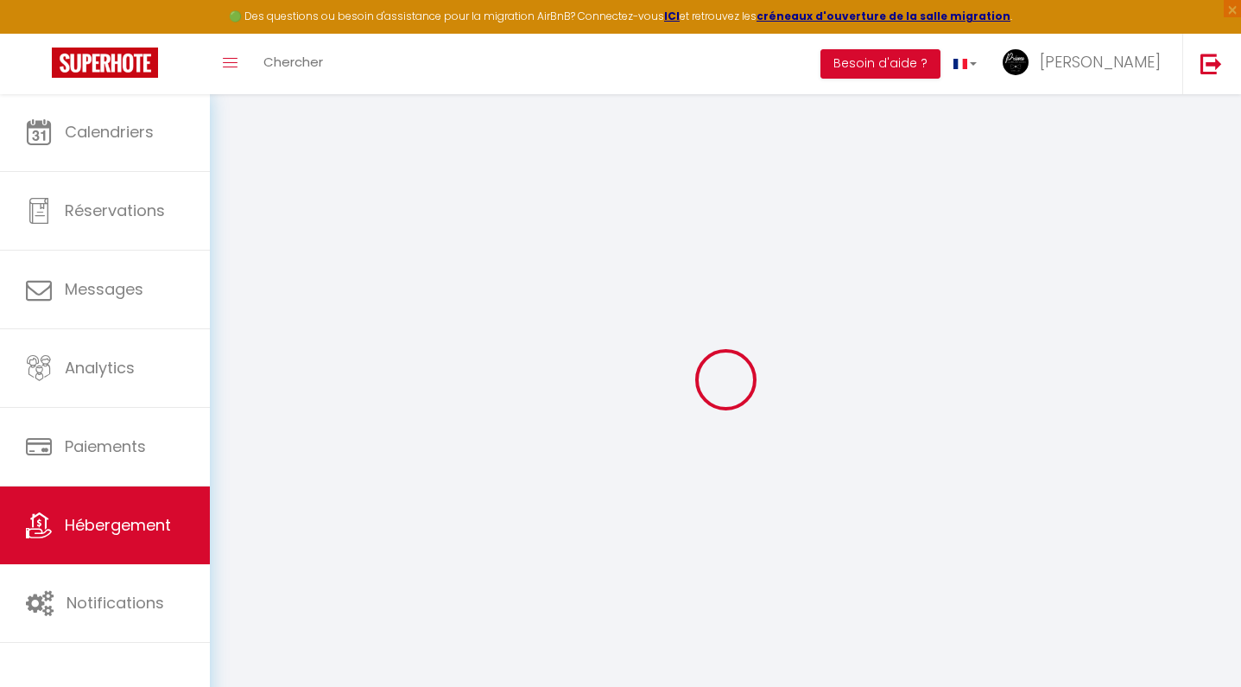
select select
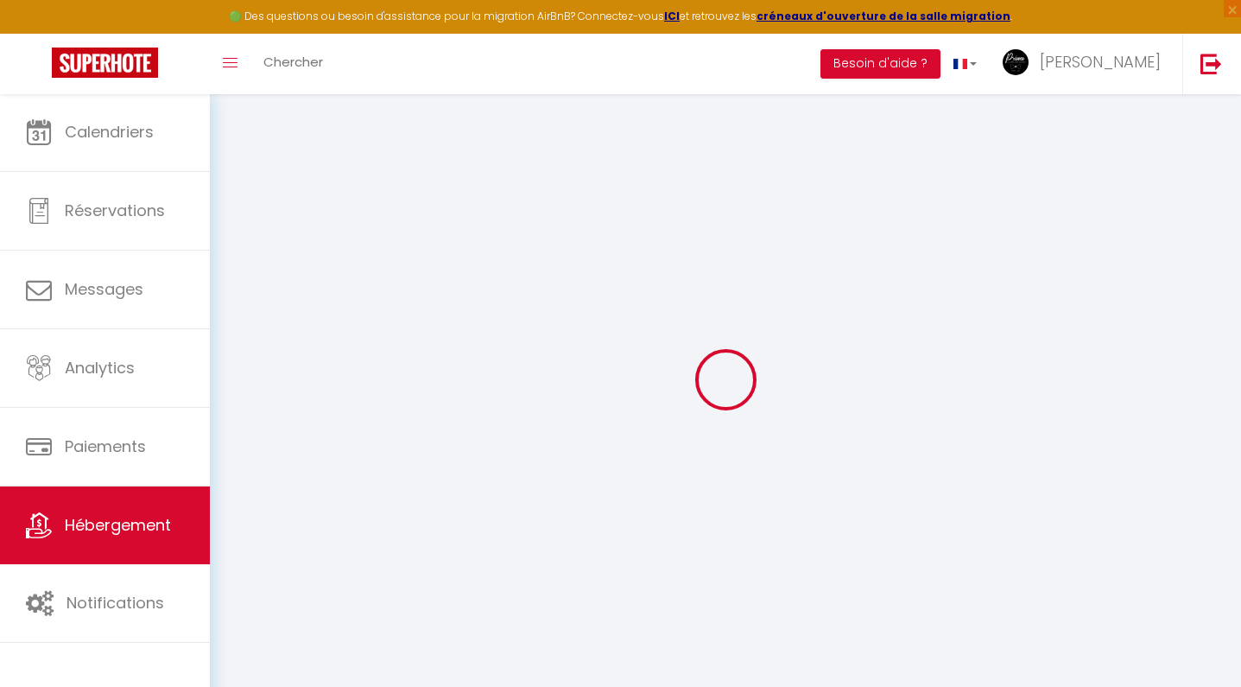
select select
checkbox input "false"
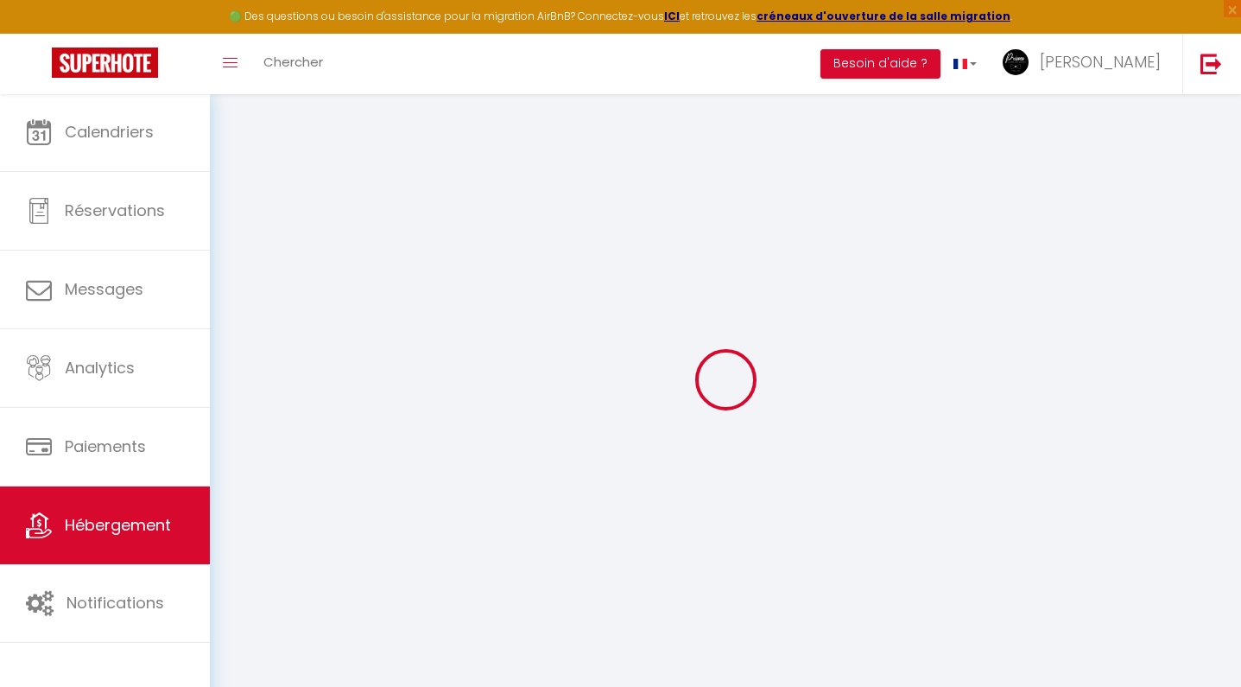
checkbox input "false"
select select
type input "La Belle Adresse : Chic, Calme & Spacieuse"
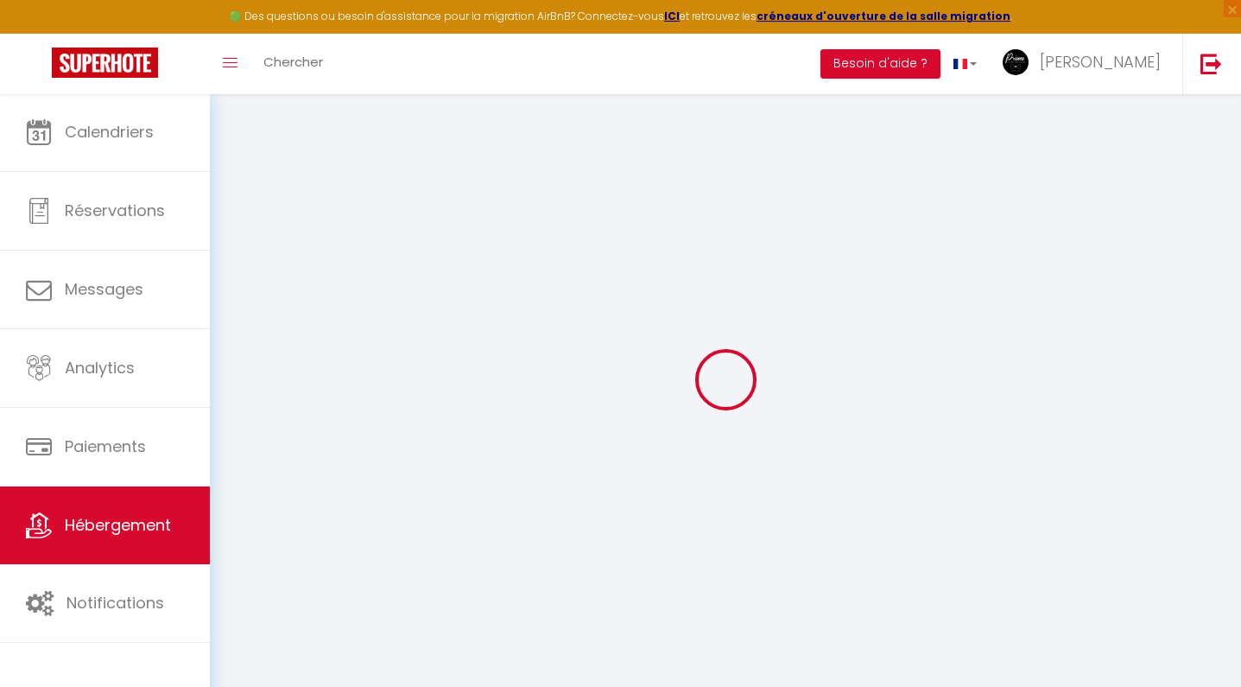
type input "Romain"
type input "Falcon"
type input "10 rue Saint Symphorien"
type input "78000"
type input "Versailles"
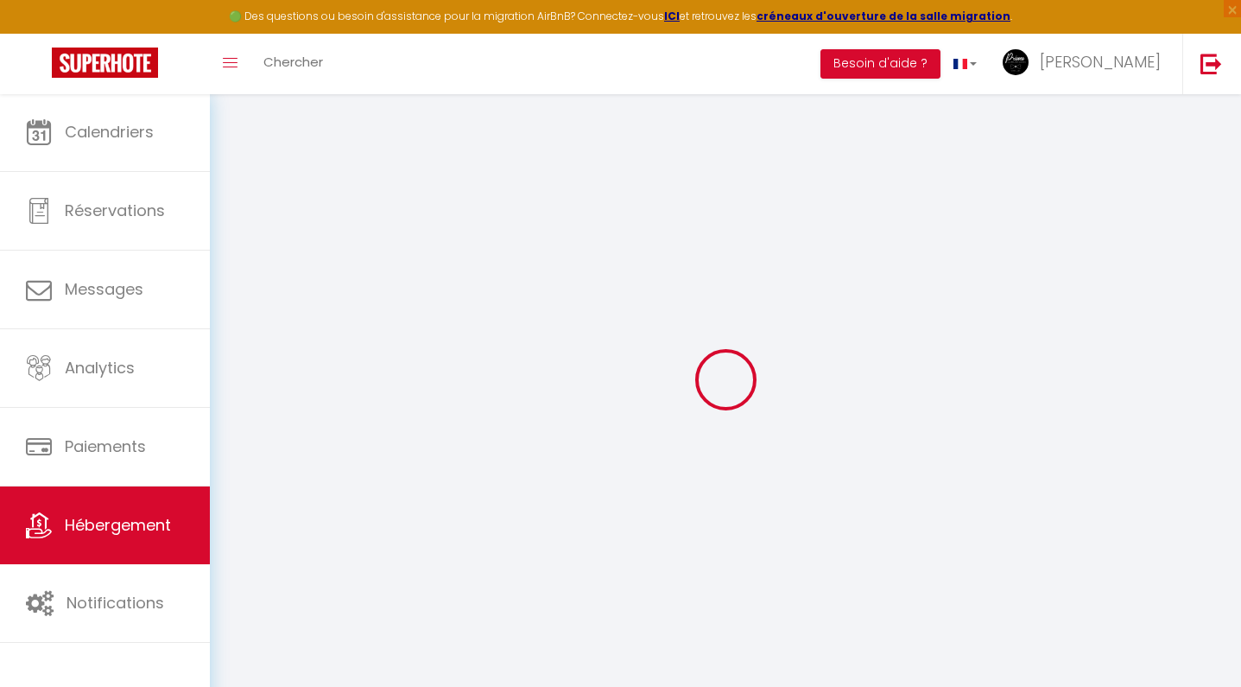
select select "houses"
select select "8"
select select "6"
select select "4"
select select "2"
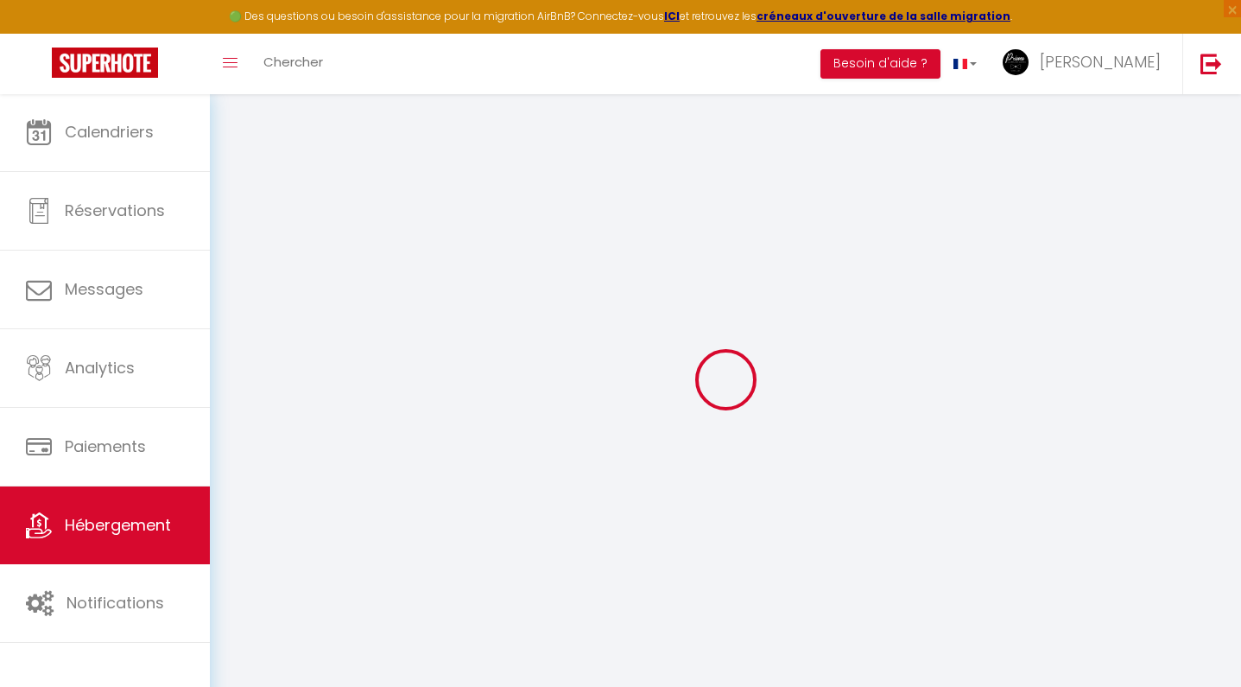
type input "500"
type input "10"
type input "160"
type input "16.25"
type input "16.3"
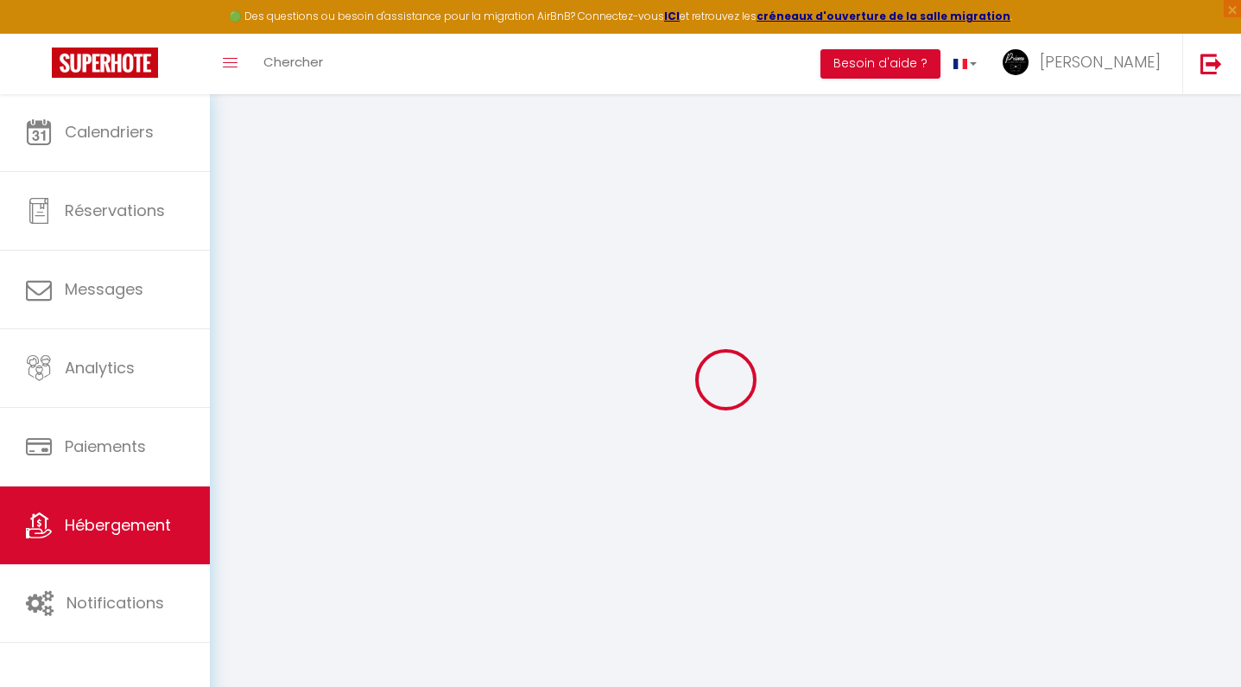
type input "1000"
type input "10"
select select
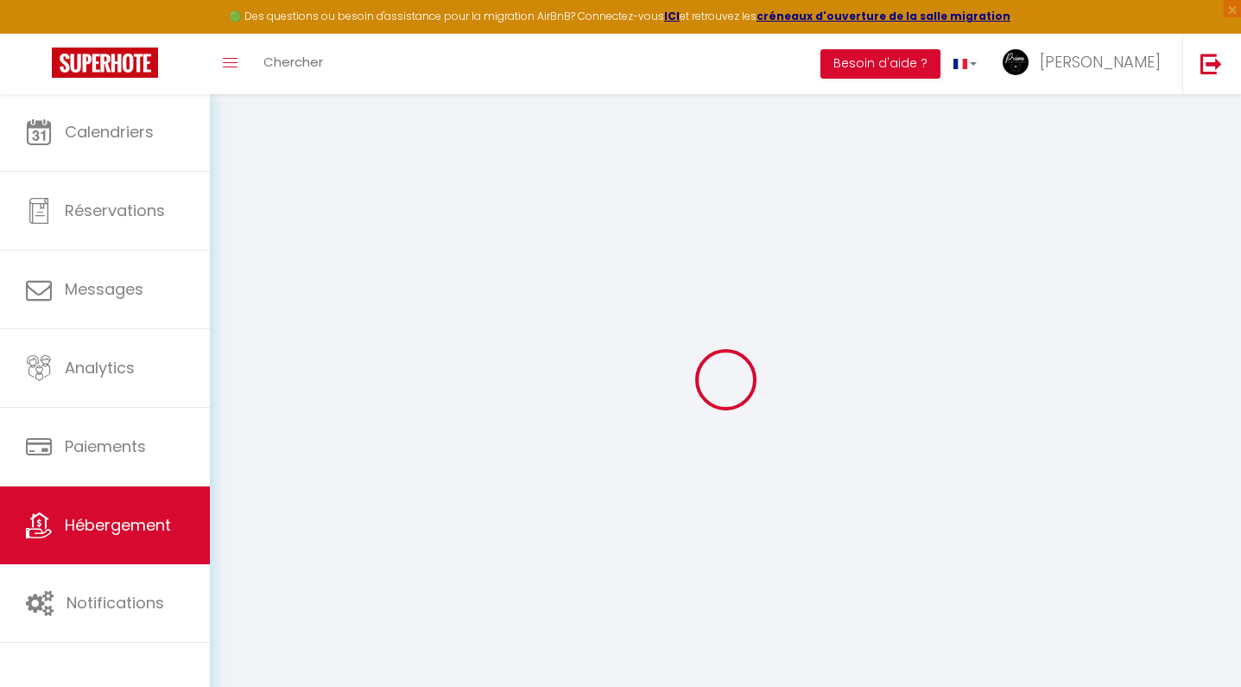
select select
type input "10 rue Saint Symphorien"
type input "78000"
type input "Versailles"
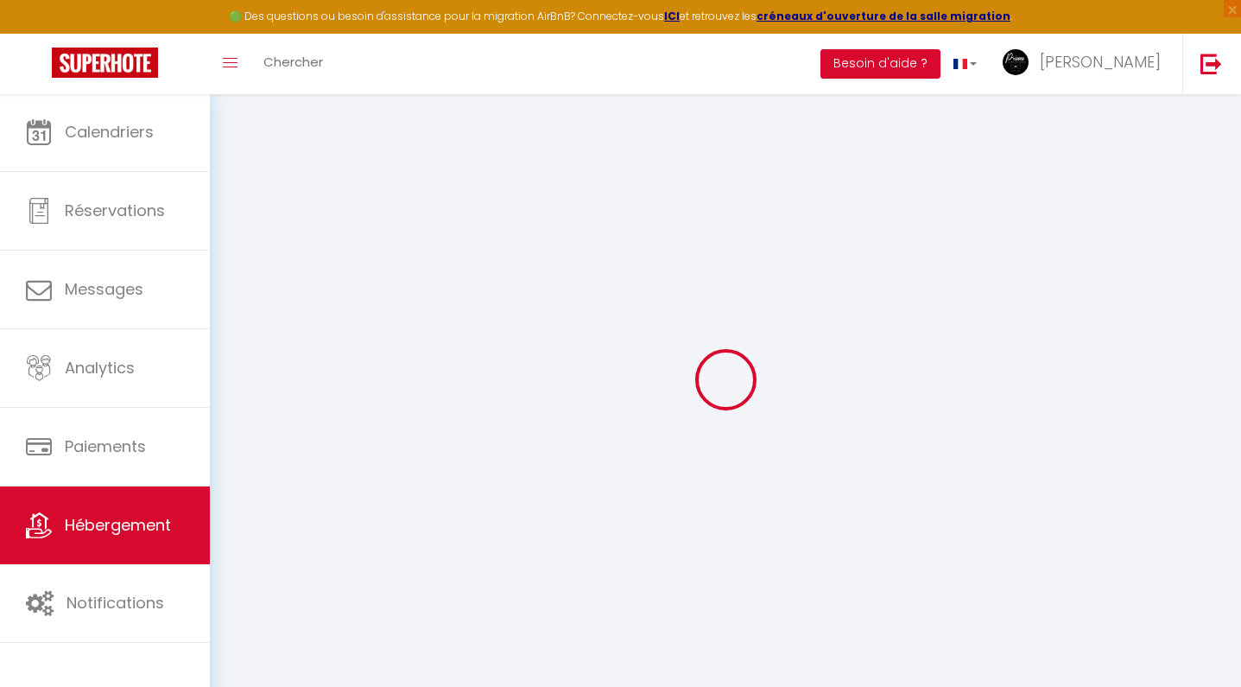
type input "[EMAIL_ADDRESS][DOMAIN_NAME]"
select select "14292"
checkbox input "true"
checkbox input "false"
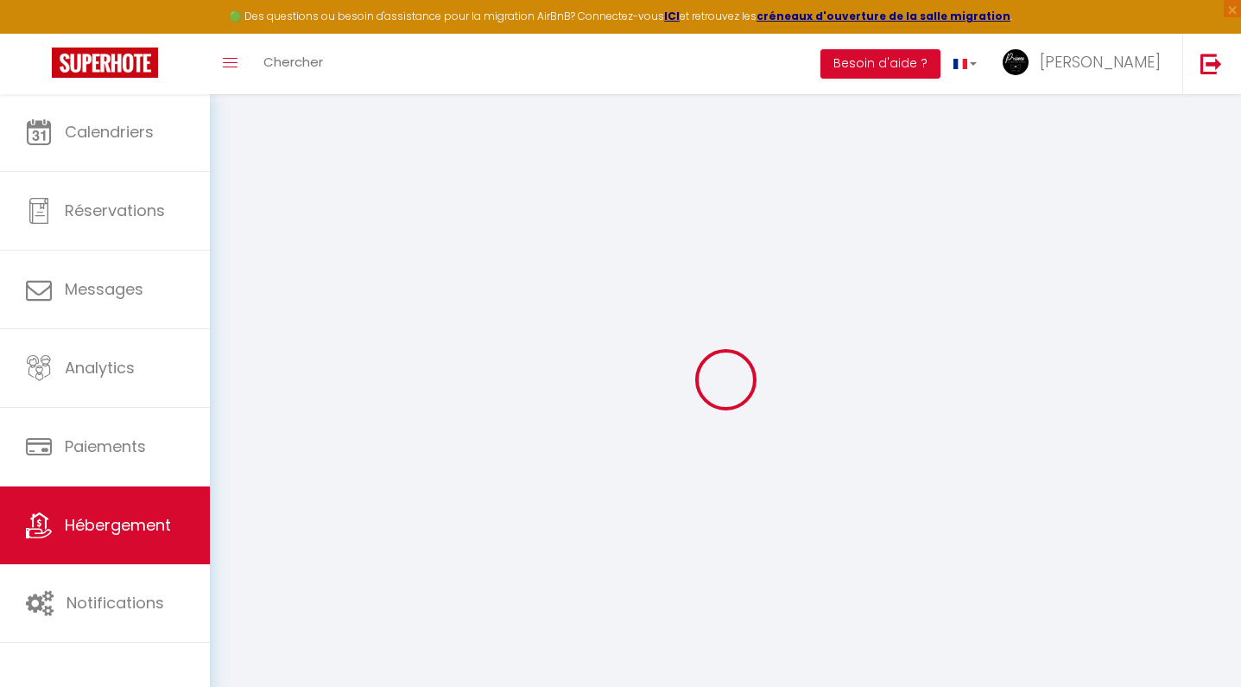
checkbox input "false"
radio input "true"
type input "10"
type input "160"
type input "0"
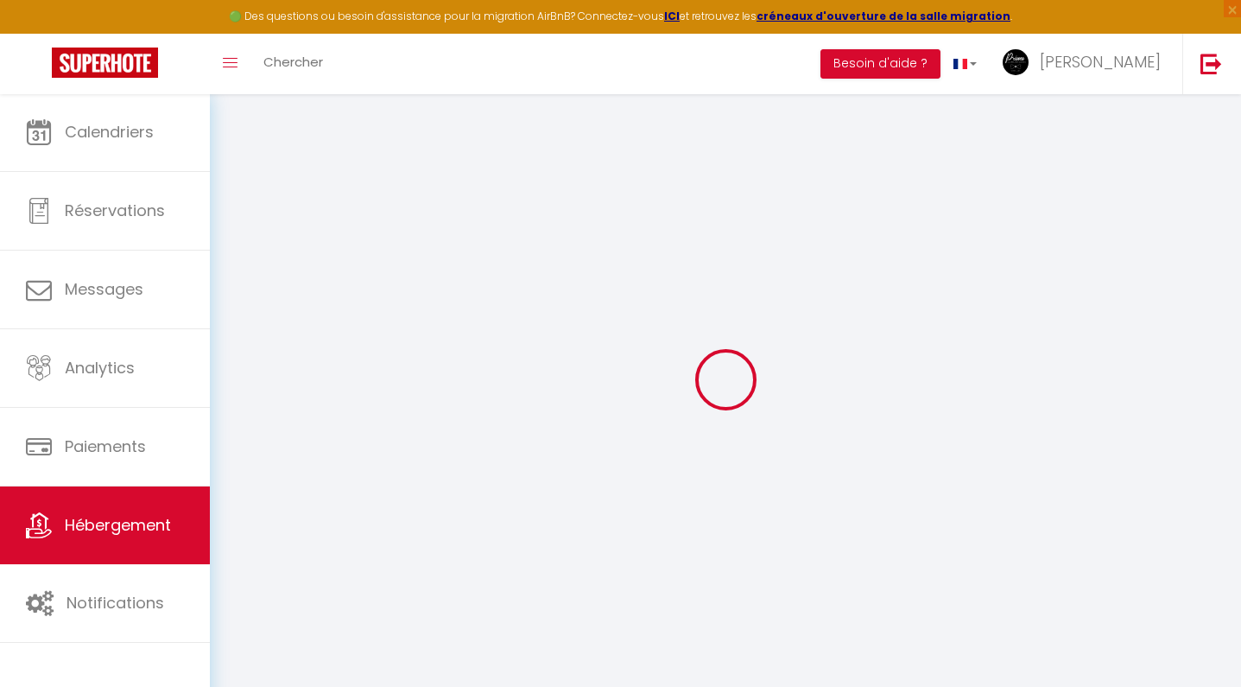
type input "0"
select select "+ 10 %"
select select "+ 11 %"
select select
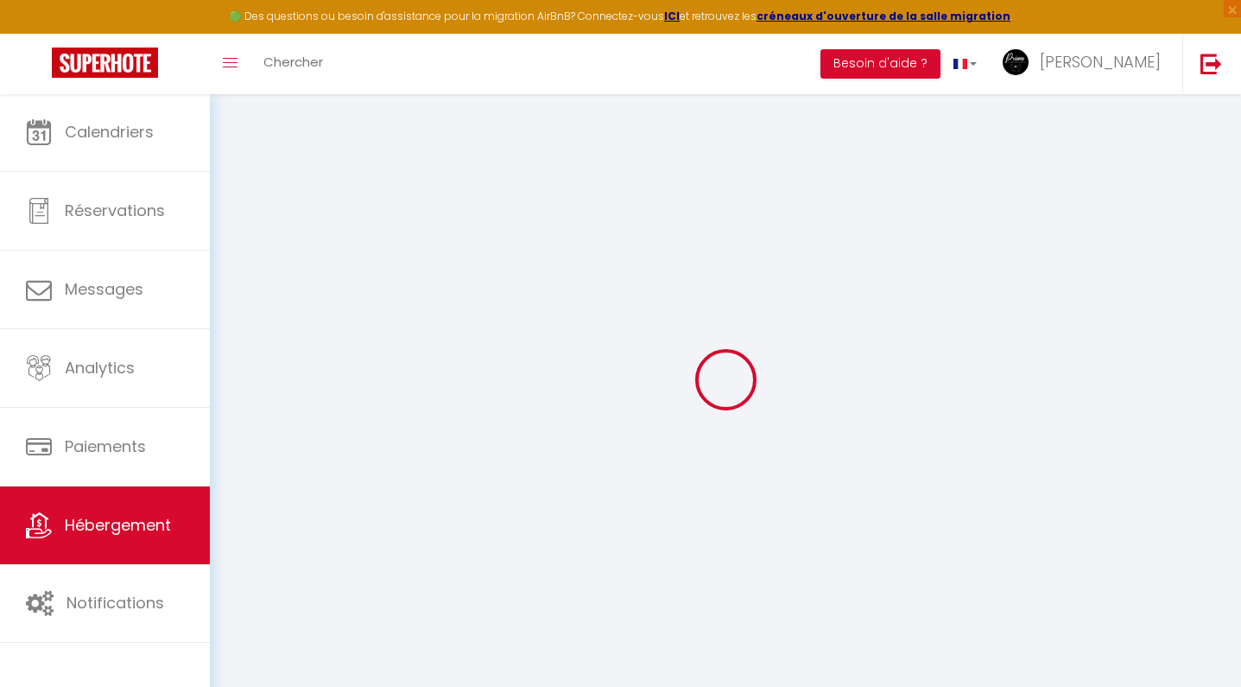
checkbox input "true"
checkbox input "false"
select select
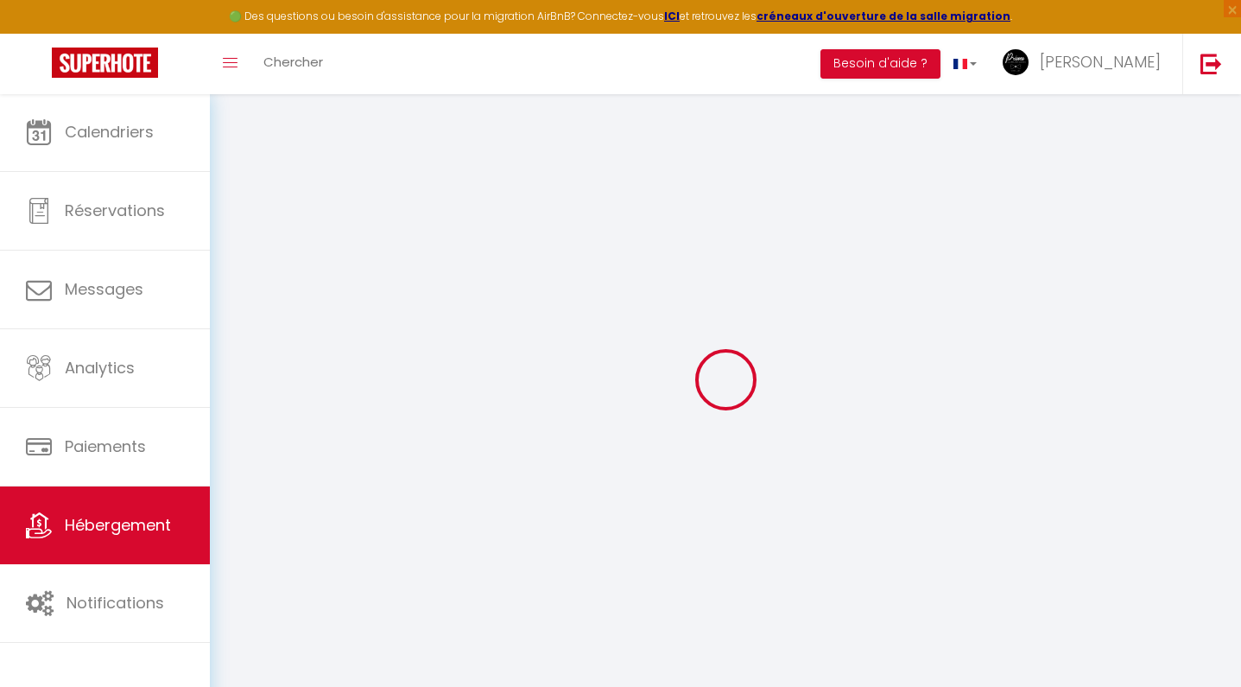
checkbox input "true"
checkbox input "false"
select select "365"
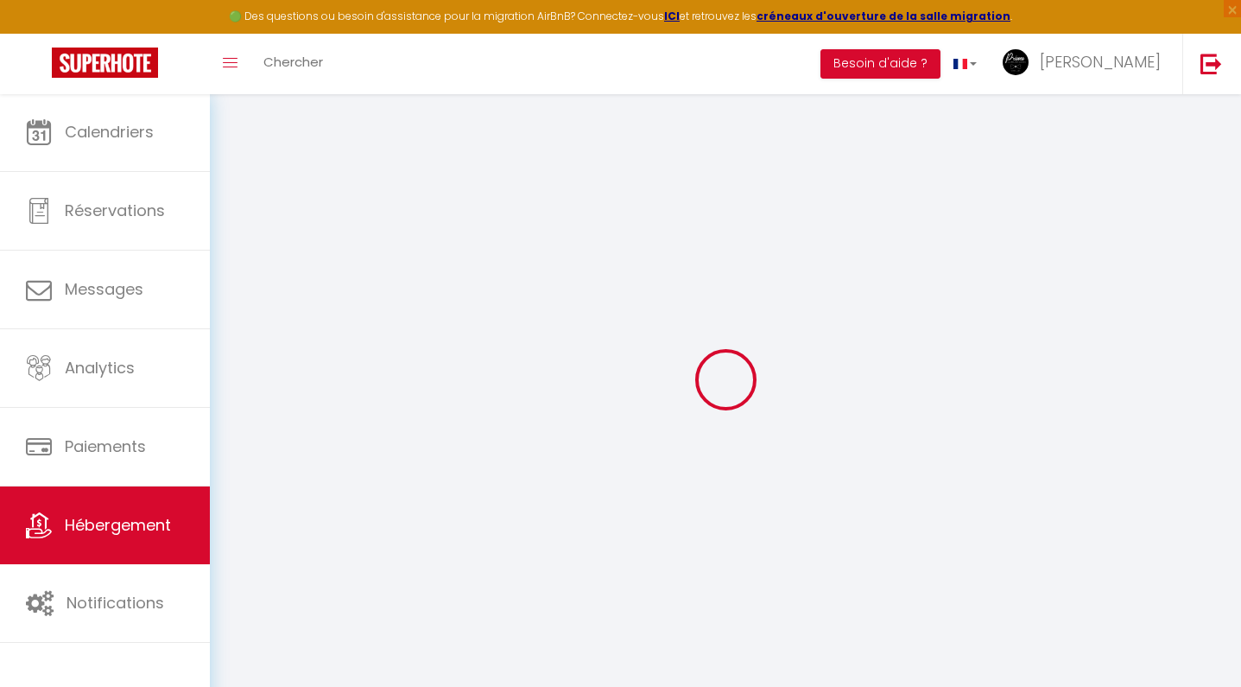
select select "well_reviewed_guests"
select select "EUR"
select select "15126"
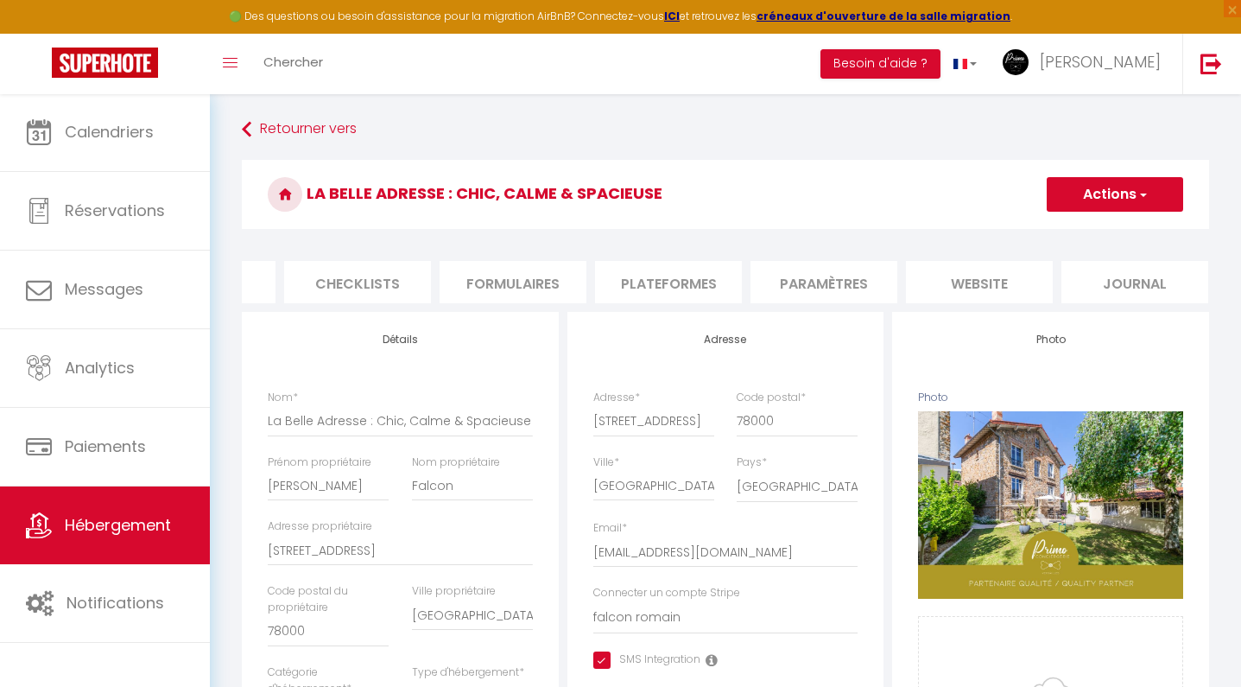
scroll to position [0, 579]
click at [844, 275] on li "Paramètres" at bounding box center [825, 282] width 147 height 42
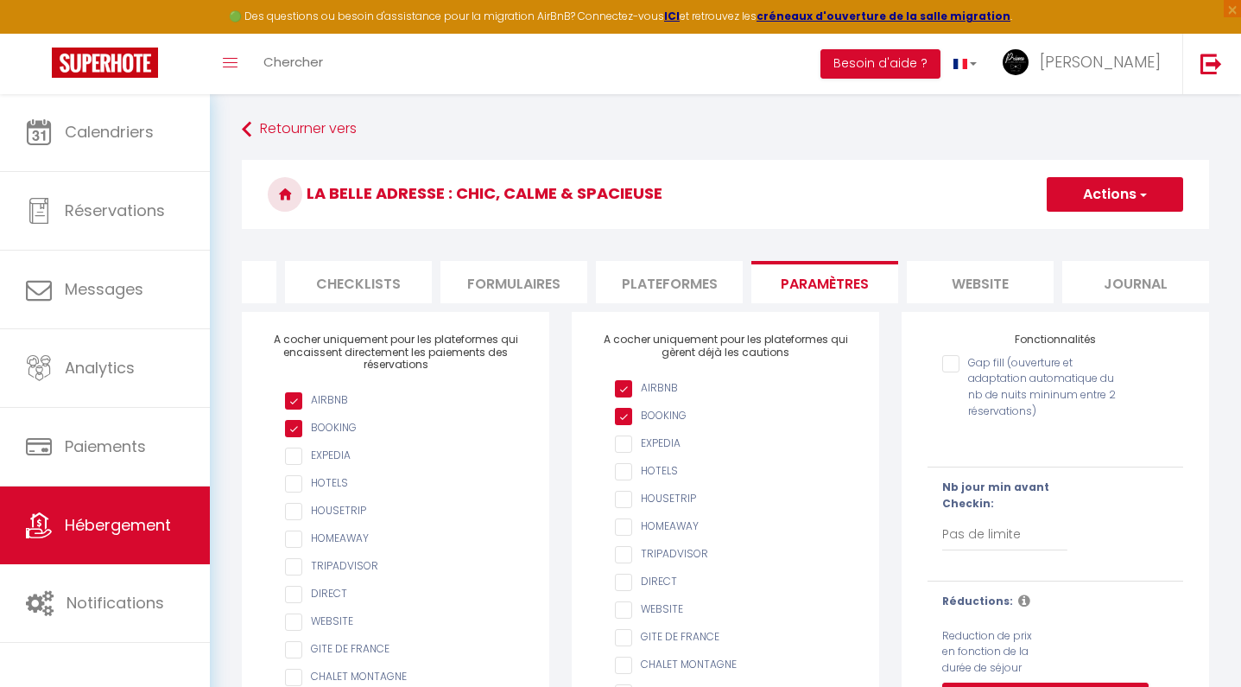
click at [700, 276] on li "Plateformes" at bounding box center [669, 282] width 147 height 42
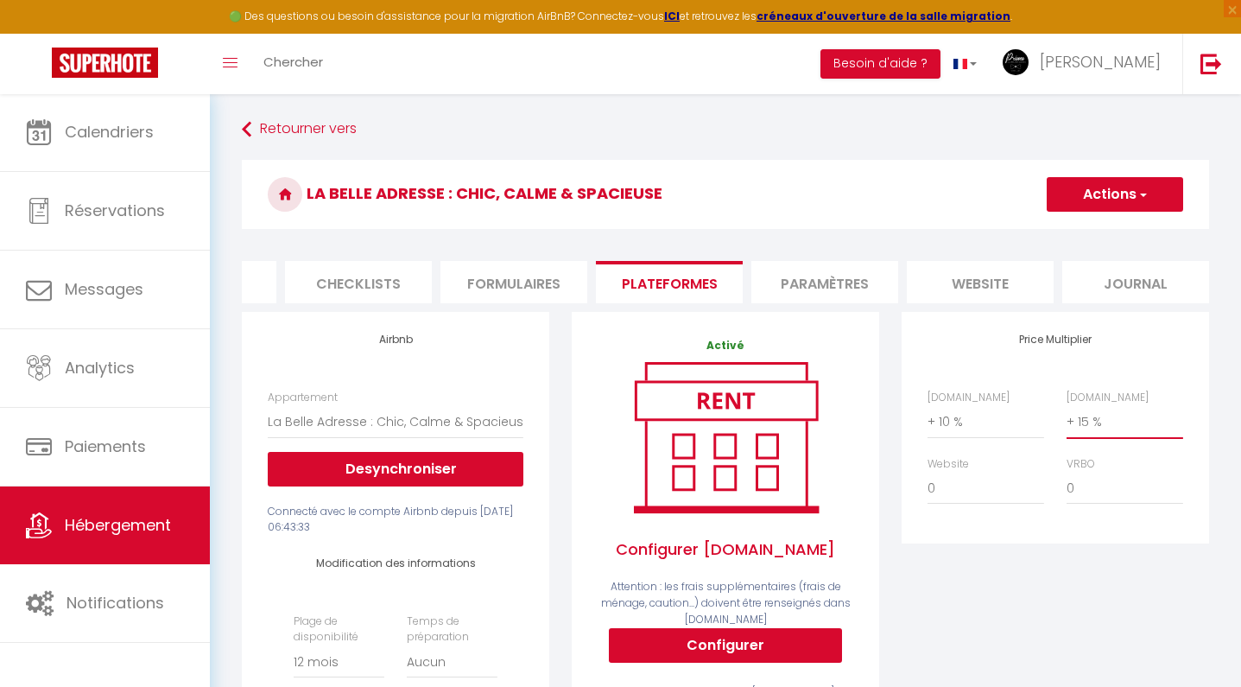
select select "+ 17 %"
click at [1136, 189] on button "Actions" at bounding box center [1115, 194] width 136 height 35
click at [1108, 225] on link "Enregistrer" at bounding box center [1114, 232] width 136 height 22
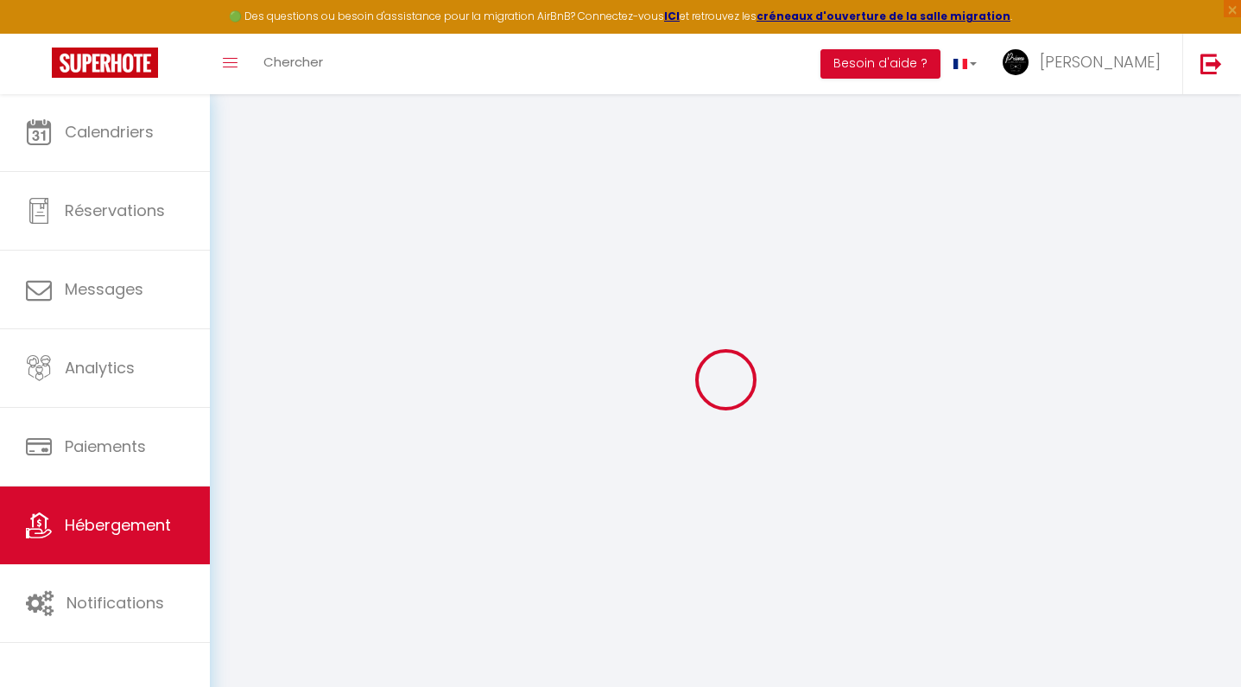
select select "365"
select select "well_reviewed_guests"
select select "EUR"
select select "15126"
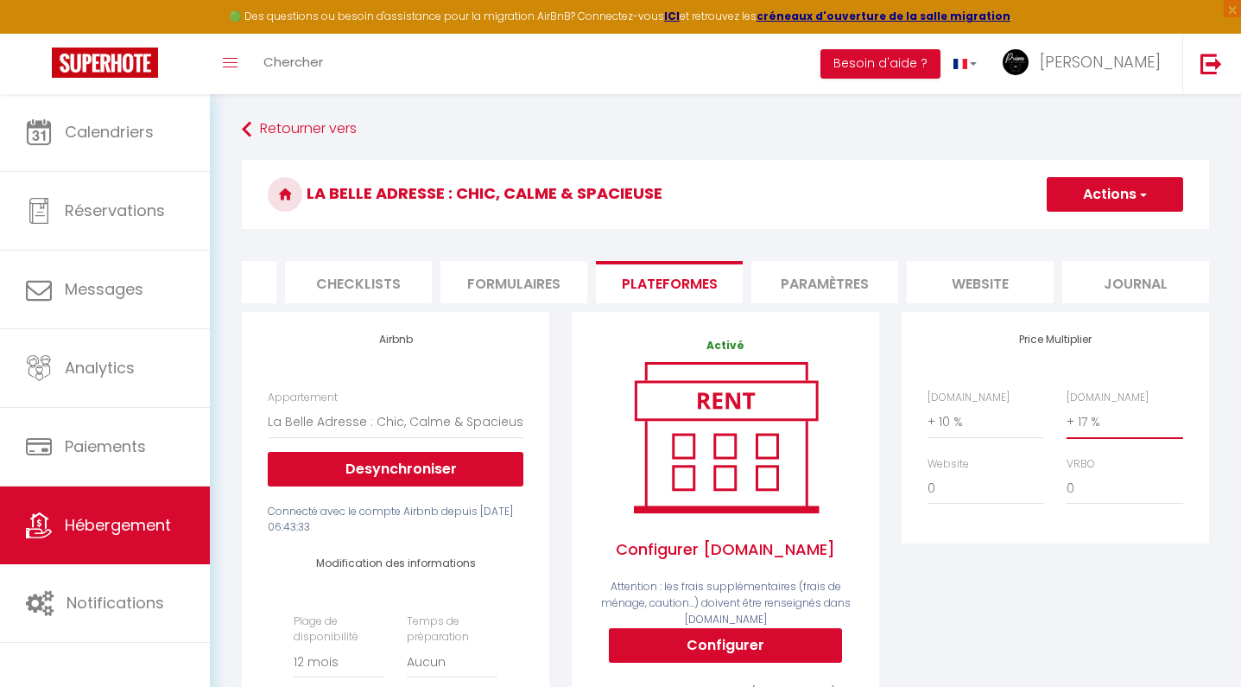
select select "+ 20 %"
click at [1119, 195] on button "Actions" at bounding box center [1115, 194] width 136 height 35
click at [1094, 233] on link "Enregistrer" at bounding box center [1114, 232] width 136 height 22
select select "365"
select select "well_reviewed_guests"
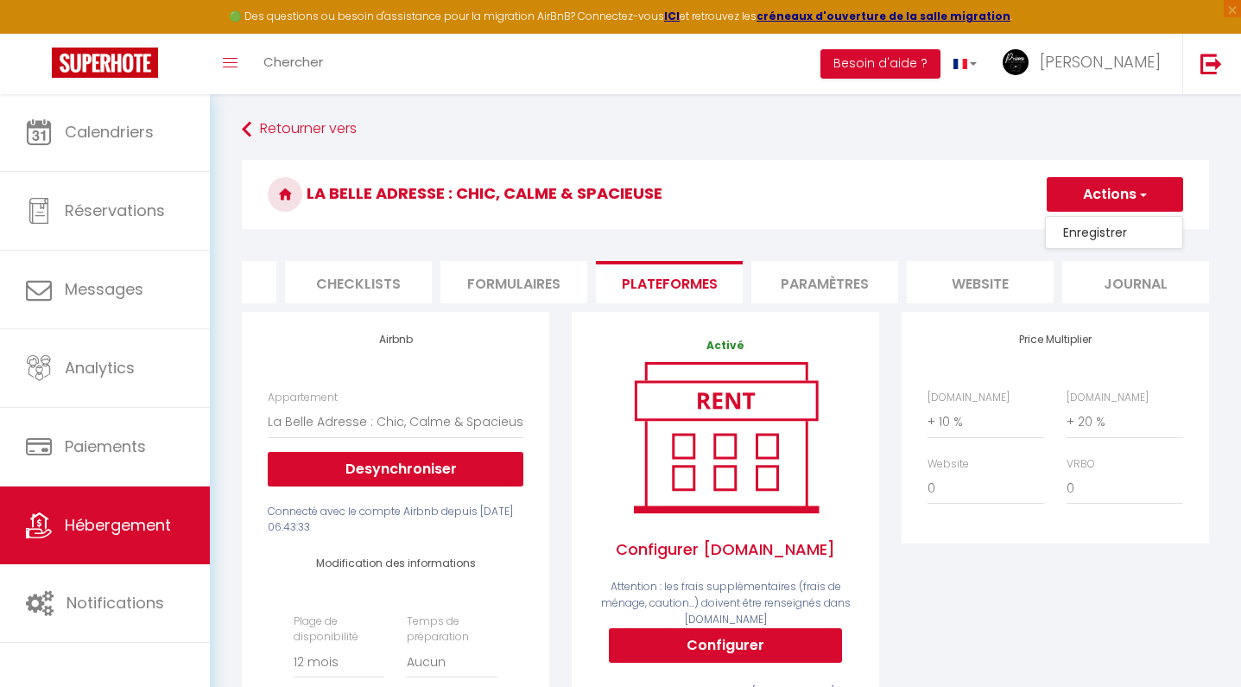
select select "EUR"
select select "15126"
